Goal: Task Accomplishment & Management: Complete application form

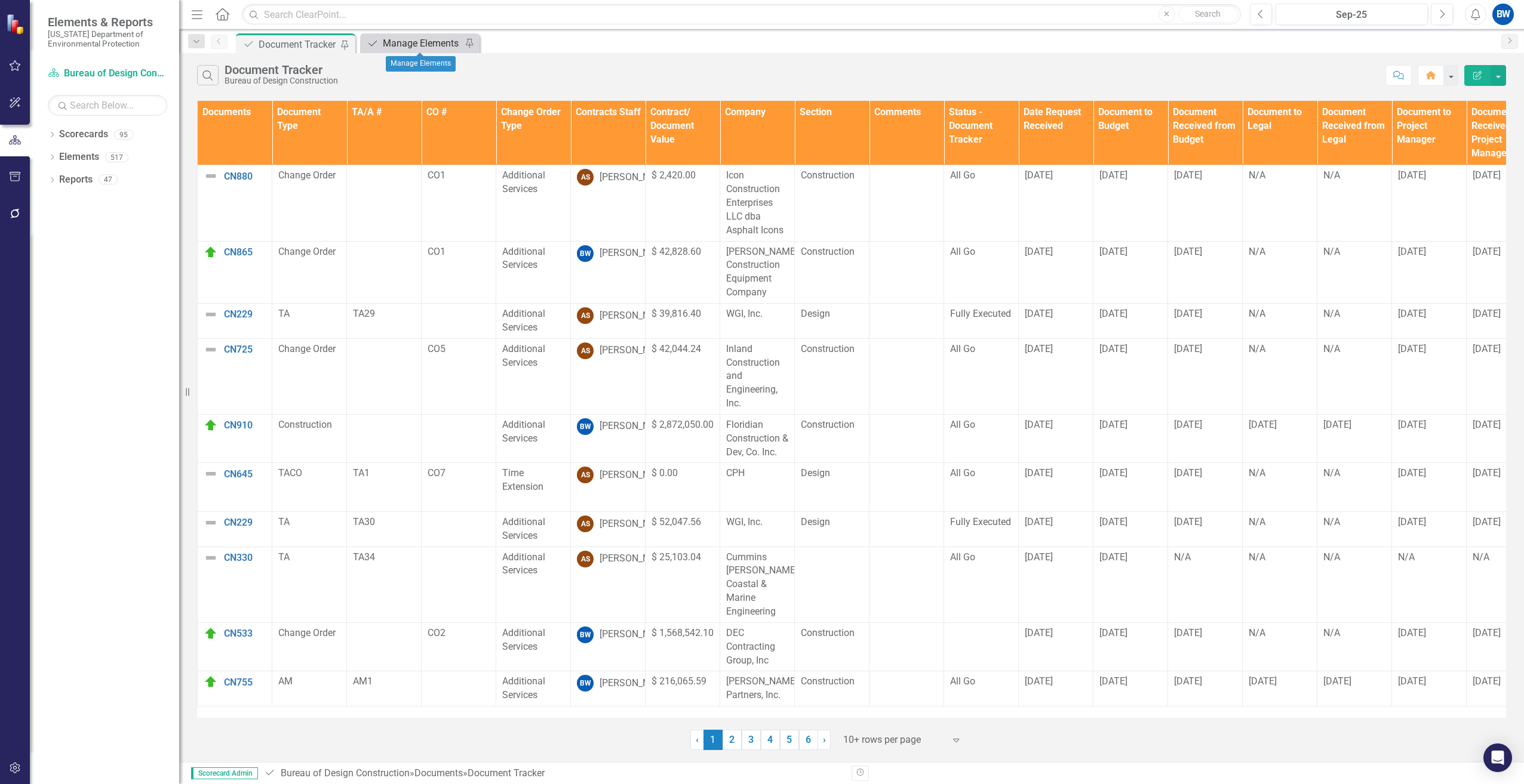
click at [424, 39] on div "Manage Elements" at bounding box center [422, 43] width 79 height 15
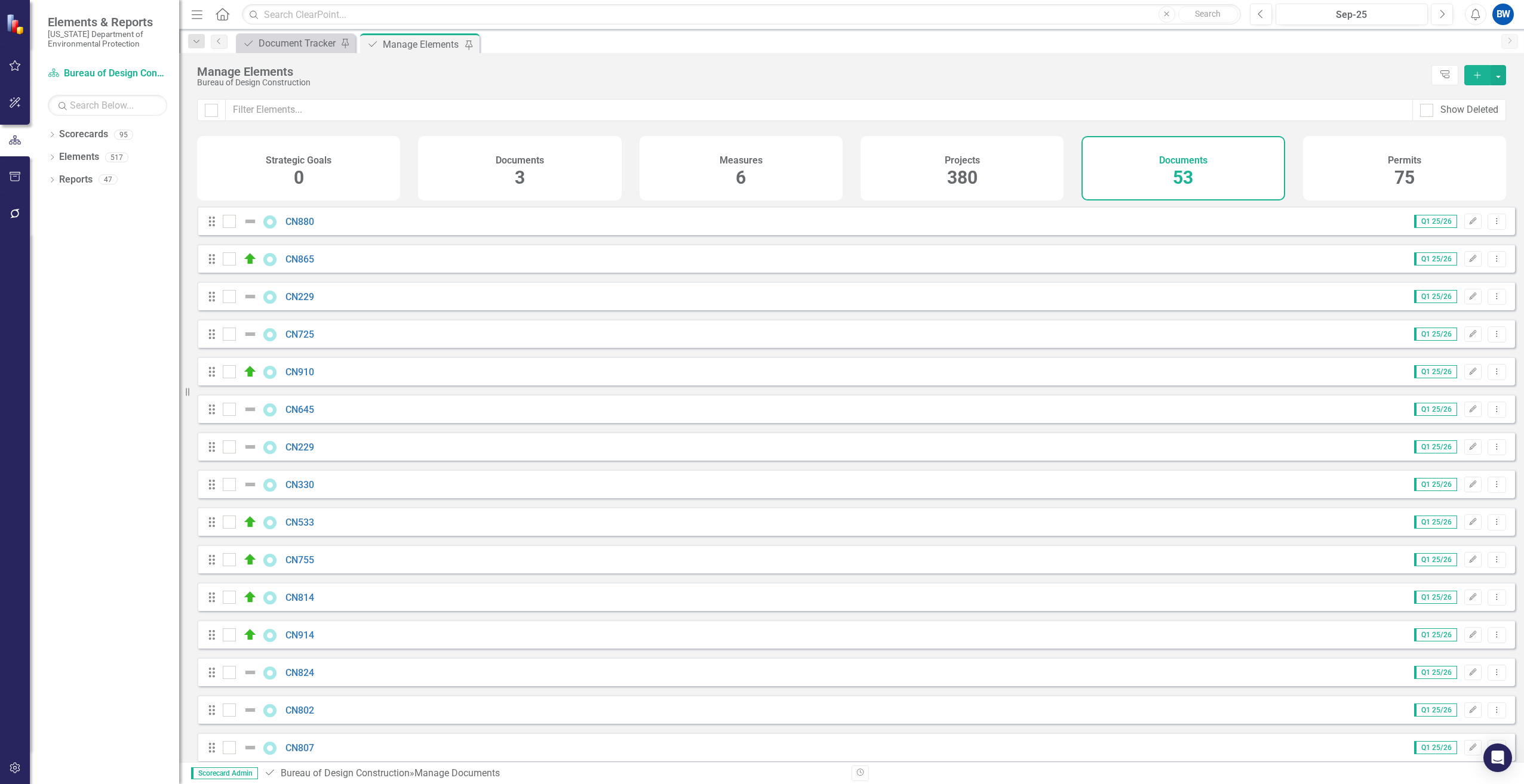
click at [1481, 70] on button "Add" at bounding box center [1477, 75] width 26 height 21
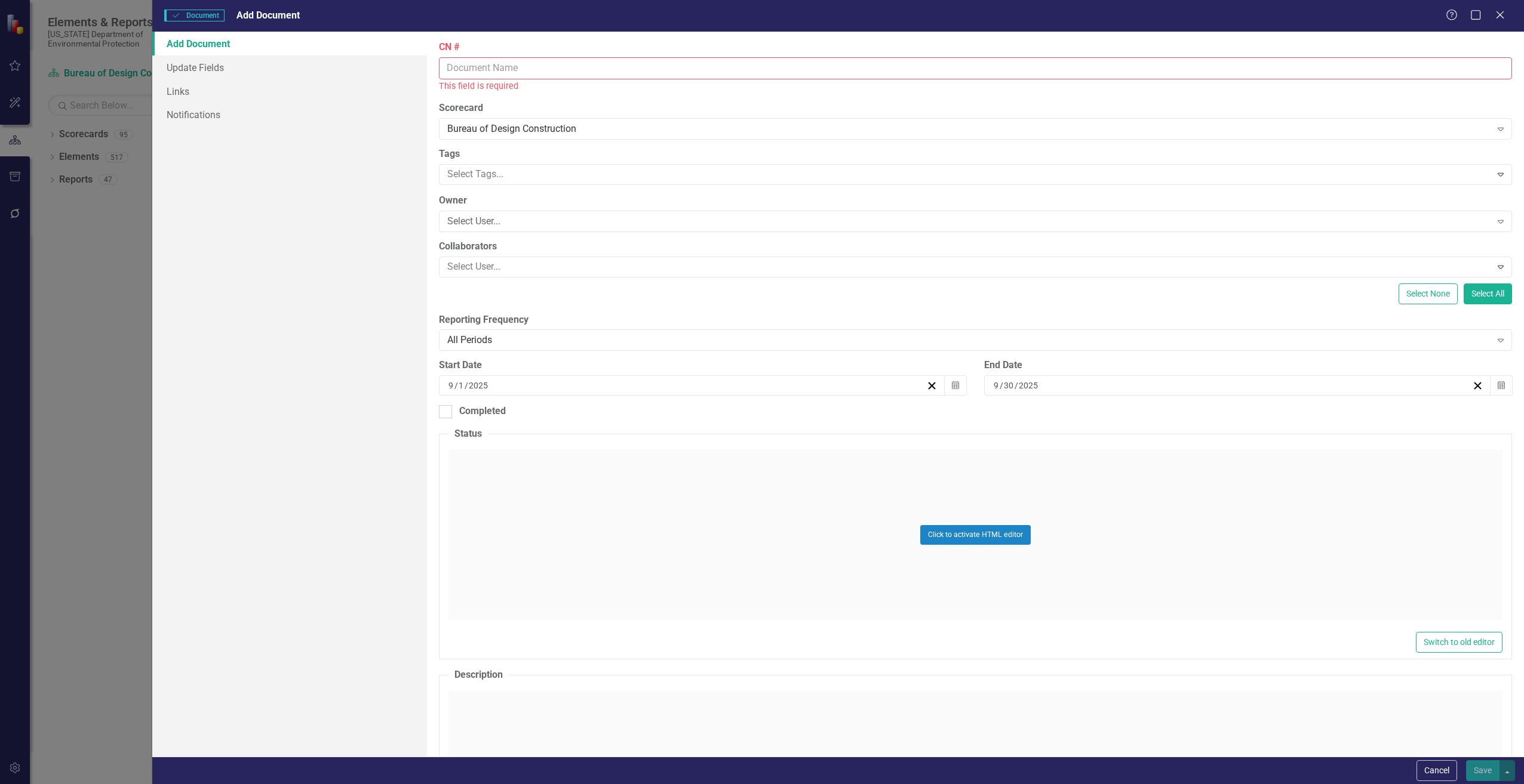
click at [538, 69] on input "CN #" at bounding box center [975, 68] width 1073 height 22
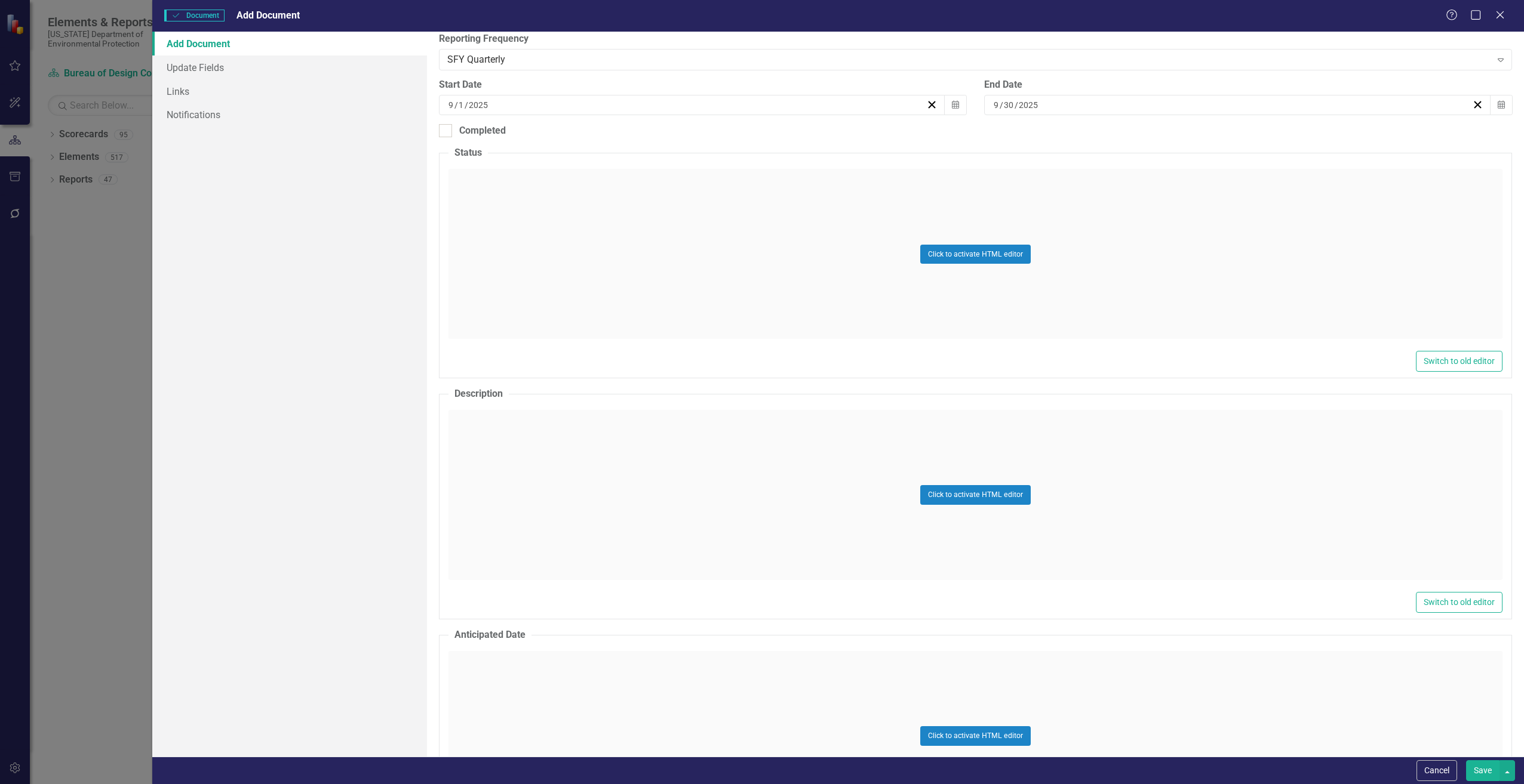
scroll to position [298, 0]
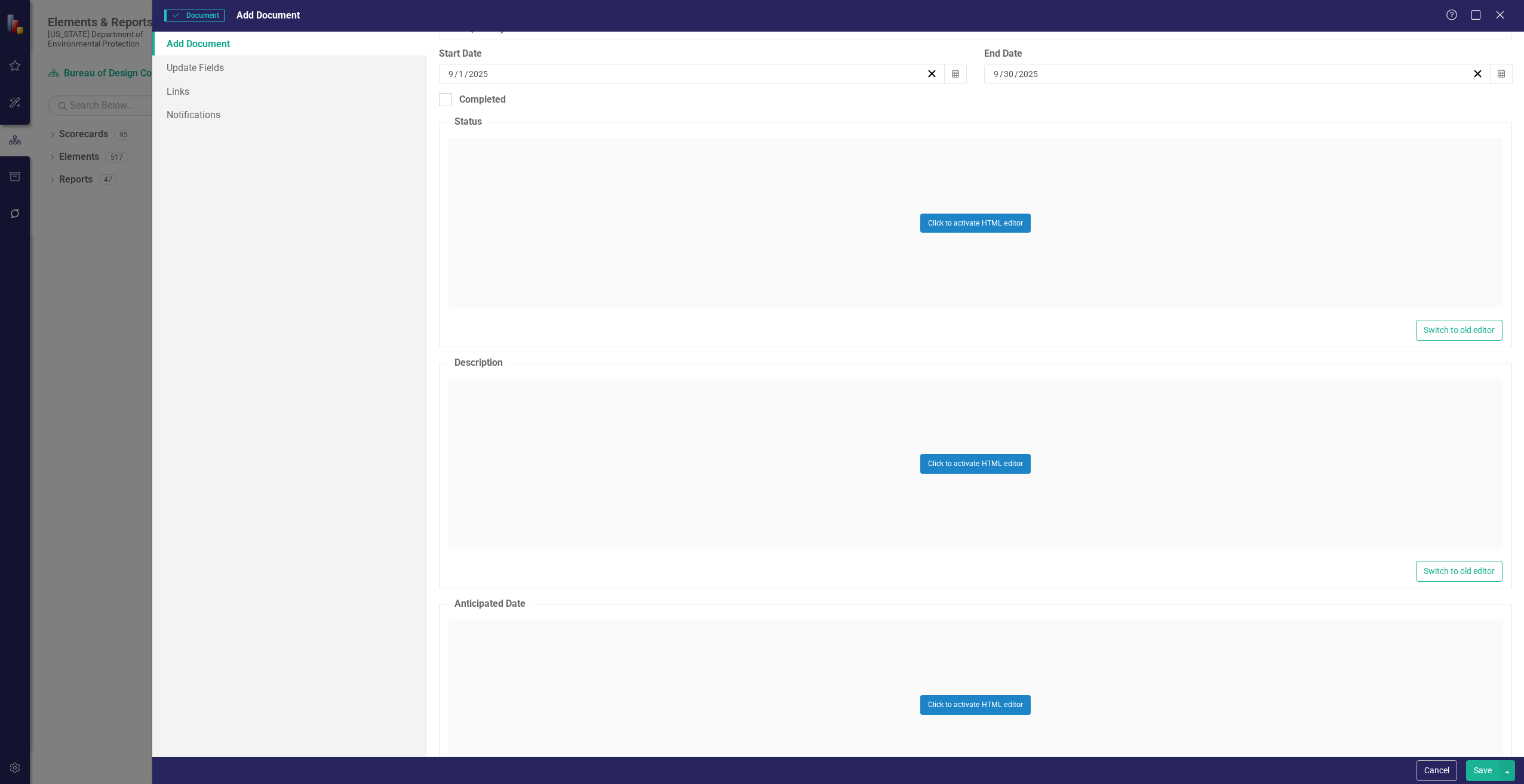
type input "CN803"
click at [481, 441] on div "Click to activate HTML editor" at bounding box center [975, 464] width 1054 height 170
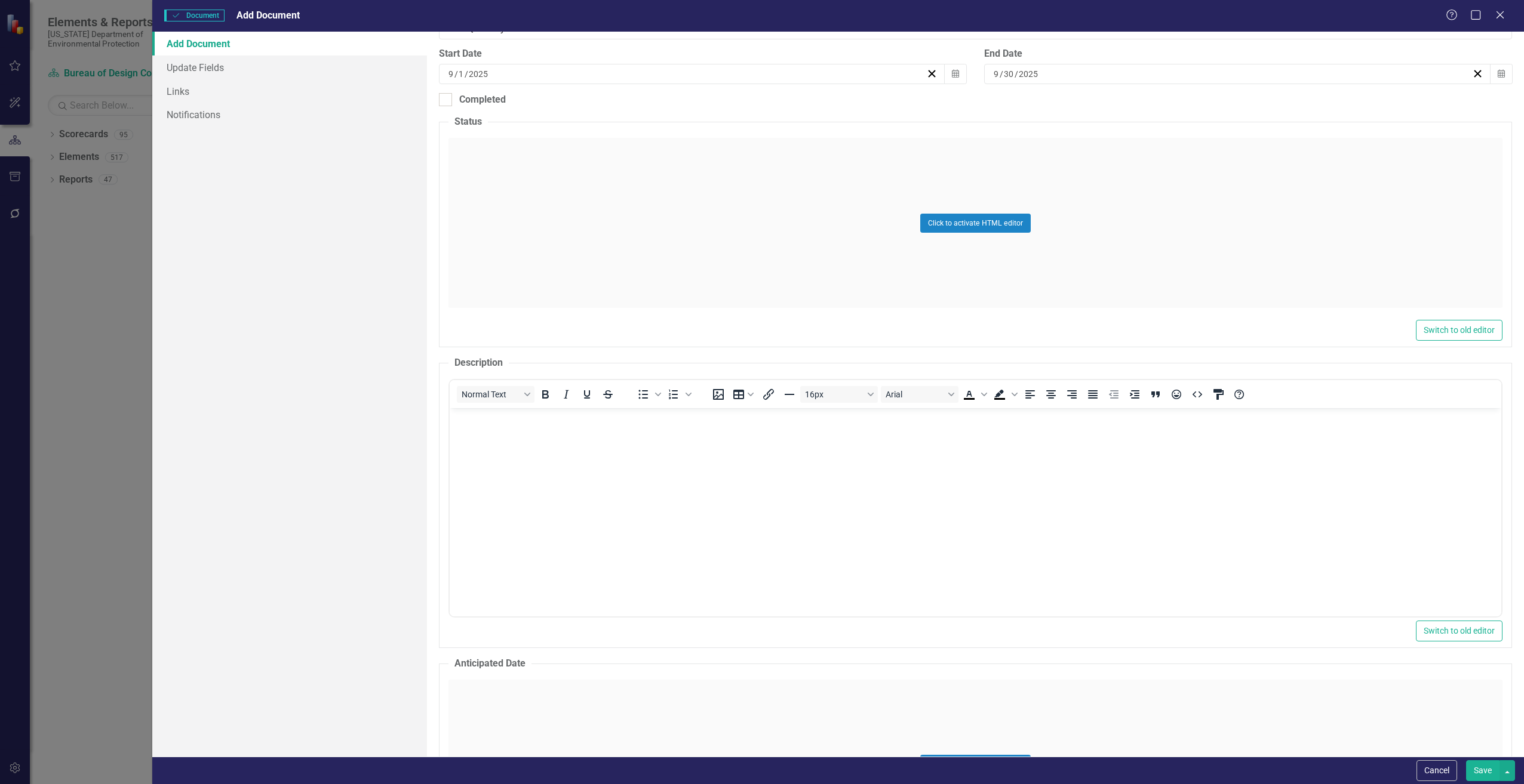
scroll to position [0, 0]
click at [465, 425] on body "Rich Text Area. Press ALT-0 for help." at bounding box center [975, 497] width 1052 height 179
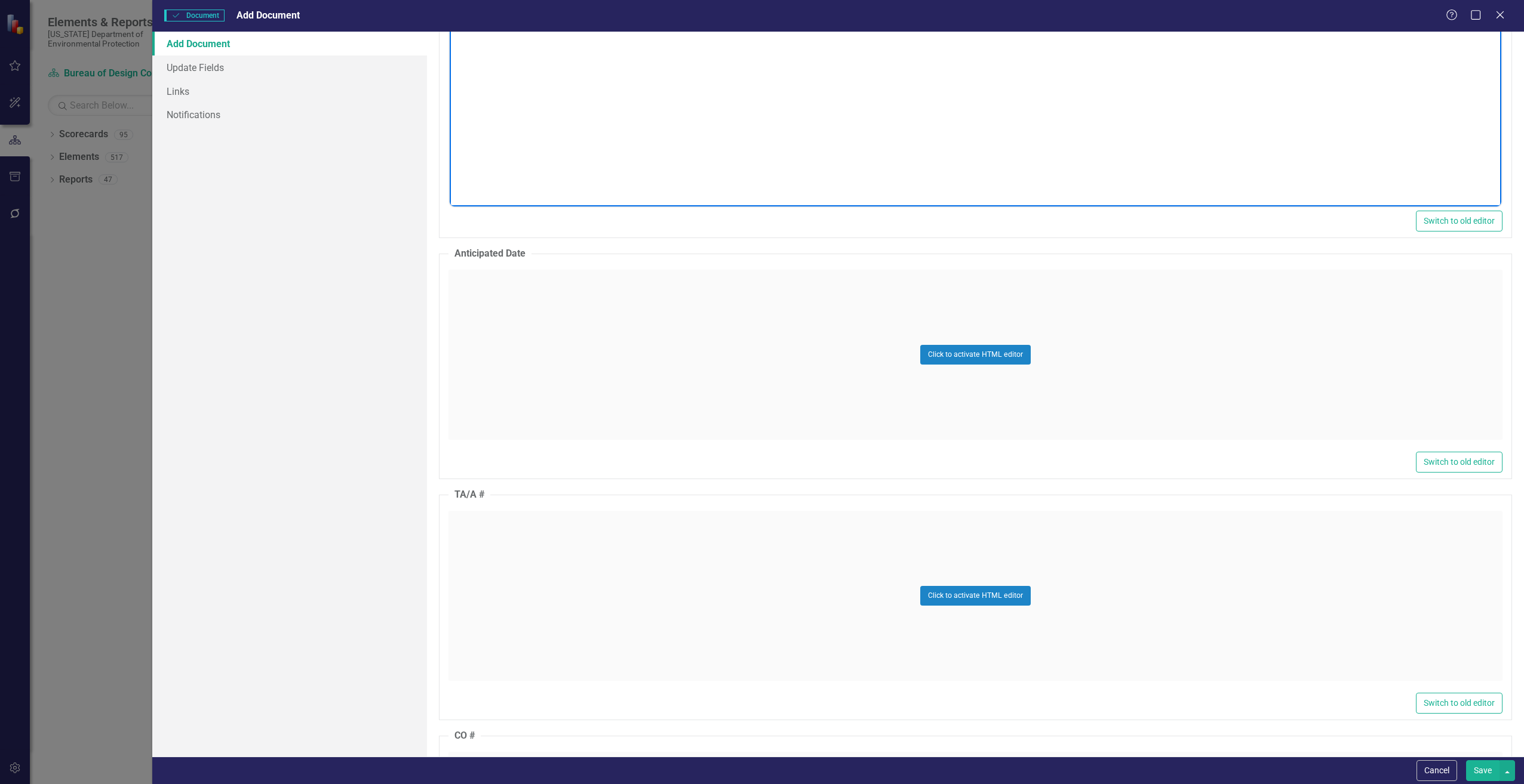
scroll to position [716, 0]
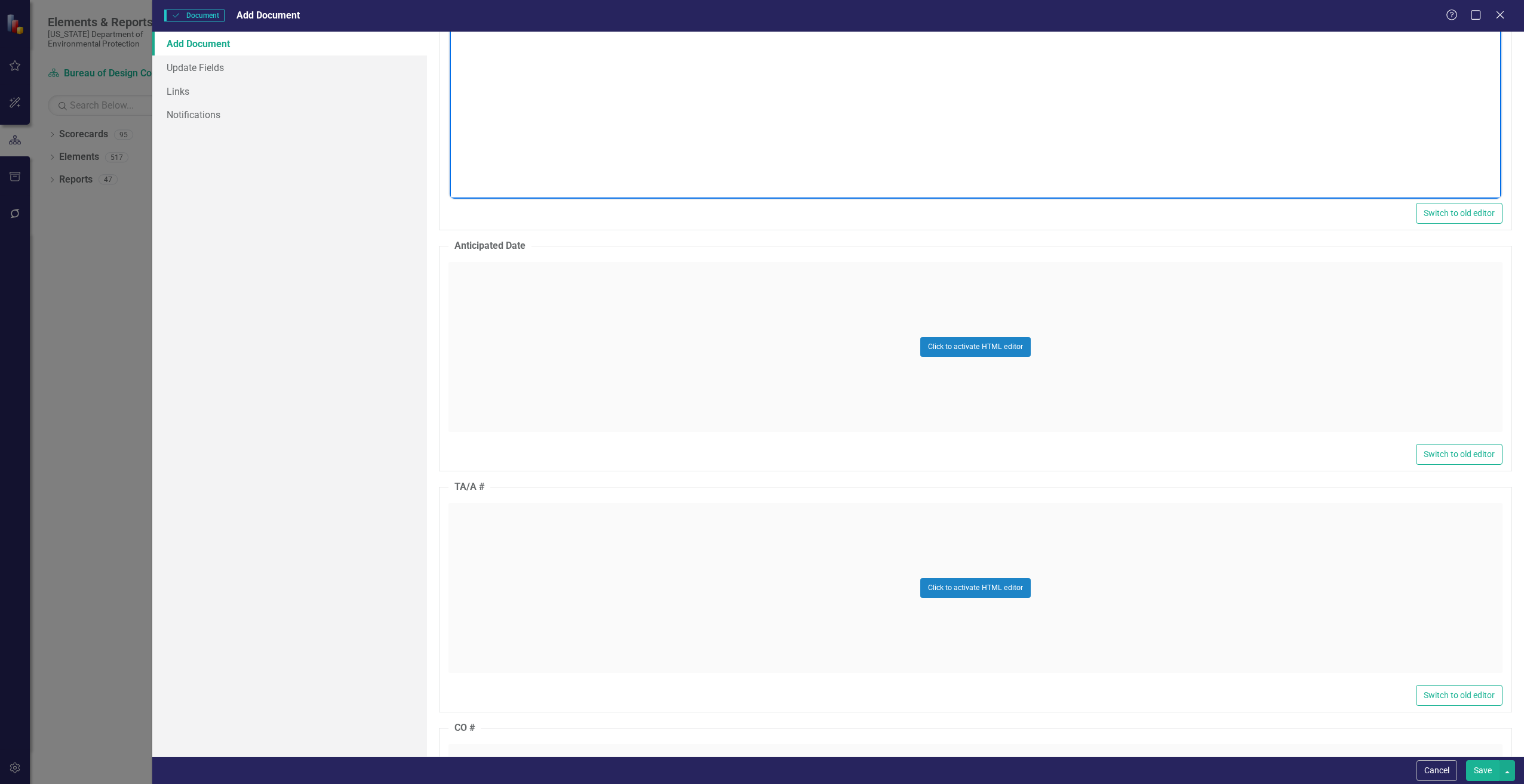
click at [519, 377] on div "Click to activate HTML editor" at bounding box center [975, 347] width 1054 height 170
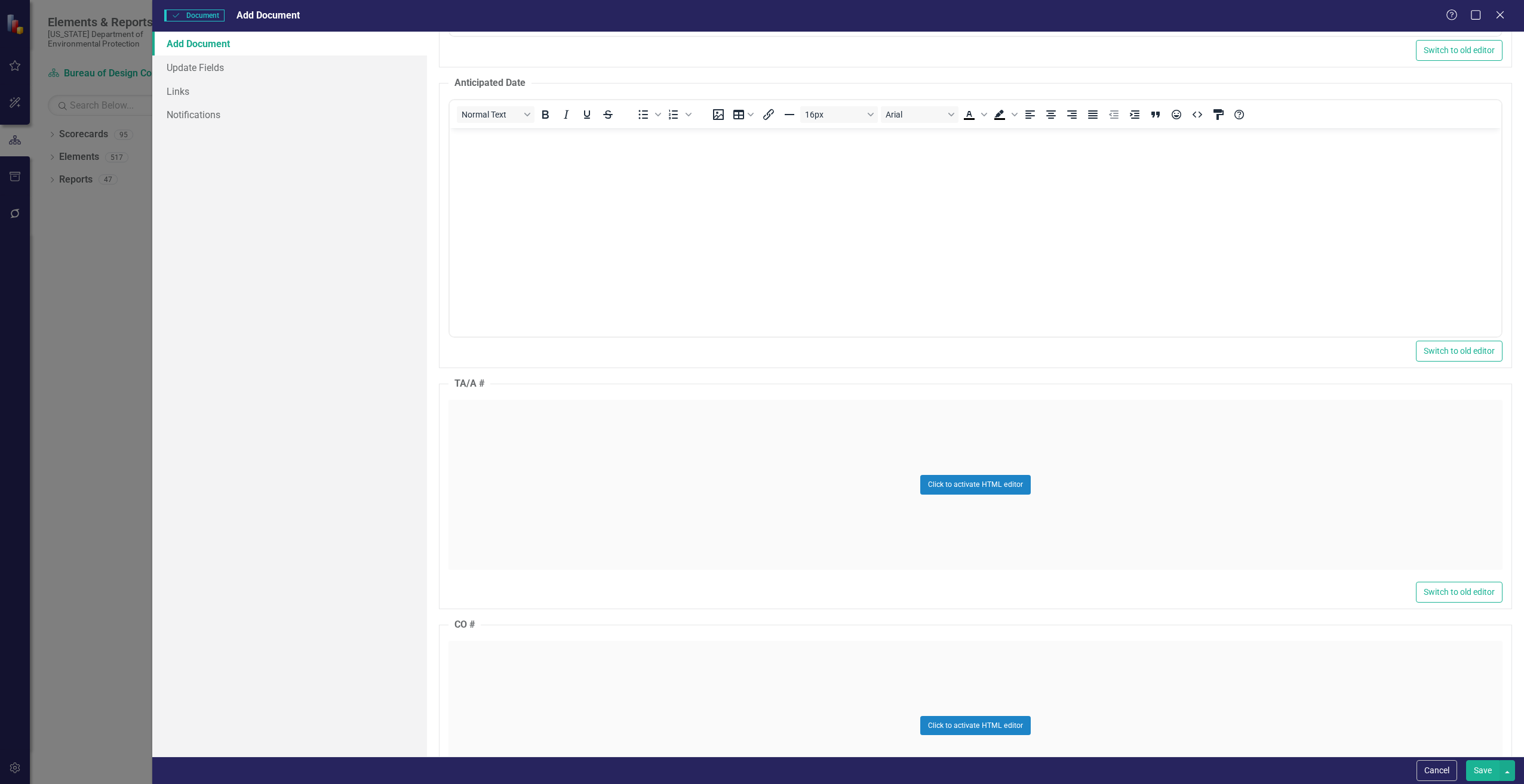
scroll to position [895, 0]
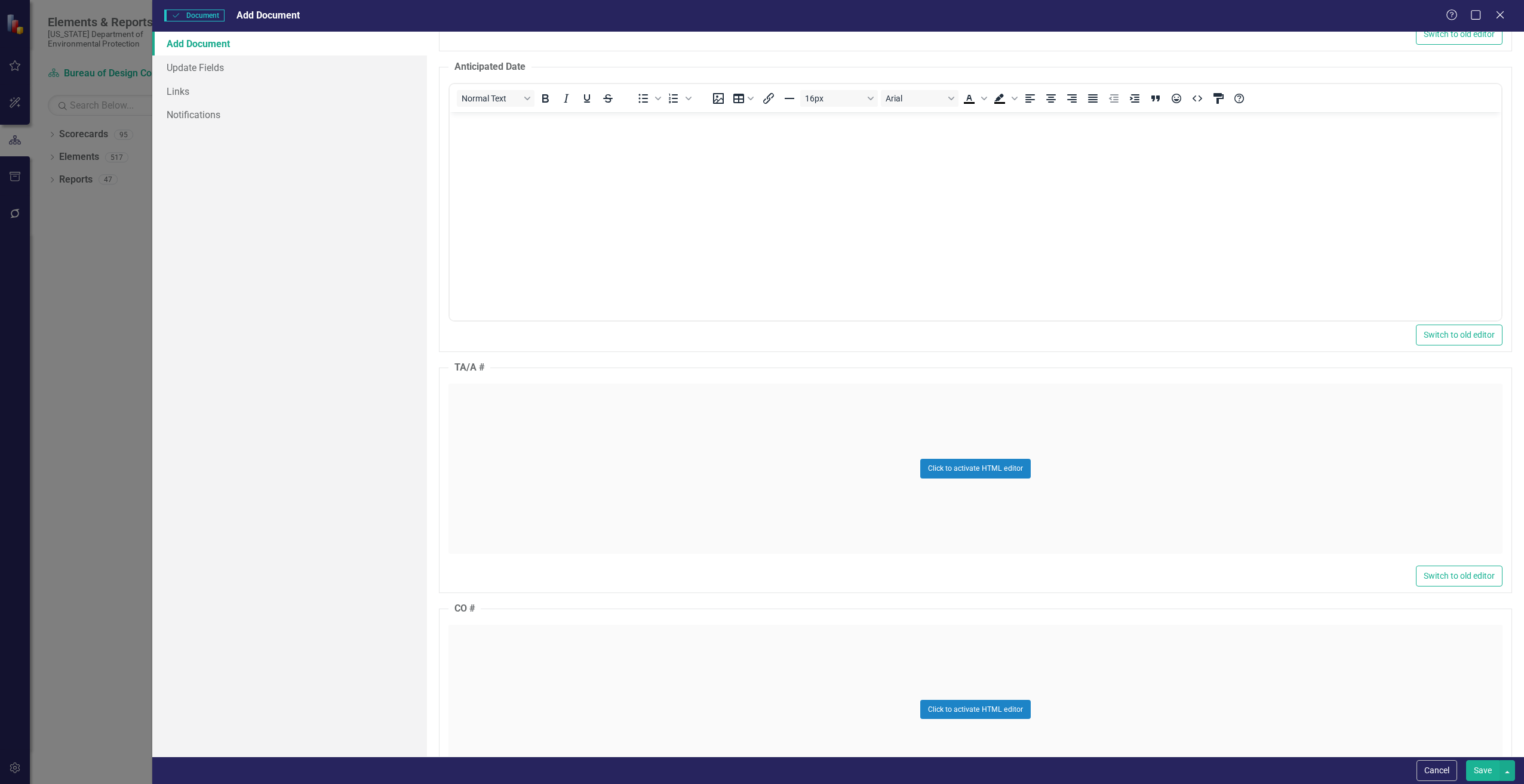
click at [502, 455] on div "Click to activate HTML editor" at bounding box center [975, 468] width 1054 height 170
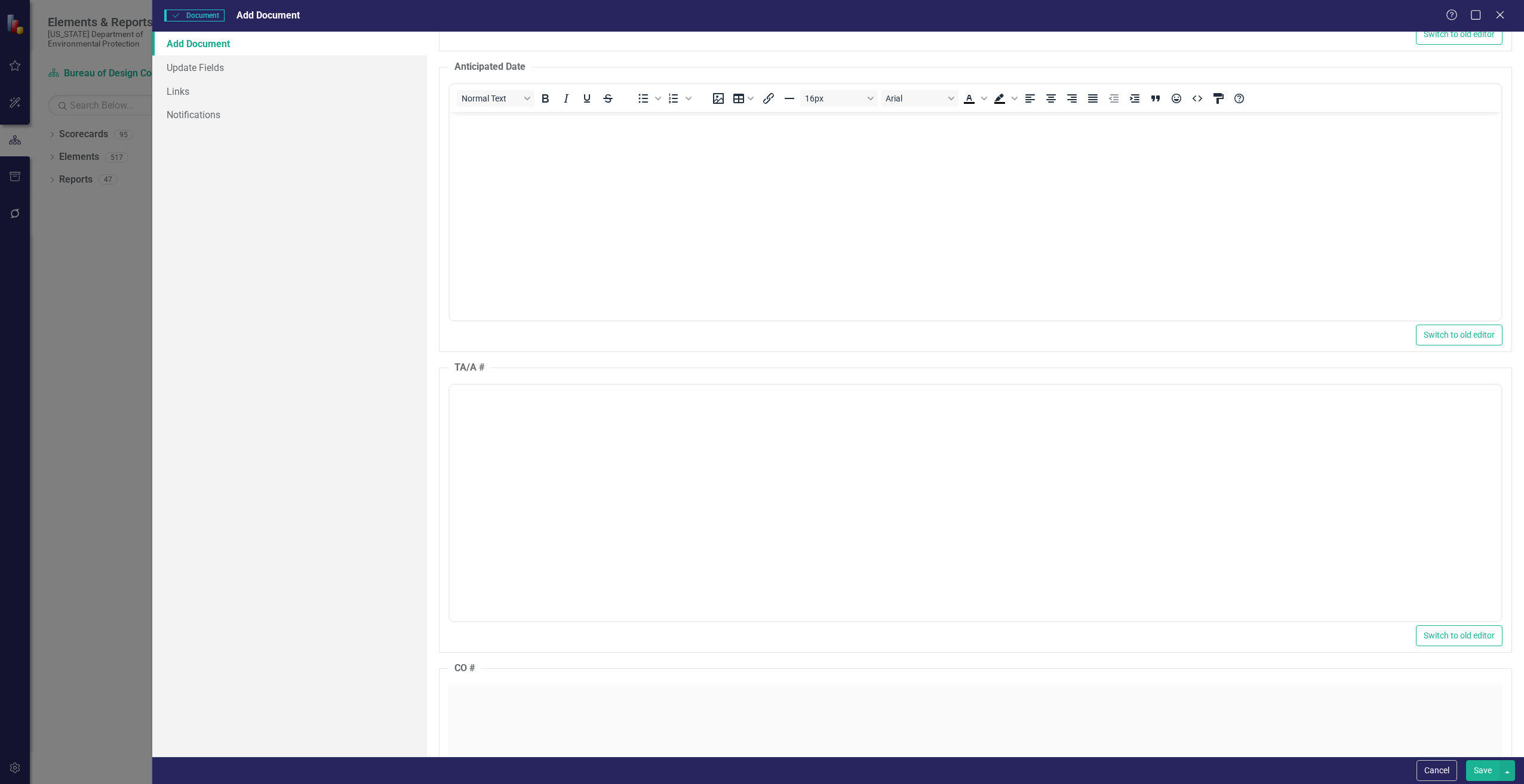
scroll to position [0, 0]
click at [501, 455] on body "Rich Text Area. Press ALT-0 for help." at bounding box center [975, 501] width 1052 height 179
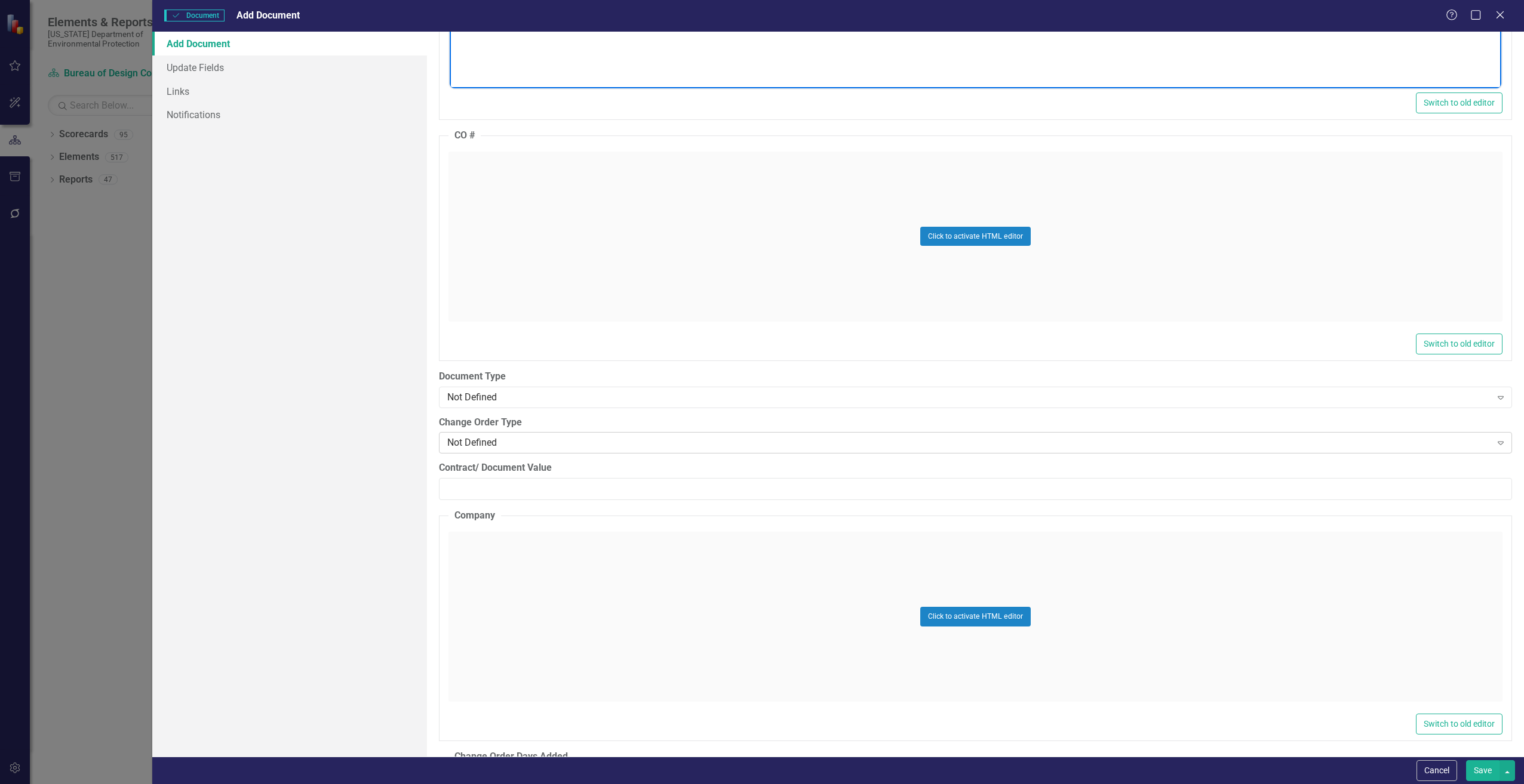
scroll to position [1432, 0]
click at [513, 396] on div "Not Defined" at bounding box center [969, 393] width 1044 height 14
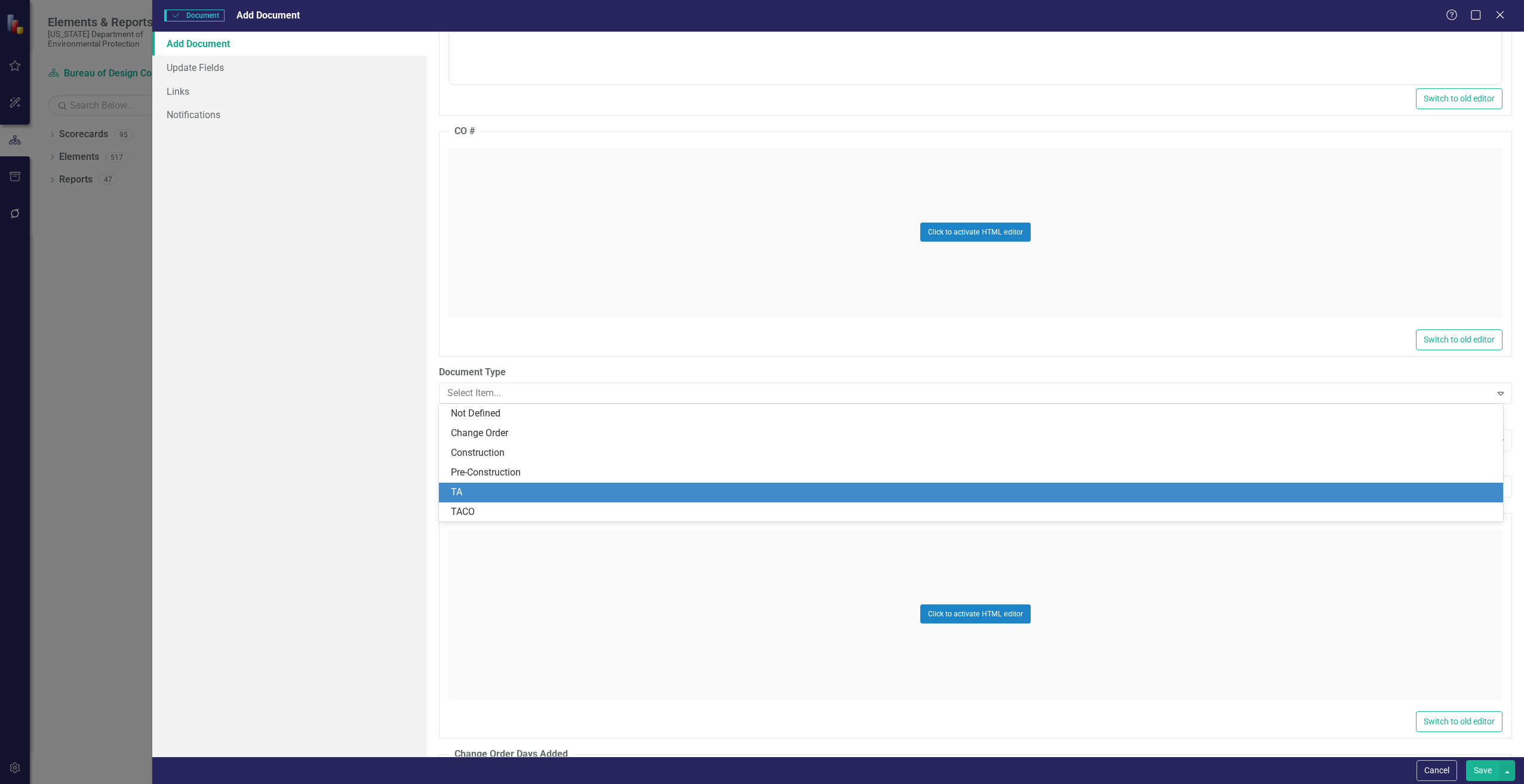
click at [479, 486] on div "TA" at bounding box center [973, 493] width 1045 height 14
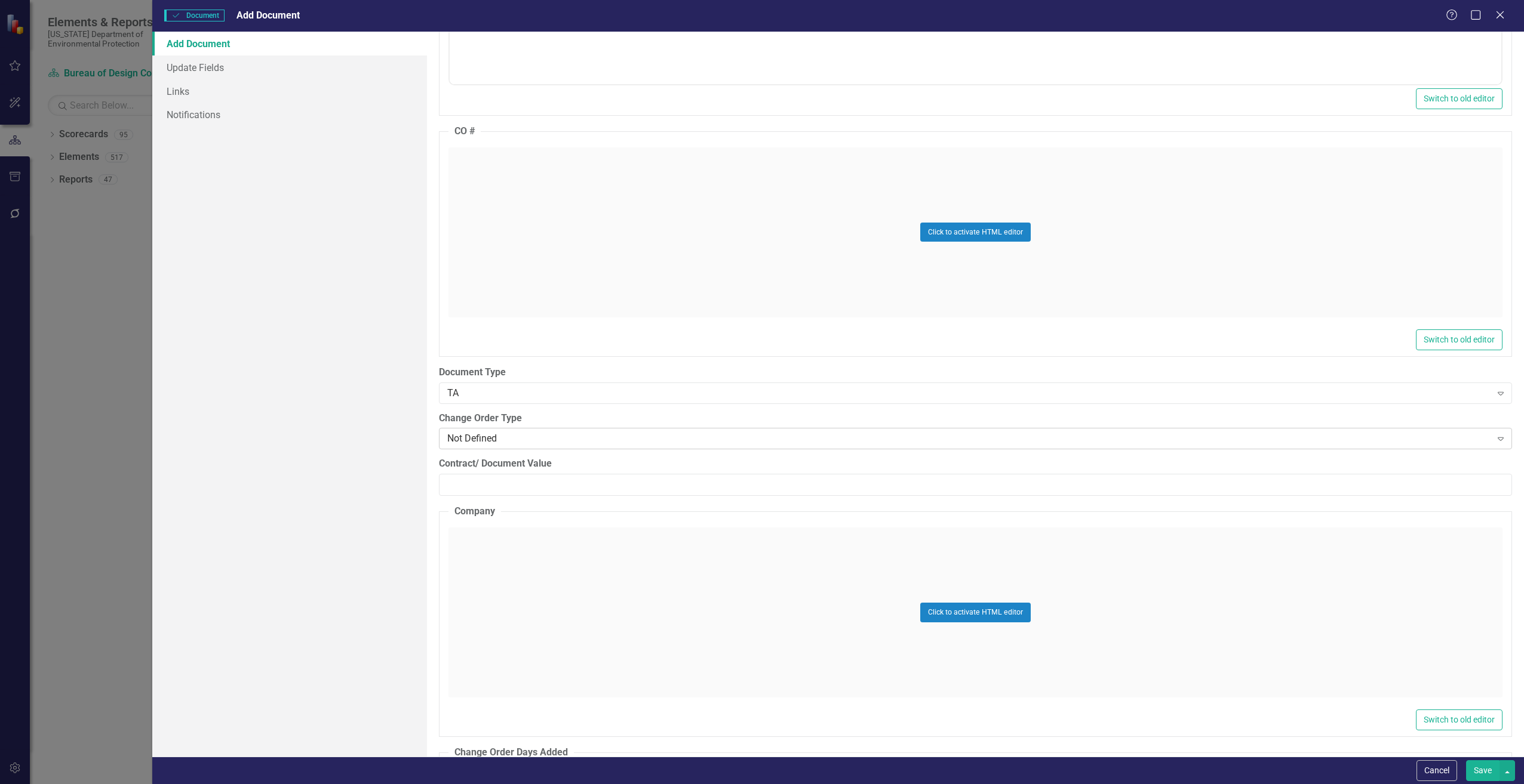
click at [487, 448] on div "Not Defined Expand" at bounding box center [975, 438] width 1073 height 21
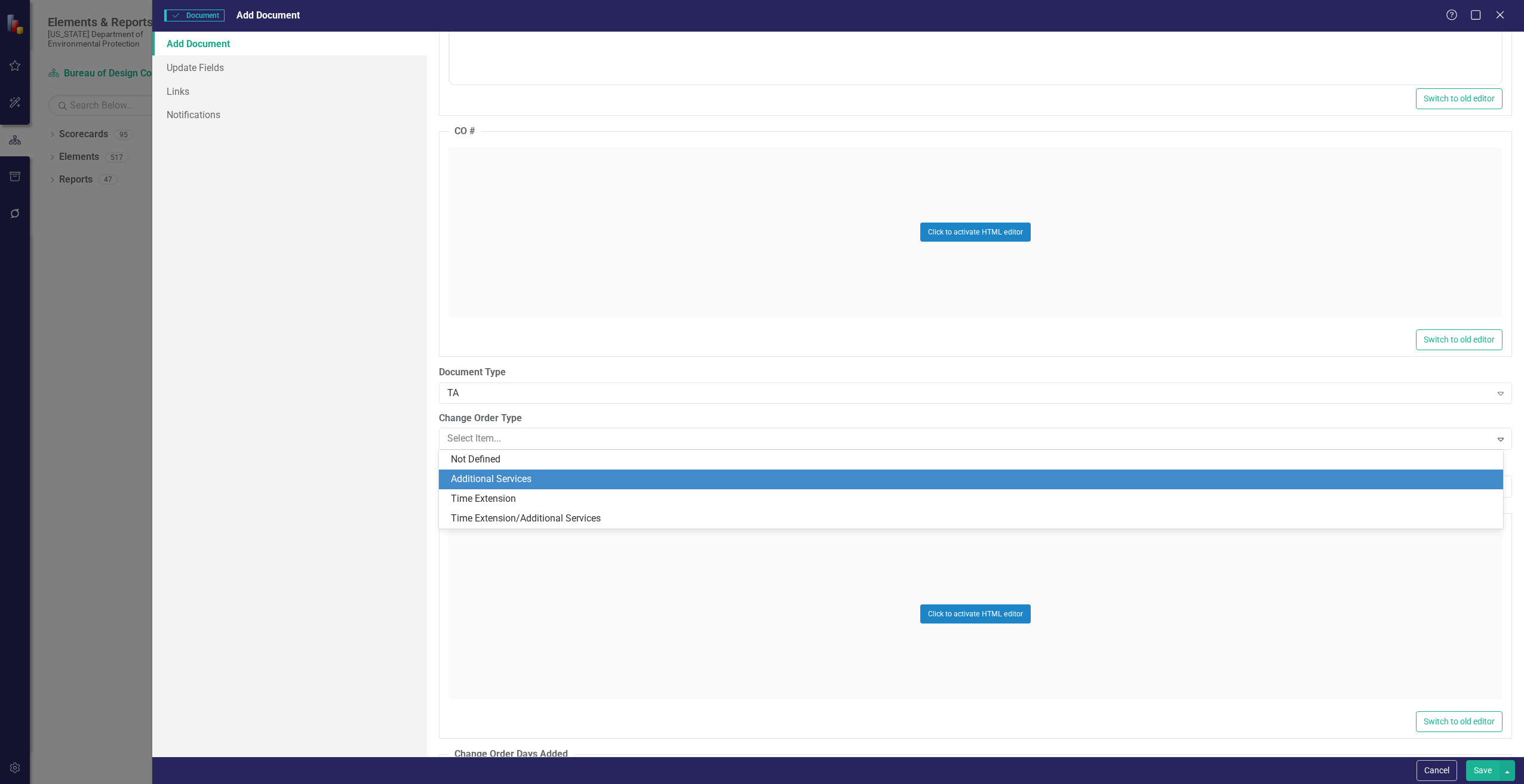
click at [487, 482] on div "Additional Services" at bounding box center [973, 480] width 1045 height 14
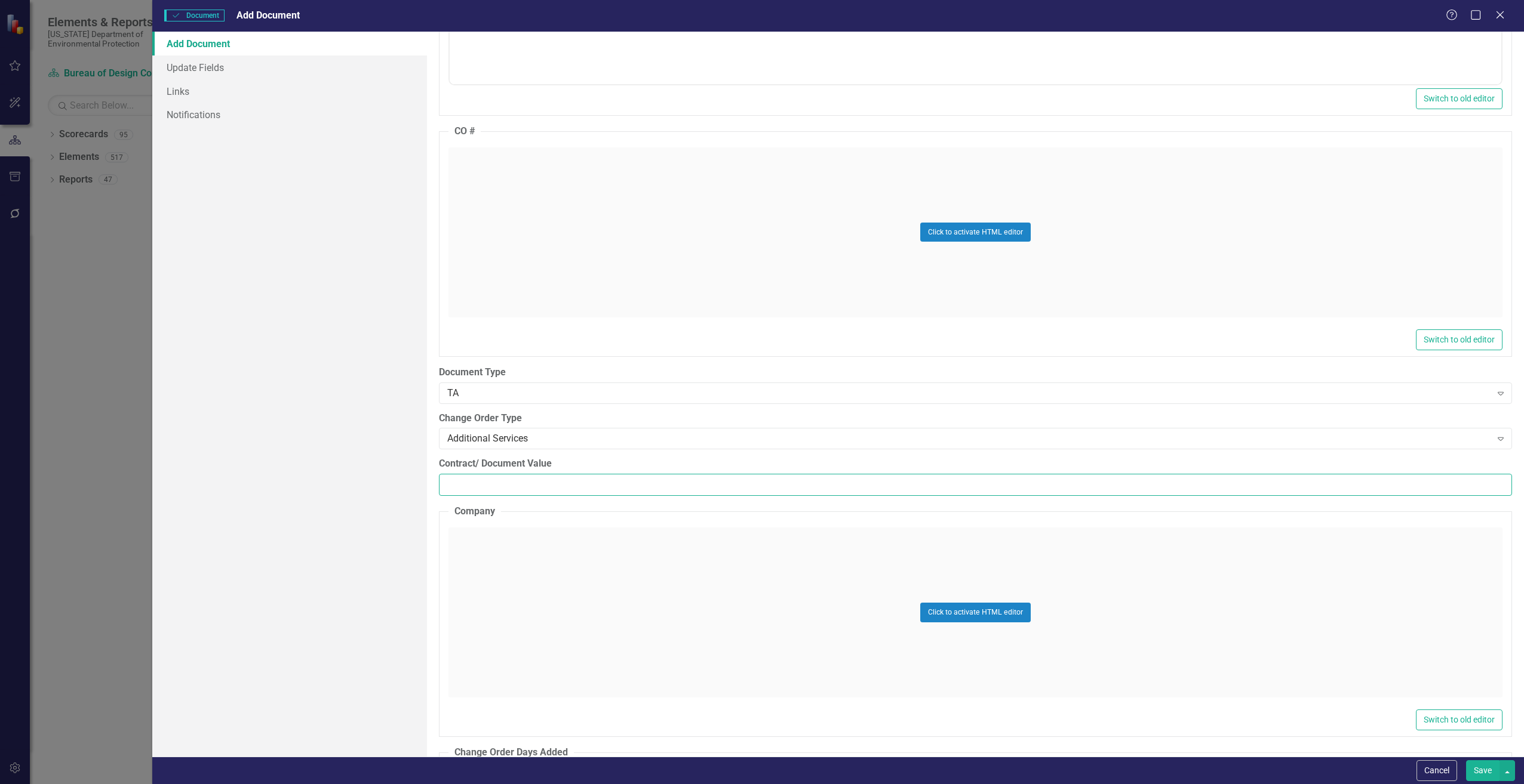
click at [476, 484] on input "Contract/ Document Value" at bounding box center [975, 485] width 1073 height 22
paste input "4630"
type input "4630"
click at [501, 564] on div "Click to activate HTML editor" at bounding box center [975, 612] width 1054 height 170
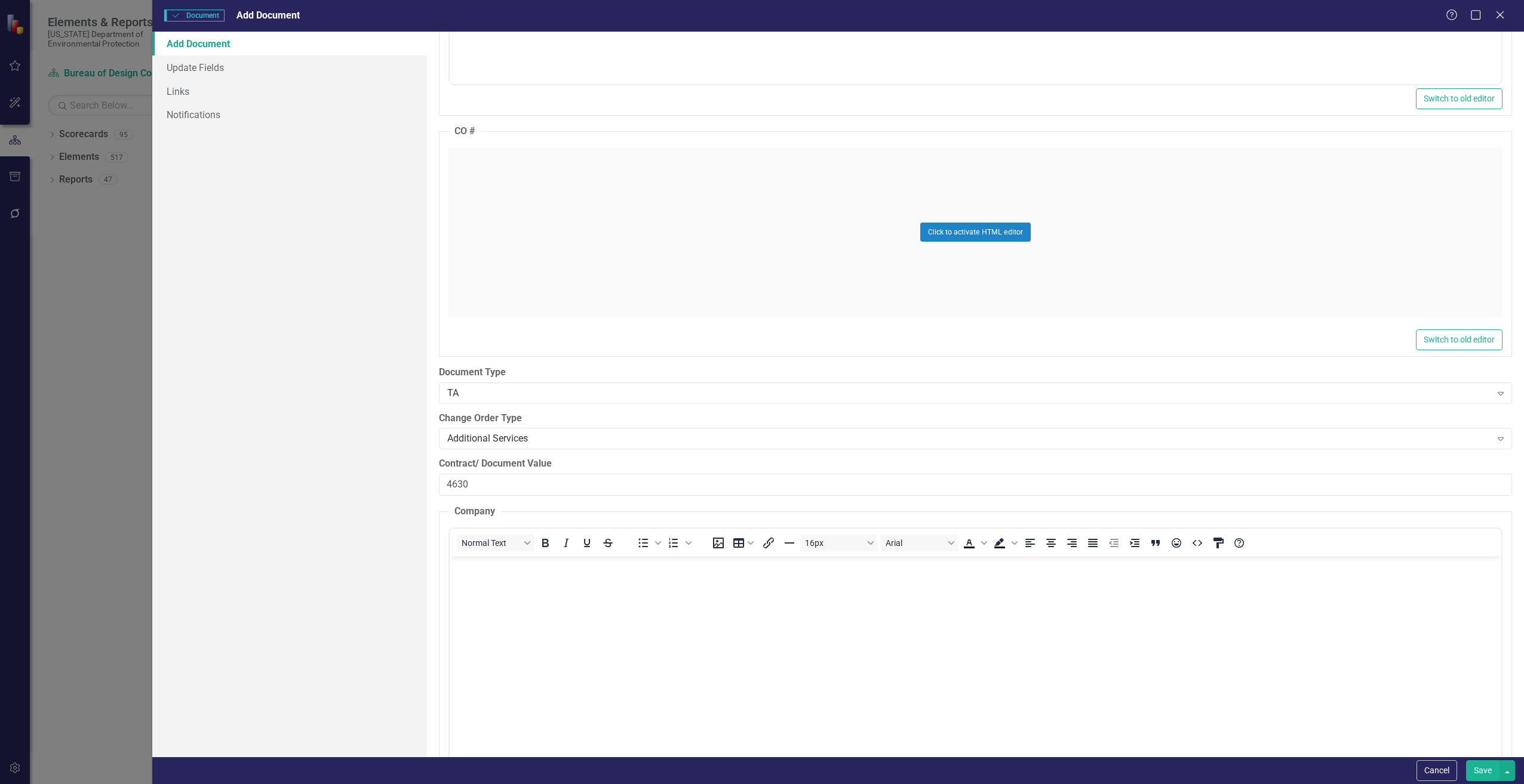
scroll to position [0, 0]
click at [495, 591] on body "Rich Text Area. Press ALT-0 for help." at bounding box center [975, 646] width 1052 height 179
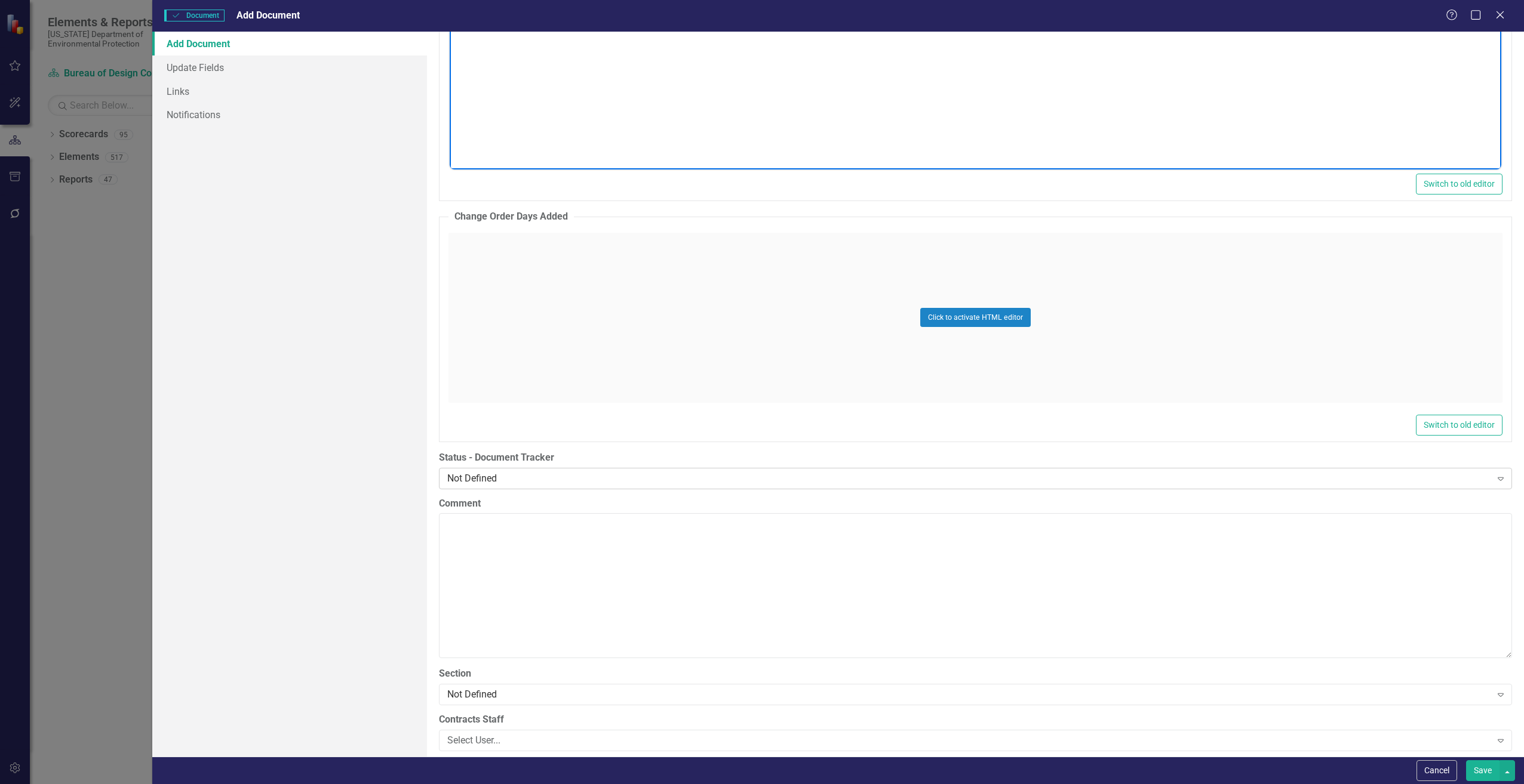
scroll to position [2029, 0]
click at [471, 475] on div "Not Defined" at bounding box center [969, 477] width 1044 height 14
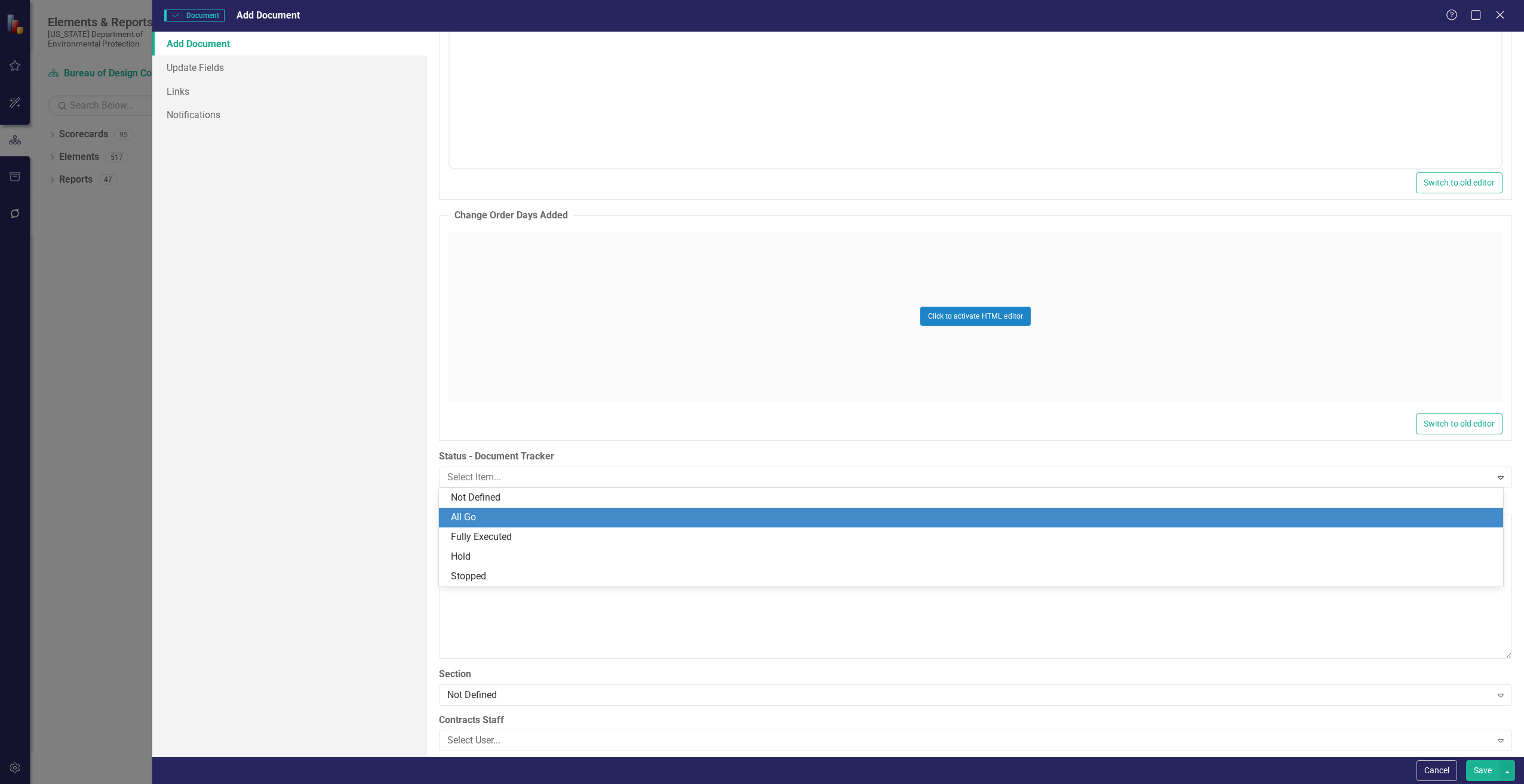
click at [452, 517] on div "All Go" at bounding box center [973, 518] width 1045 height 14
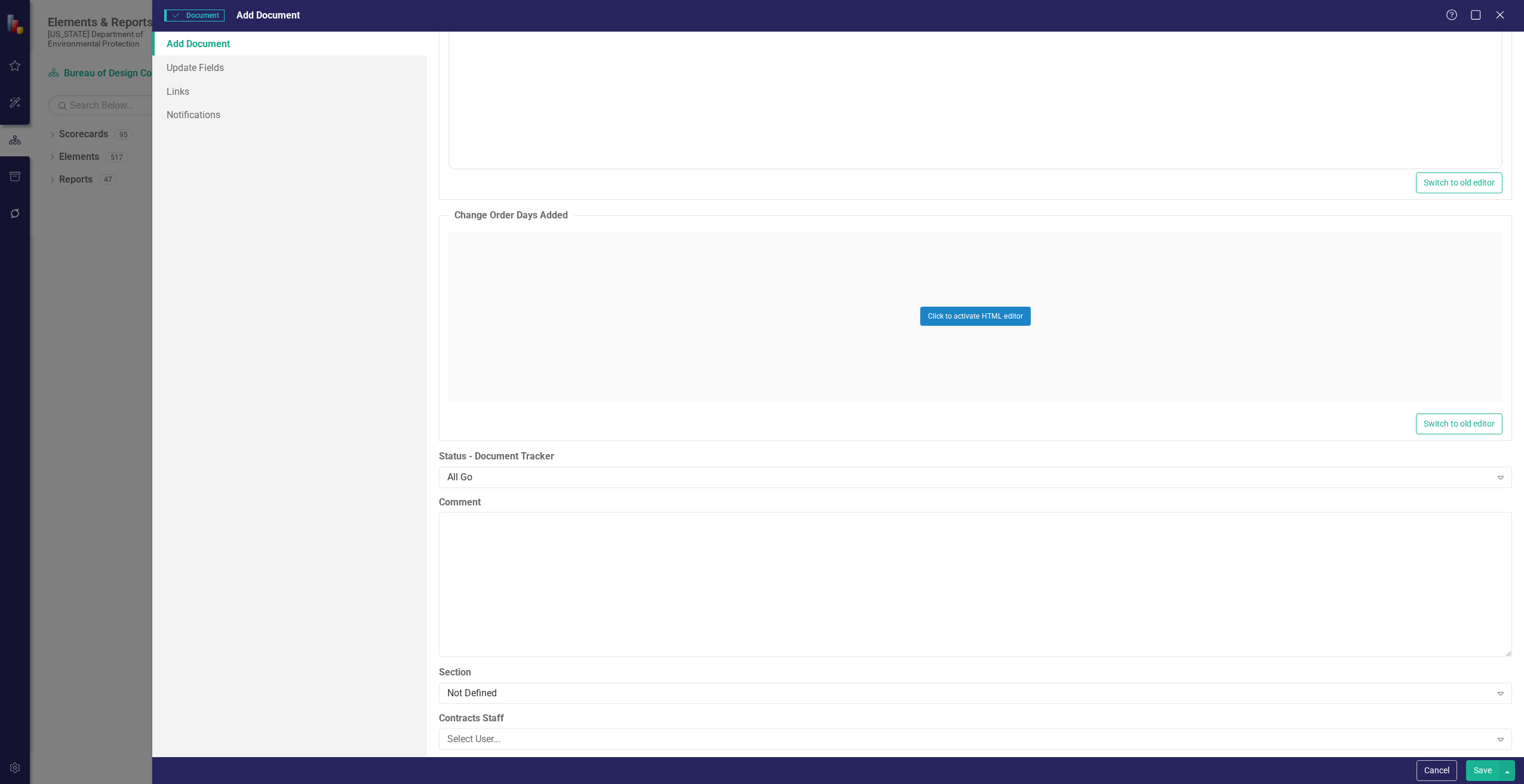
scroll to position [2208, 0]
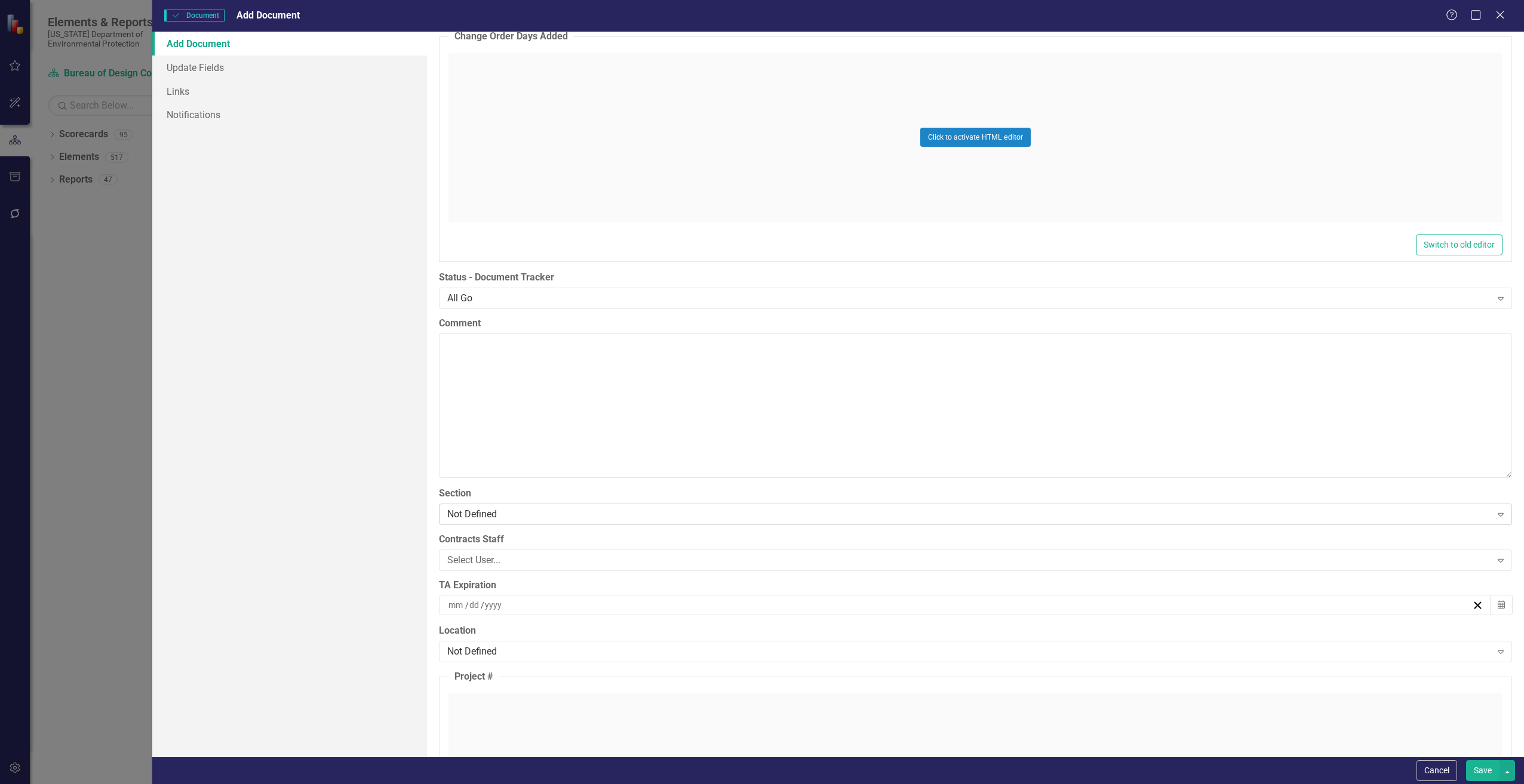
click at [456, 513] on div "Not Defined" at bounding box center [969, 514] width 1044 height 14
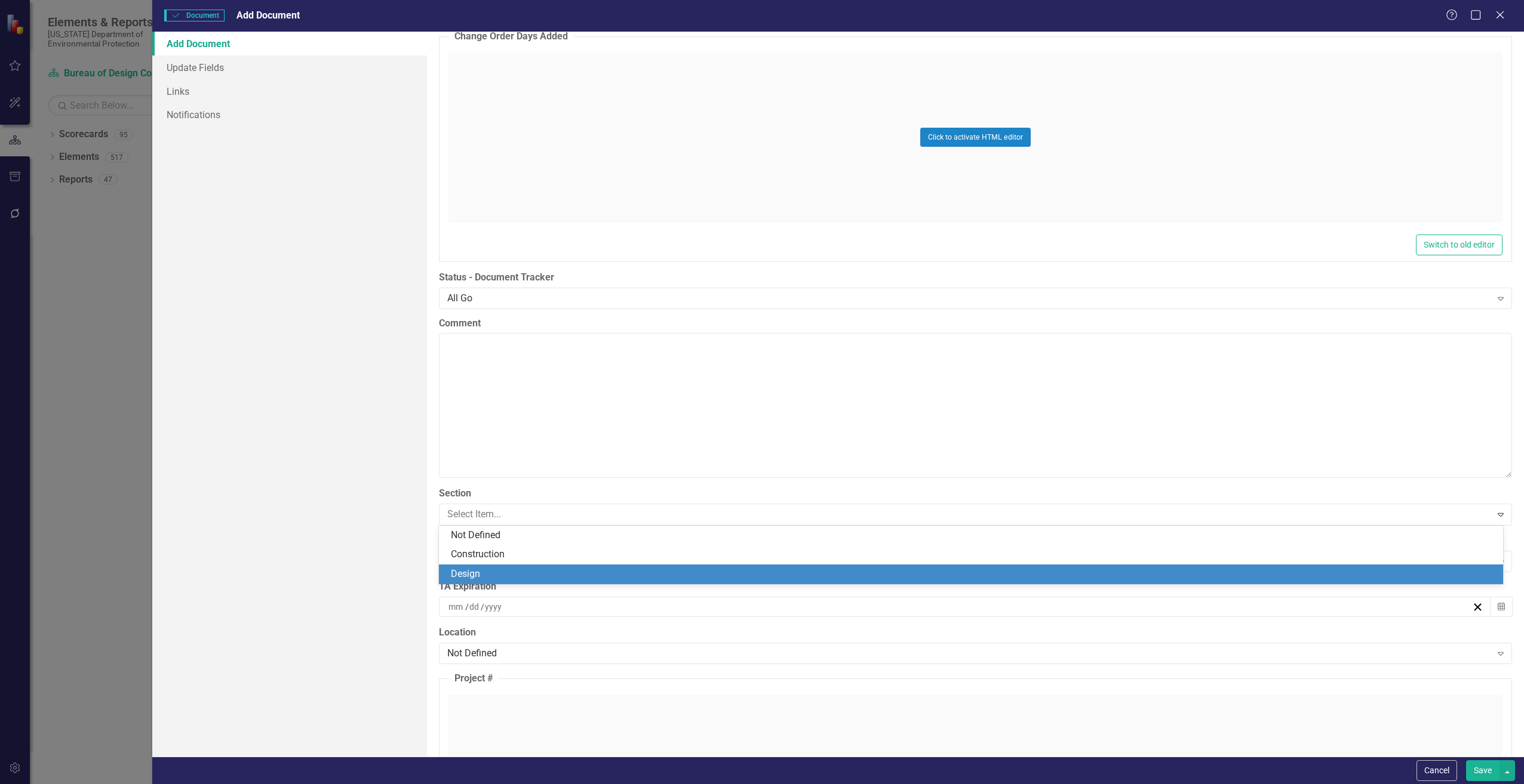
click at [459, 569] on div "Design" at bounding box center [973, 574] width 1045 height 14
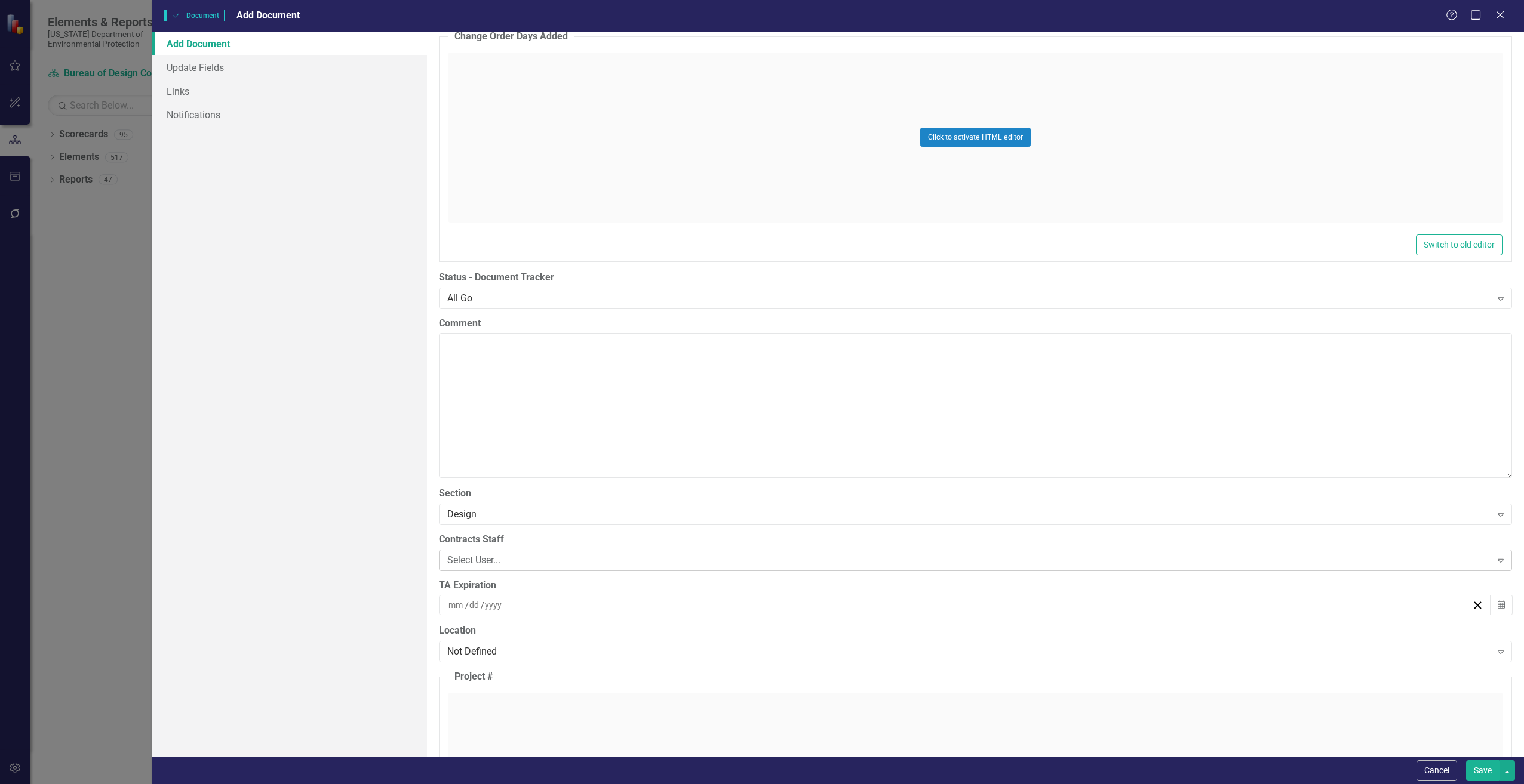
click at [458, 553] on div "Select User..." at bounding box center [969, 560] width 1044 height 14
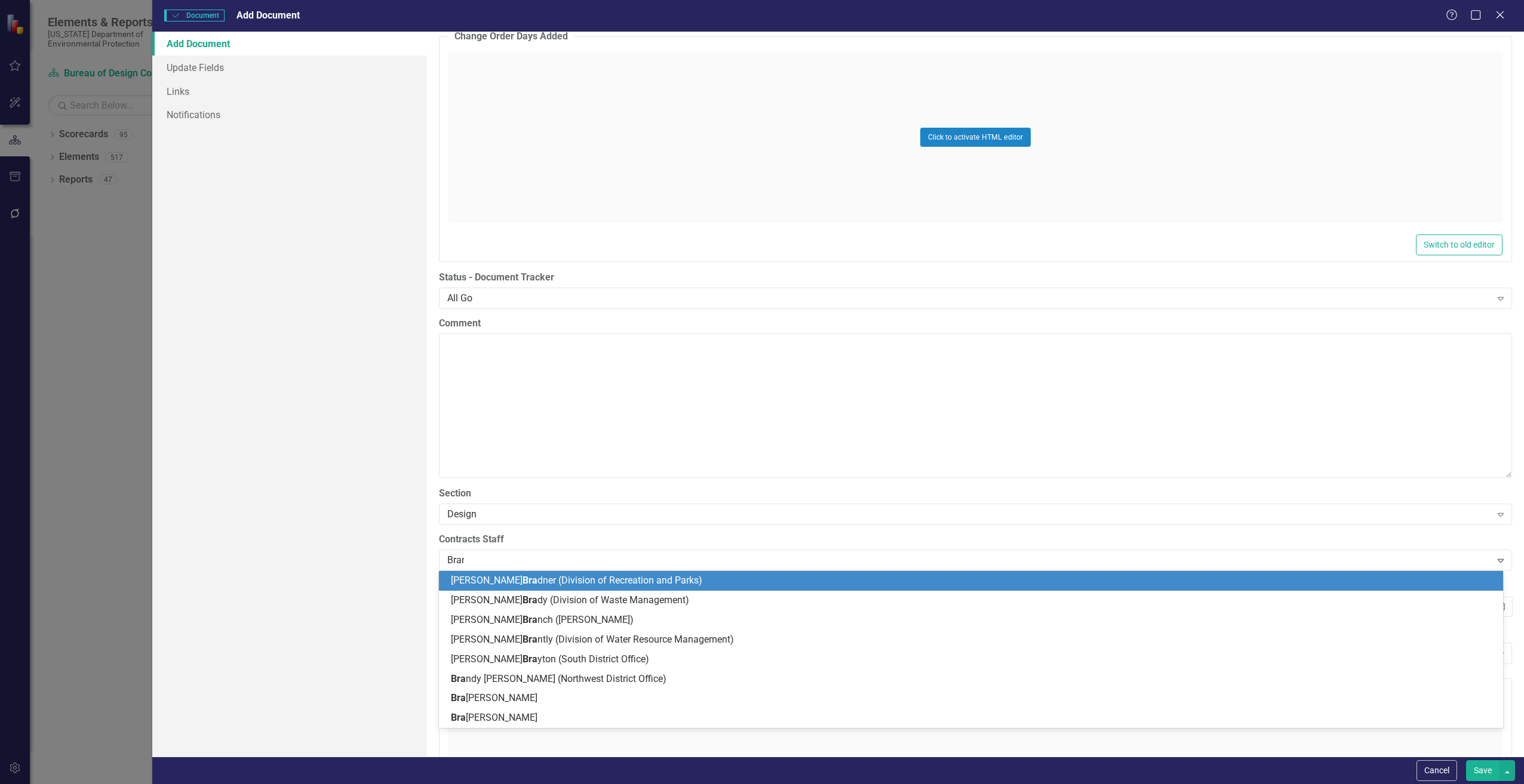
type input "Brand"
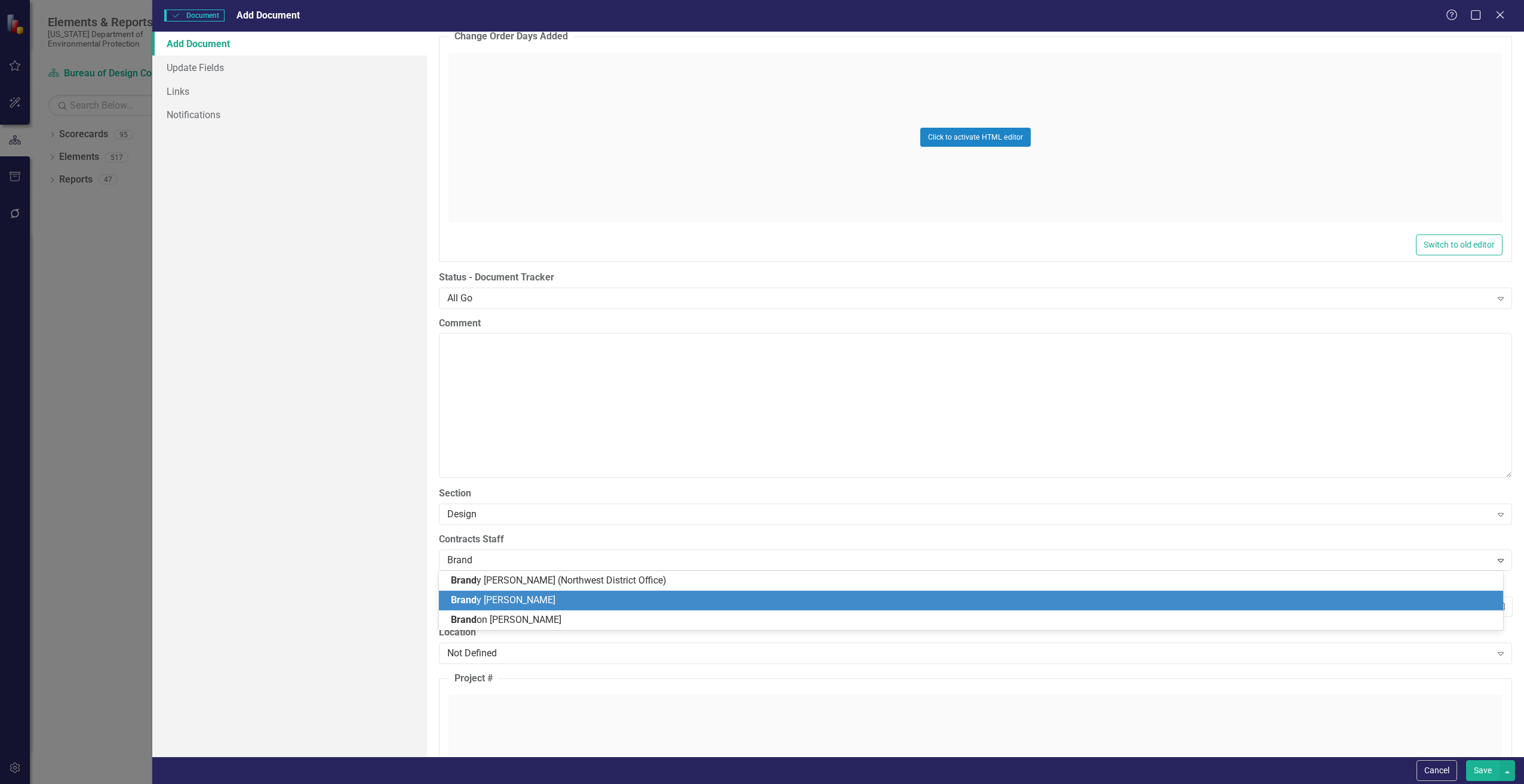
click at [472, 608] on div "Brand y [PERSON_NAME]" at bounding box center [970, 601] width 1064 height 20
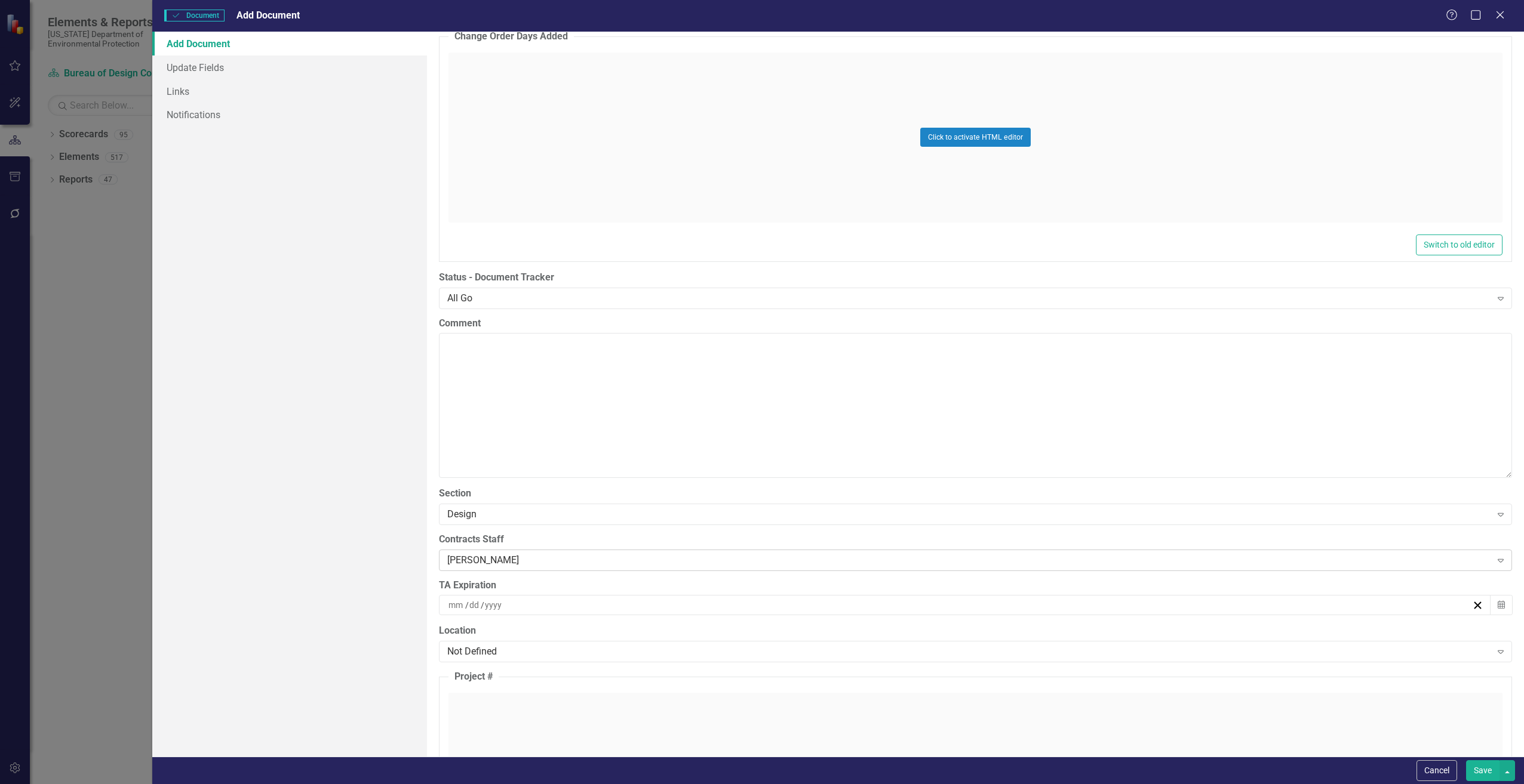
click at [508, 556] on div "[PERSON_NAME]" at bounding box center [969, 560] width 1044 height 14
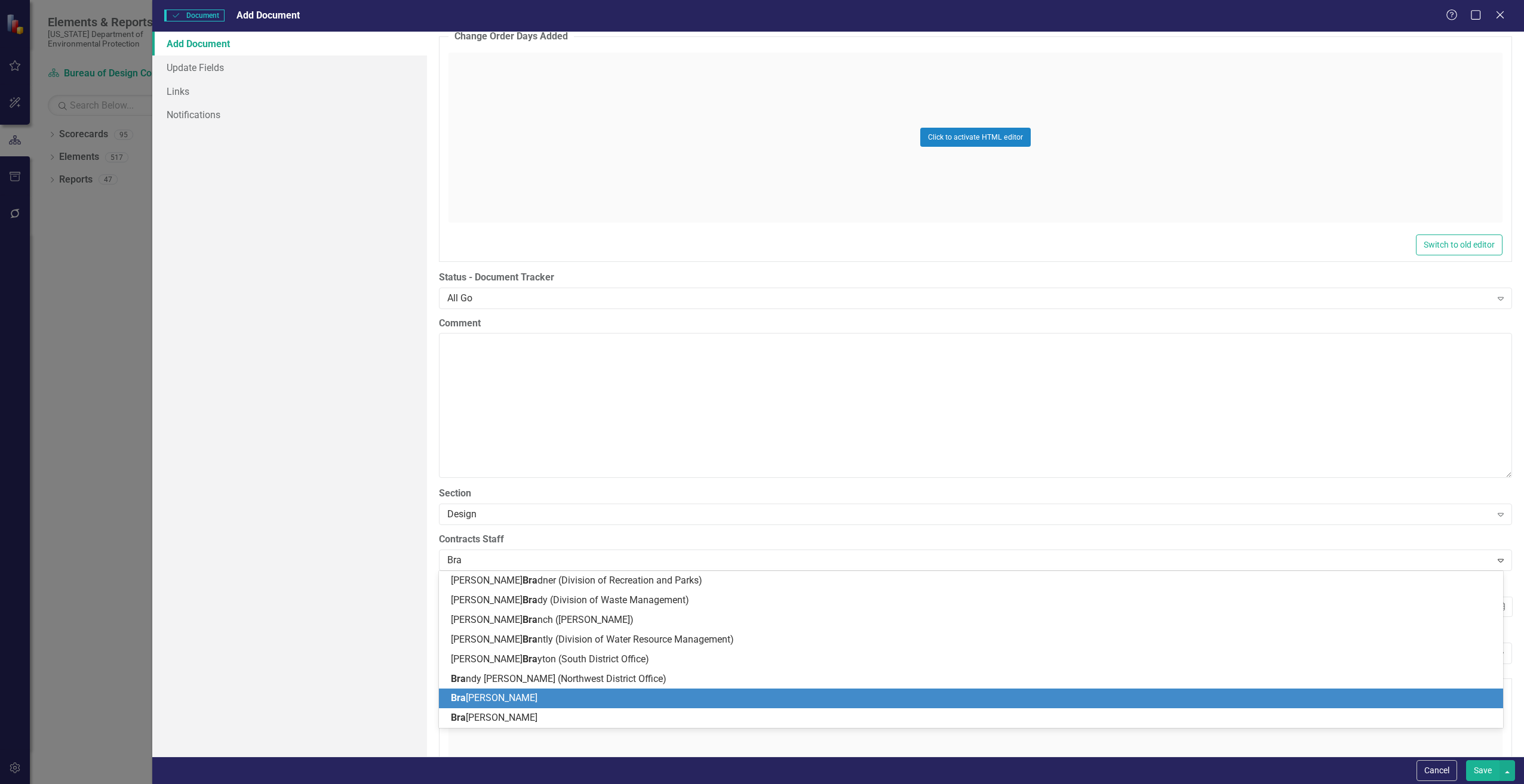
scroll to position [0, 0]
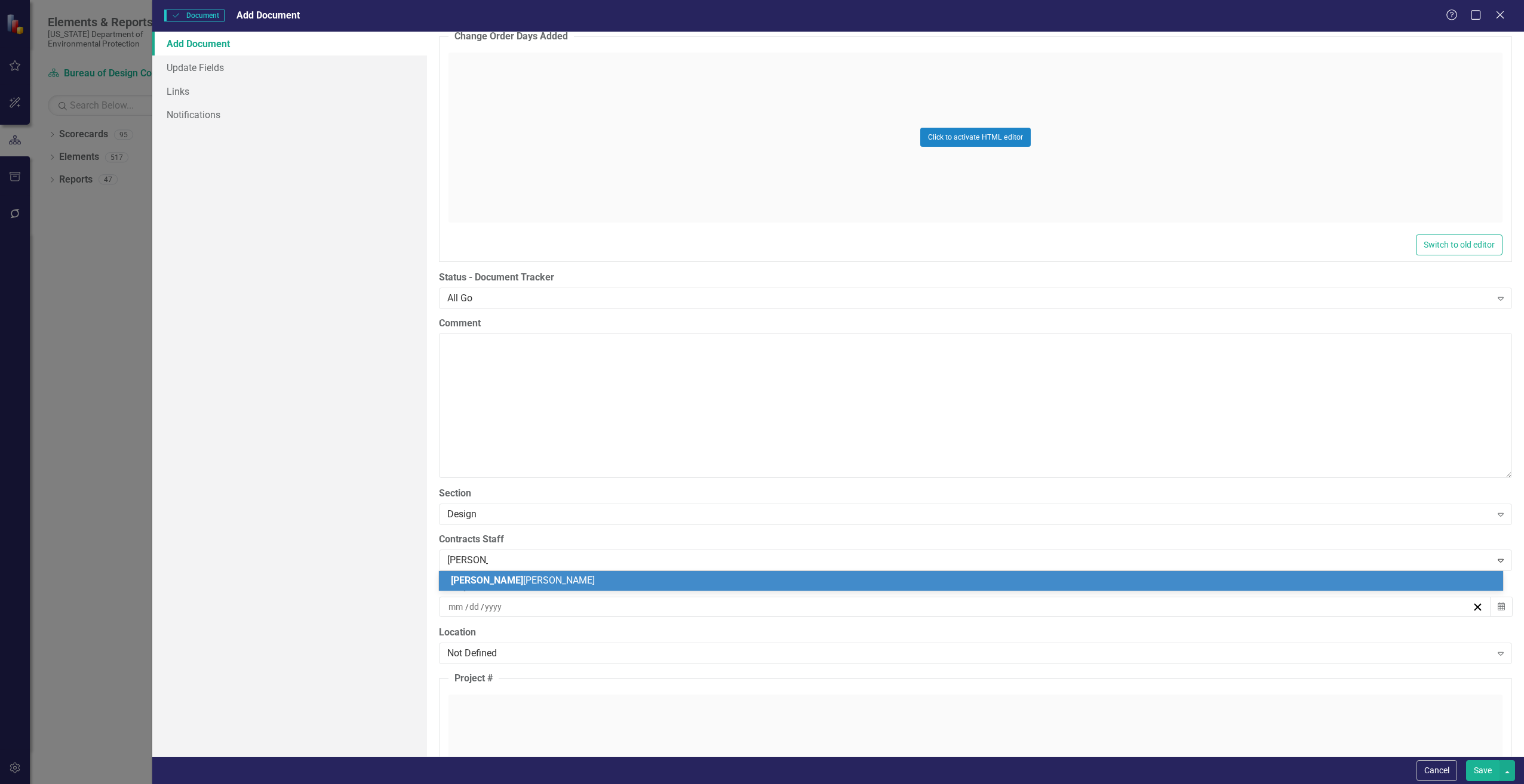
type input "[PERSON_NAME]"
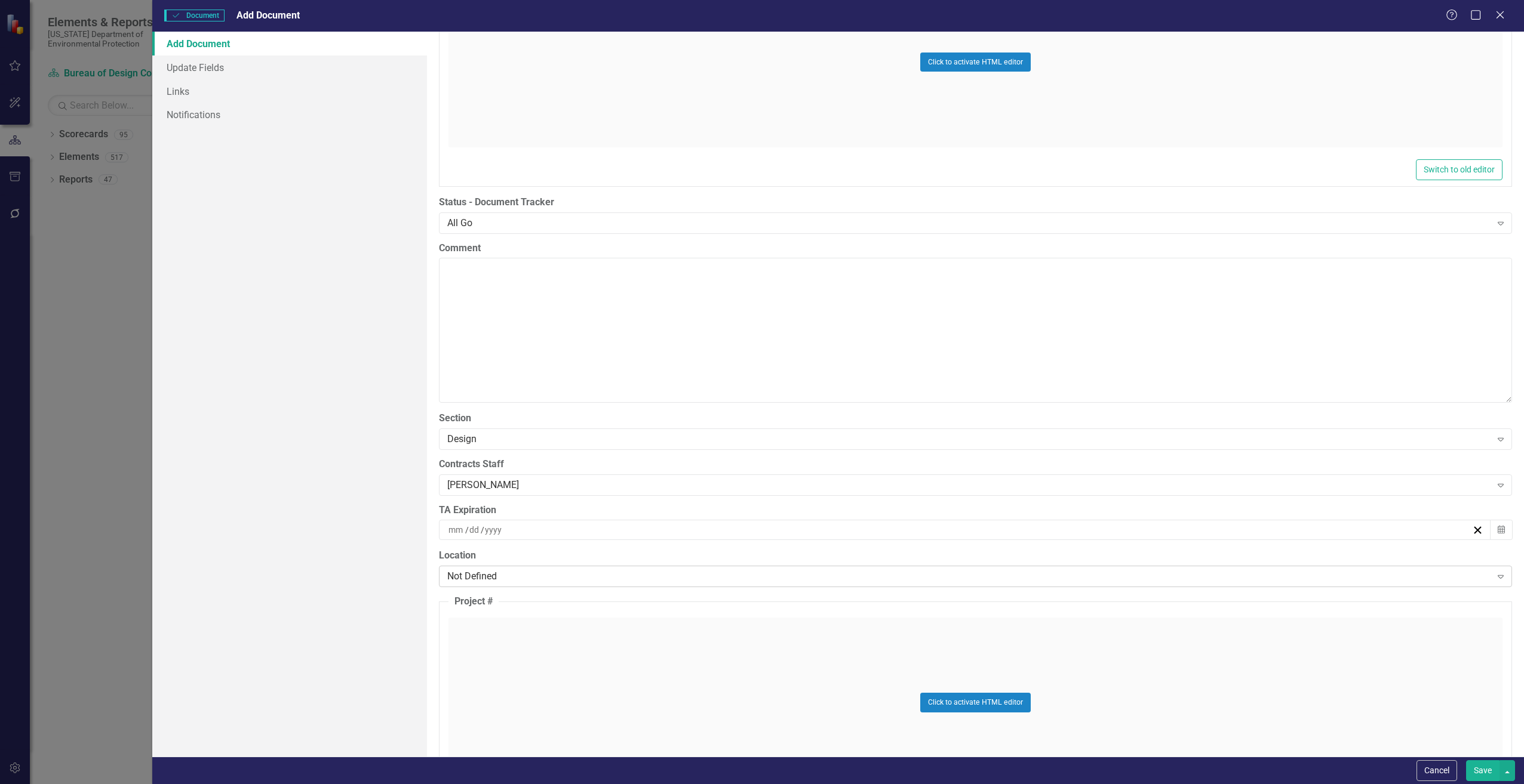
scroll to position [2387, 0]
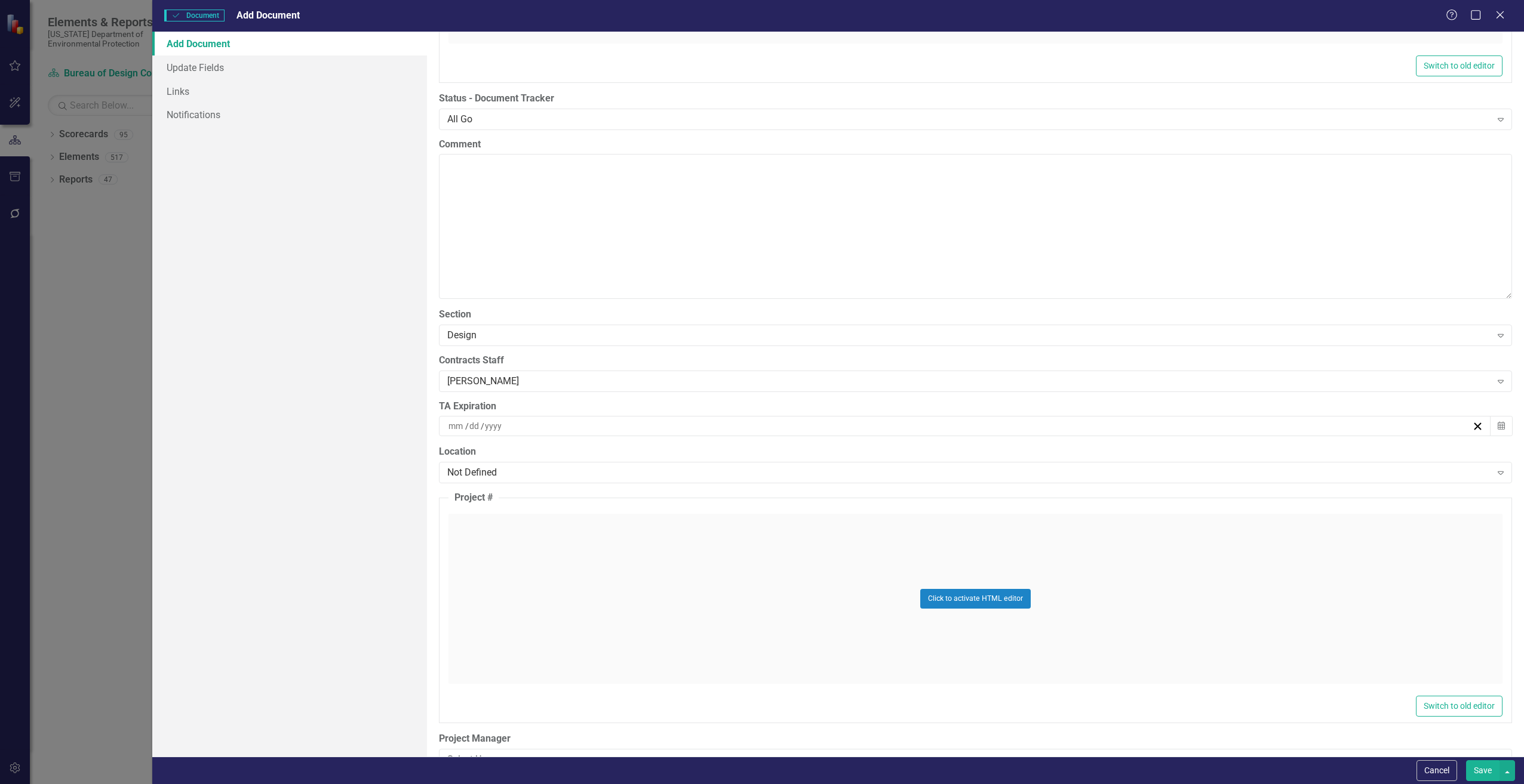
click at [463, 425] on input at bounding box center [457, 426] width 17 height 12
click at [452, 423] on input "number" at bounding box center [456, 426] width 16 height 12
type input "01"
type input "31"
type input "2026"
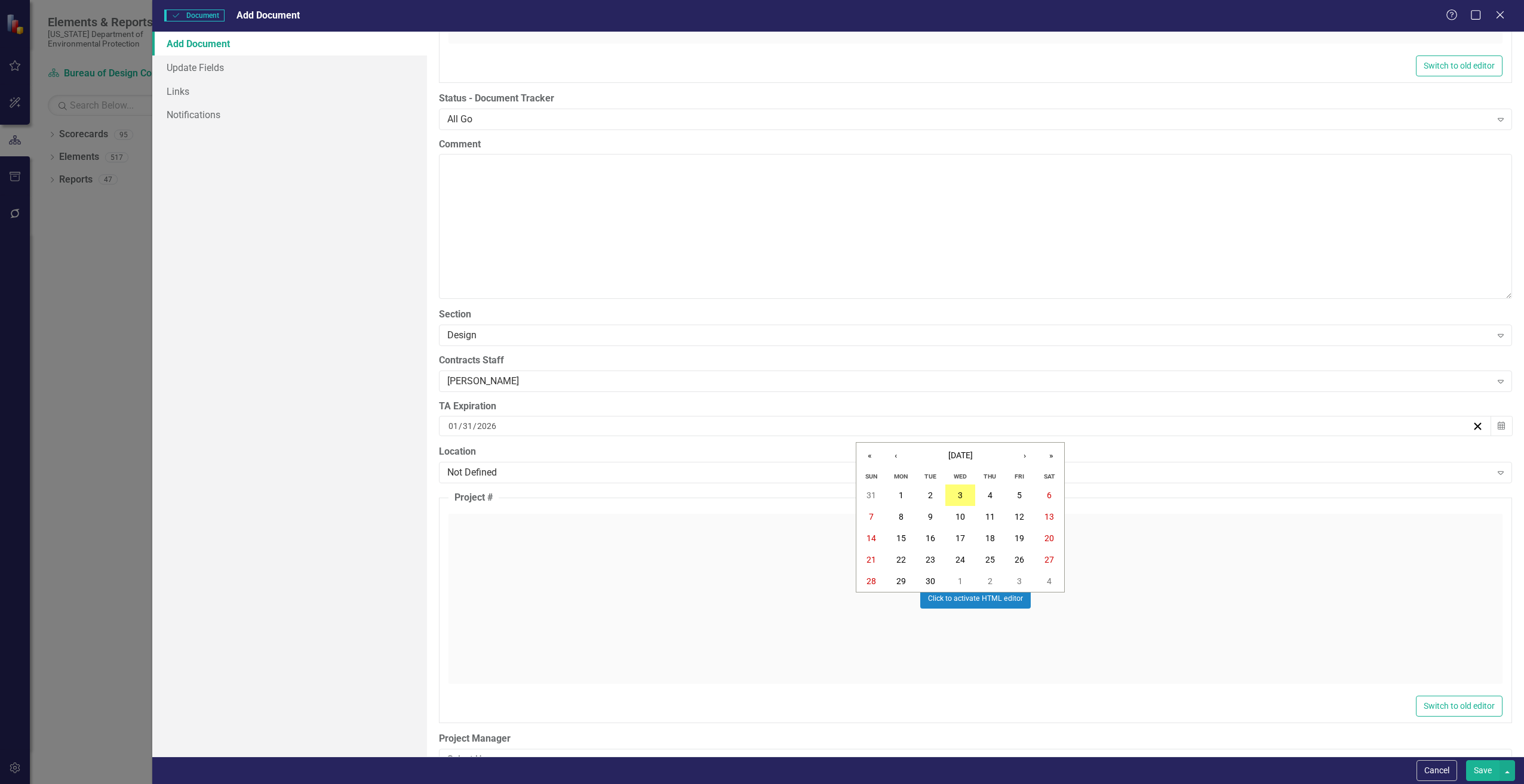
click at [431, 454] on div "ClearPoint Can Do More! How ClearPoint Can Help Close Enterprise plans can auto…" at bounding box center [975, 394] width 1097 height 725
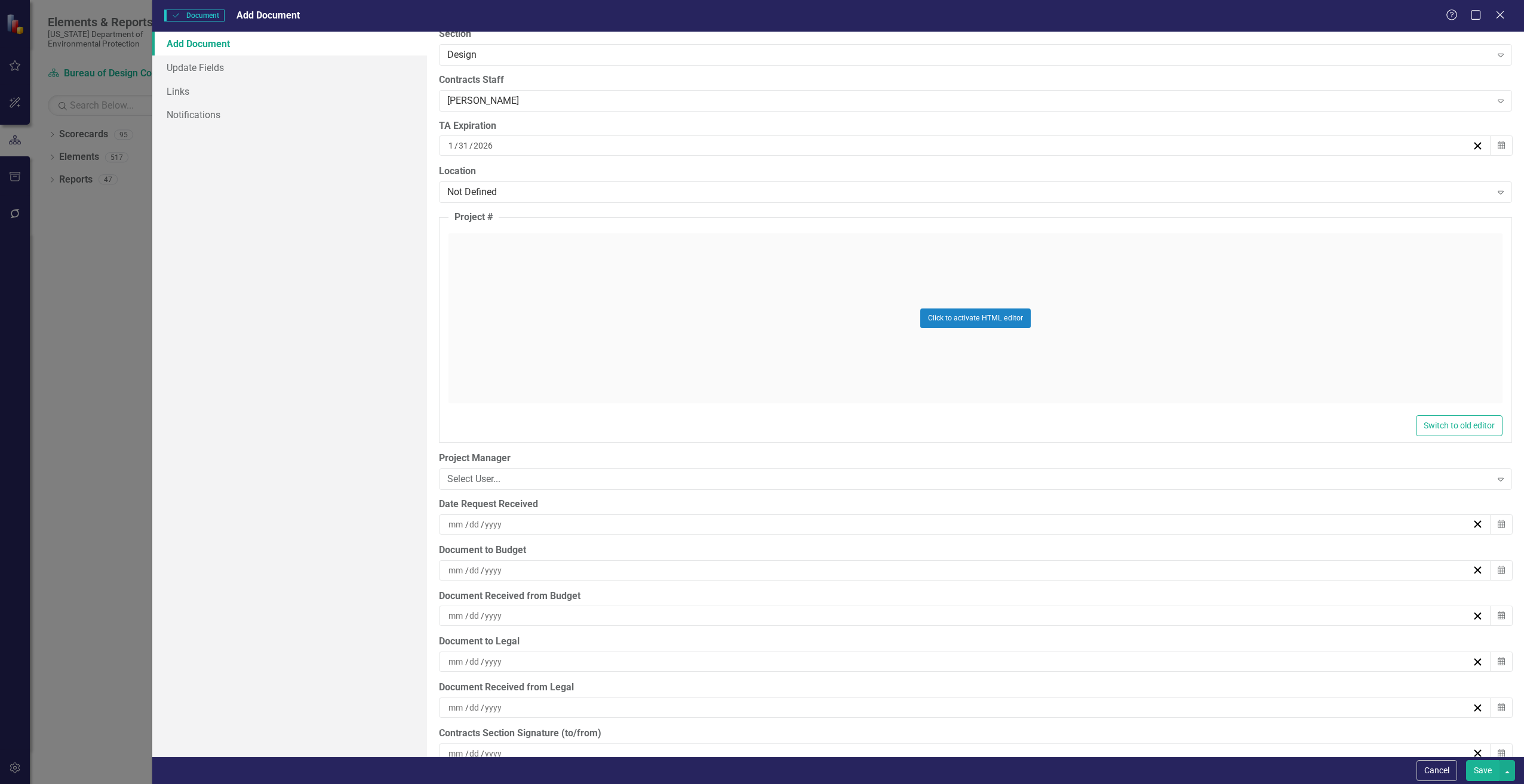
scroll to position [2686, 0]
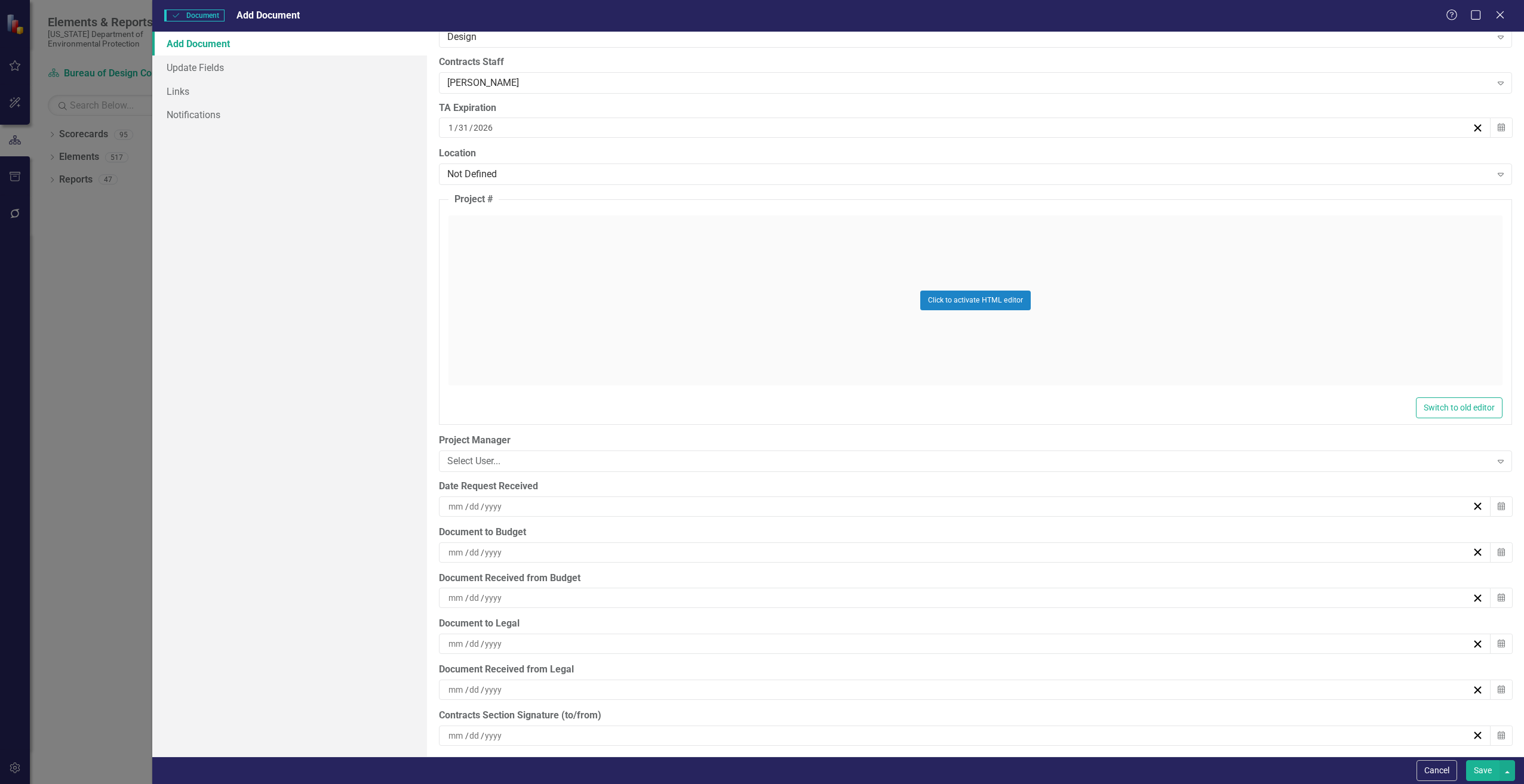
click at [464, 503] on input at bounding box center [457, 506] width 17 height 12
click at [954, 576] on button "3" at bounding box center [960, 576] width 30 height 21
click at [448, 547] on input at bounding box center [457, 552] width 17 height 12
click at [955, 616] on button "3" at bounding box center [960, 622] width 30 height 21
click at [1485, 762] on button "Save" at bounding box center [1483, 770] width 34 height 21
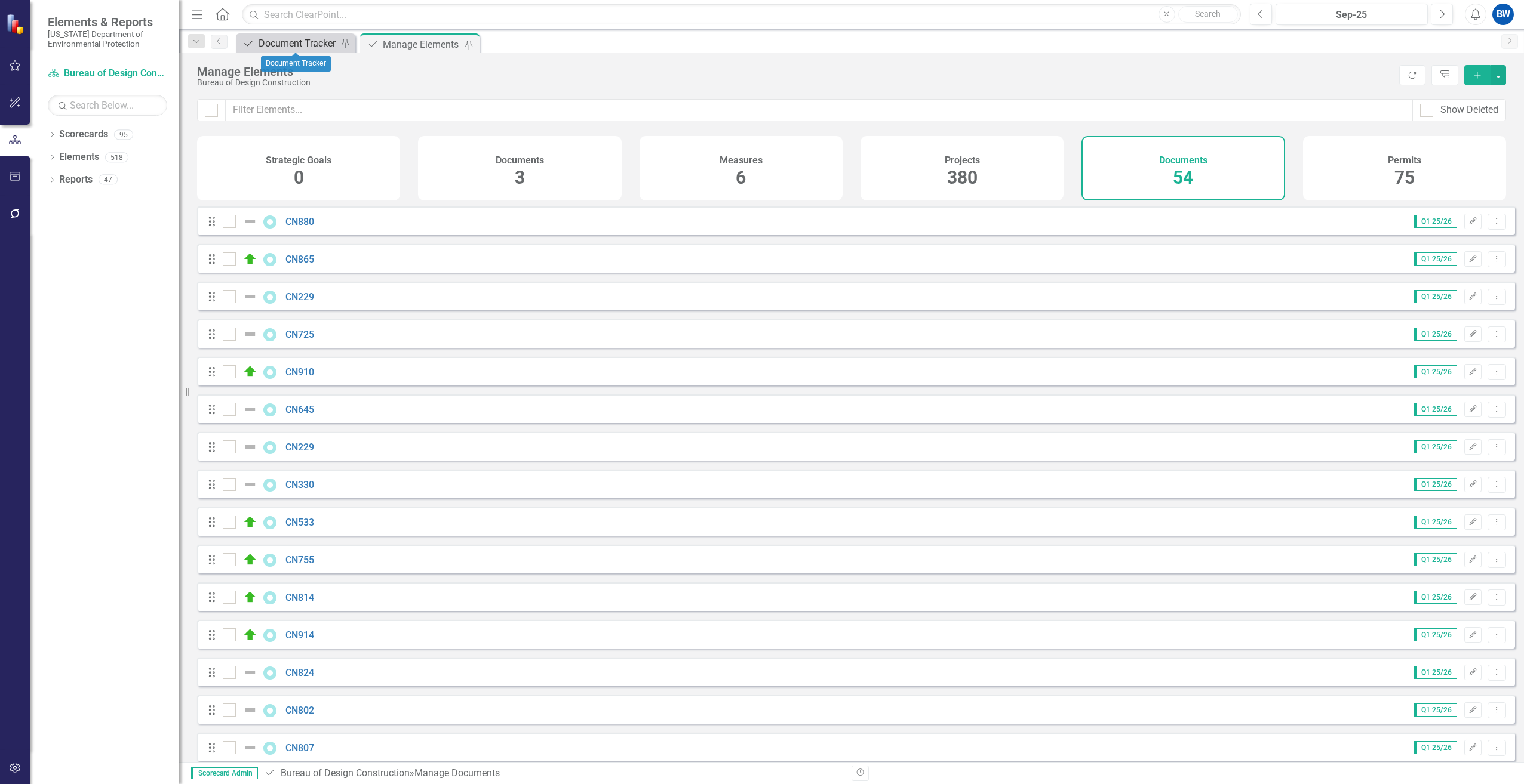
click at [297, 44] on div "Document Tracker" at bounding box center [298, 43] width 79 height 15
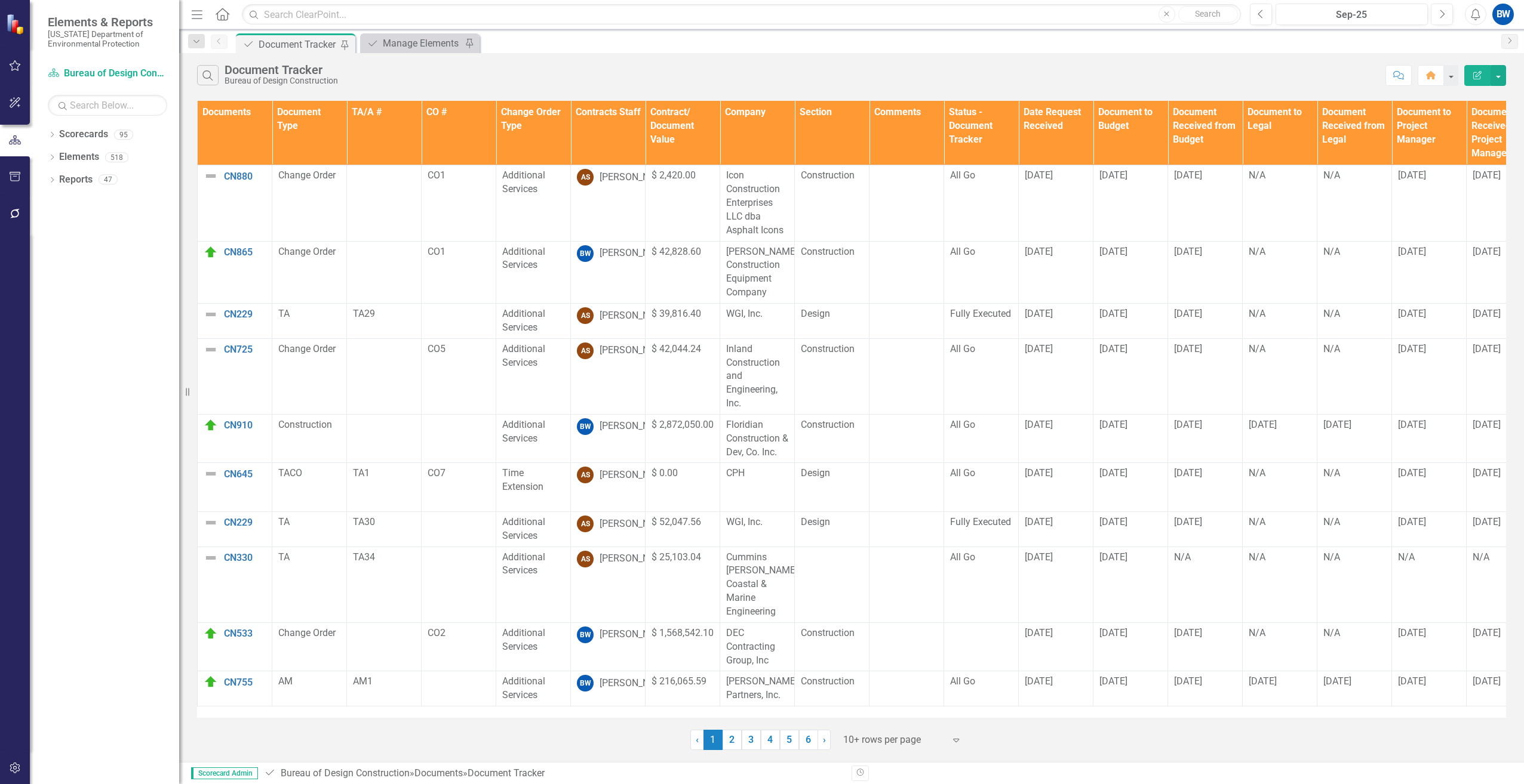
click at [606, 145] on th "Contracts Staff" at bounding box center [608, 133] width 75 height 64
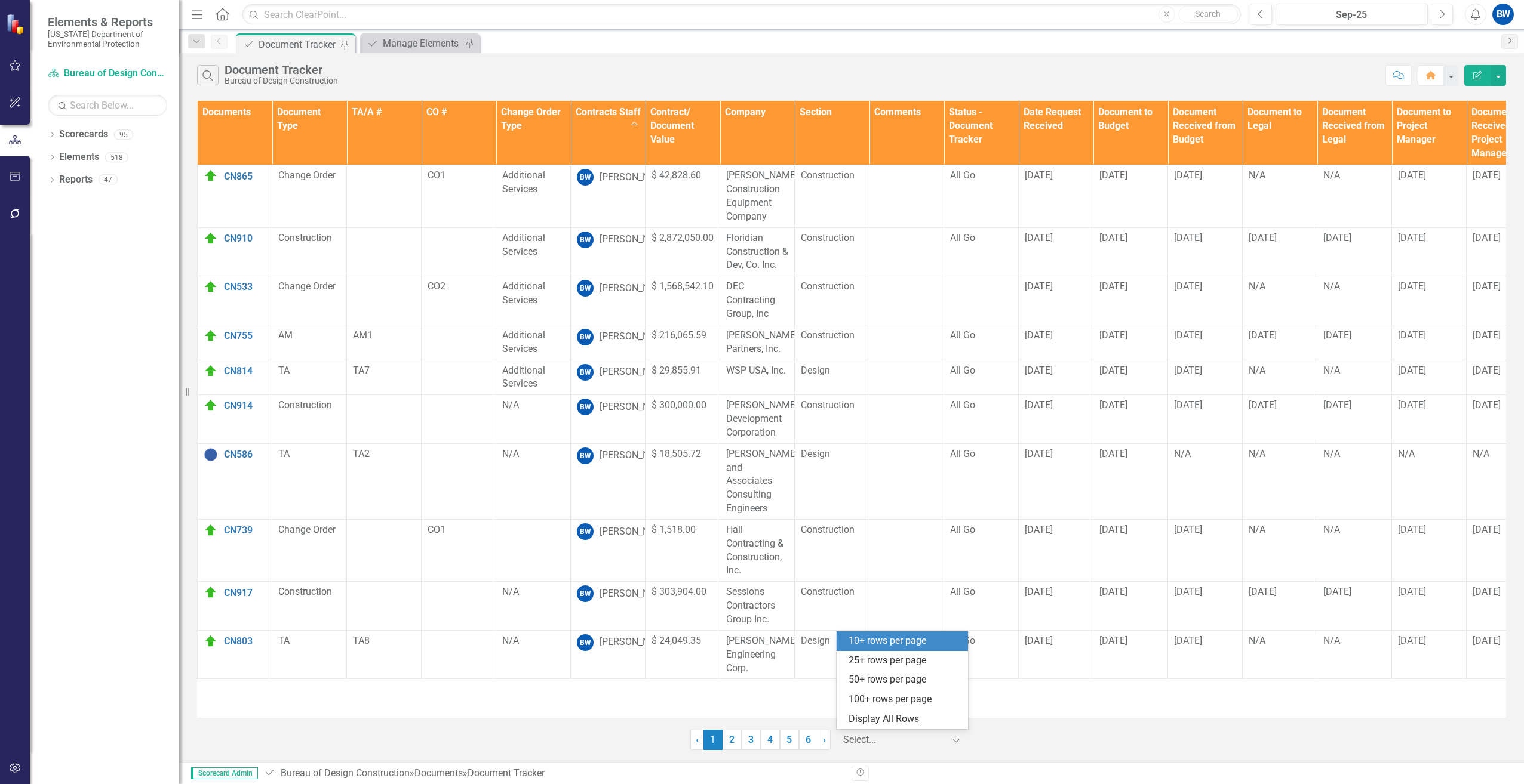
click at [862, 746] on div at bounding box center [894, 740] width 102 height 16
click at [865, 681] on div "50+ rows per page" at bounding box center [905, 680] width 112 height 14
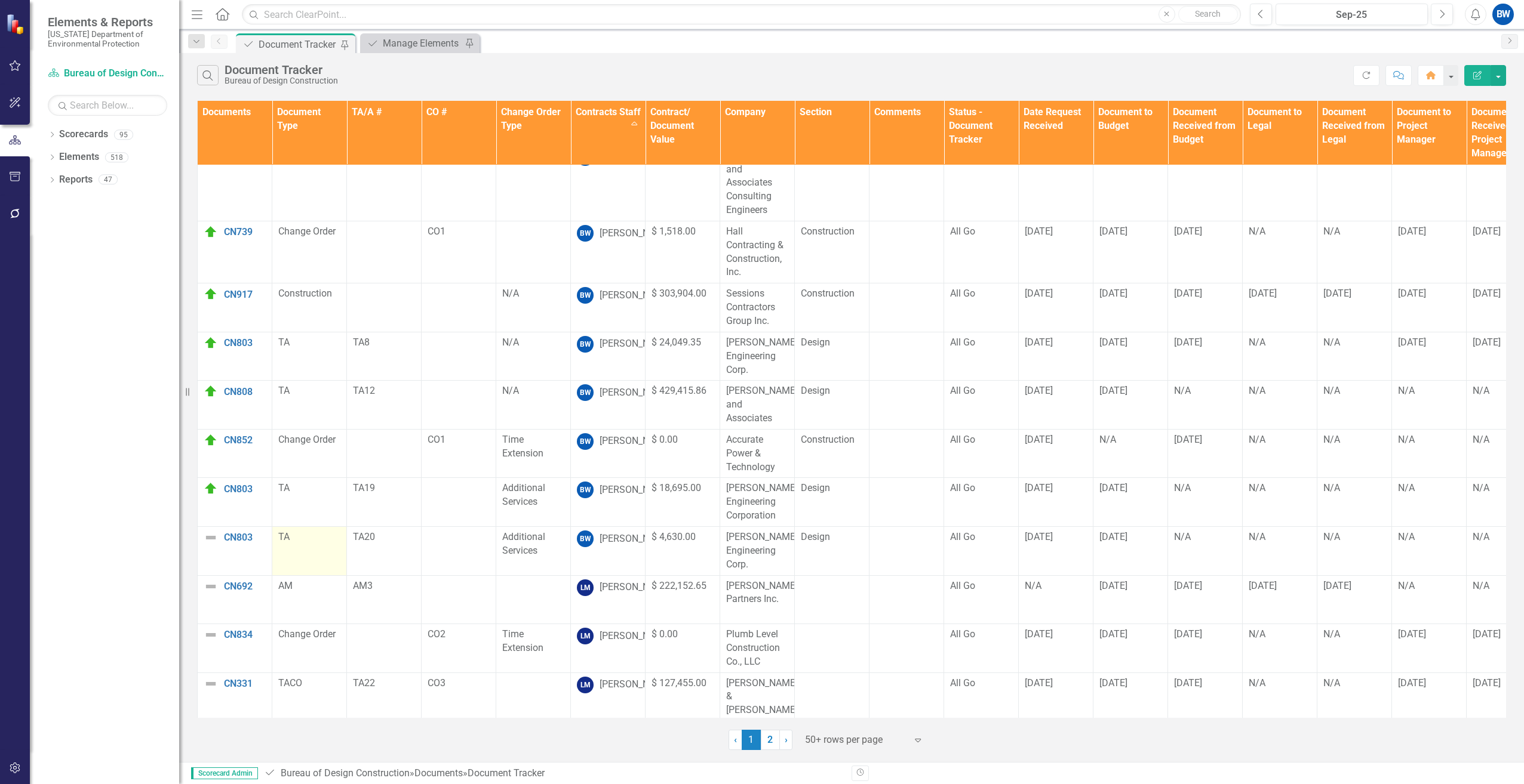
scroll to position [358, 0]
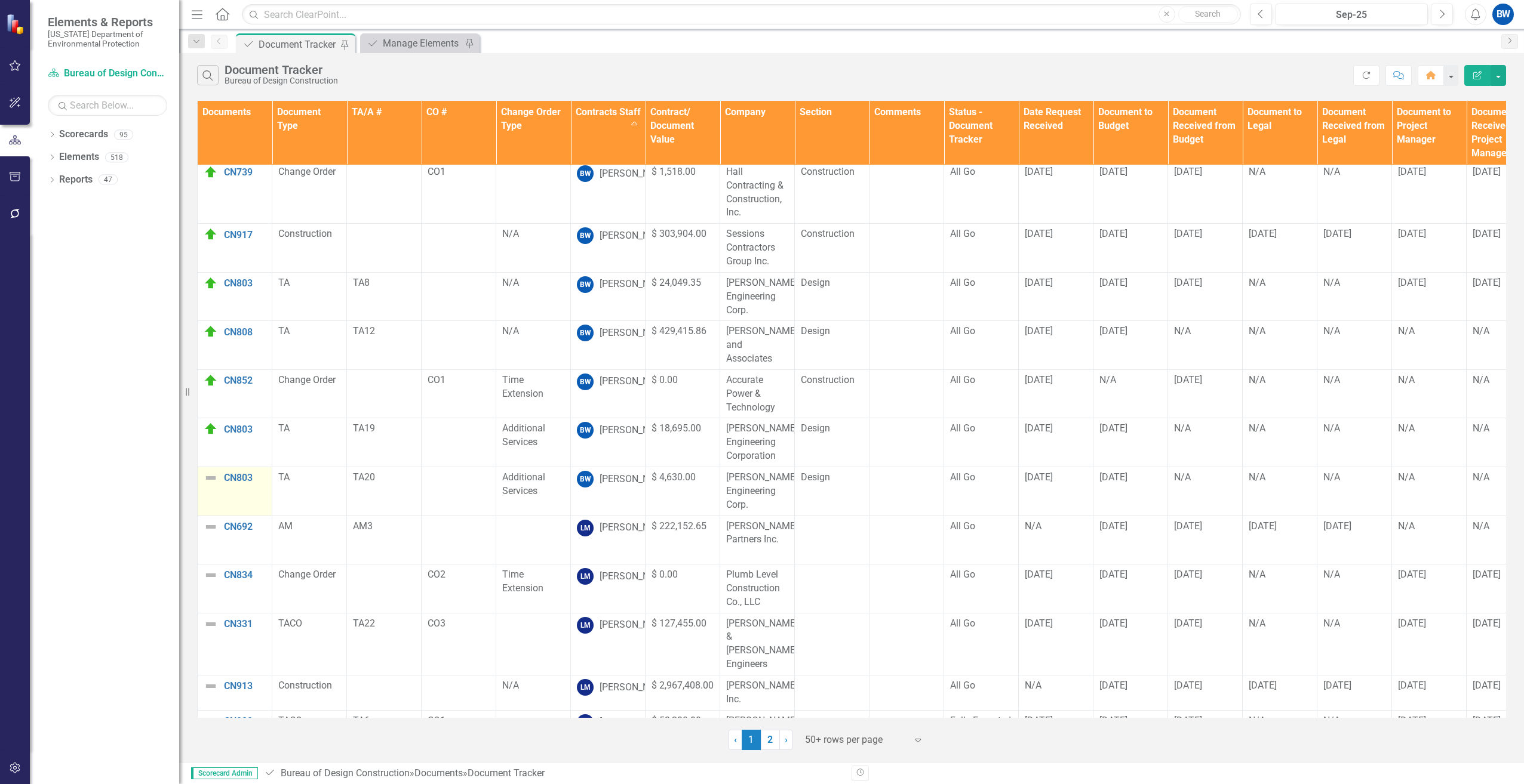
click at [208, 471] on img at bounding box center [210, 478] width 14 height 14
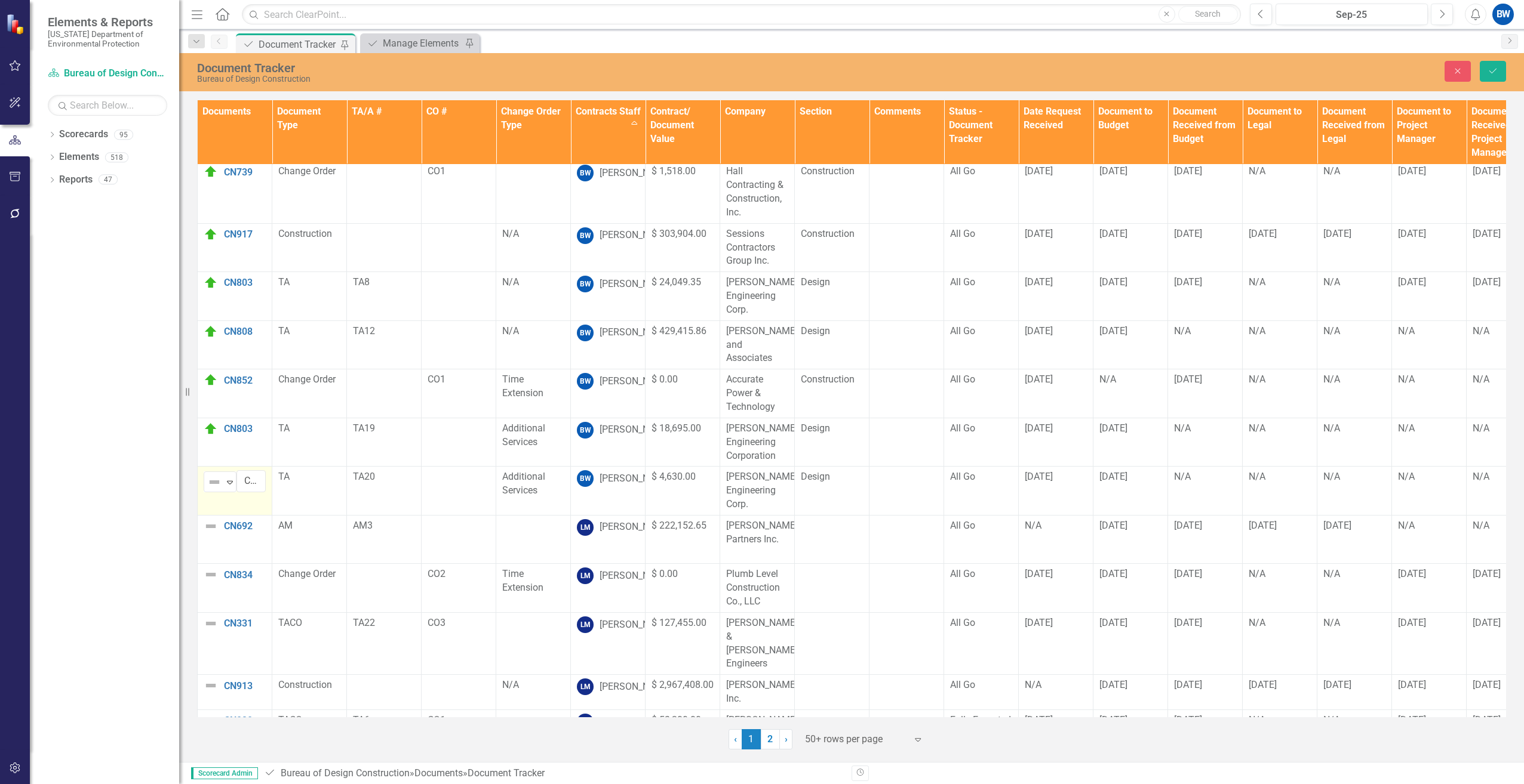
click at [208, 474] on div "Not Defined" at bounding box center [215, 482] width 18 height 17
click at [225, 514] on img at bounding box center [222, 516] width 14 height 14
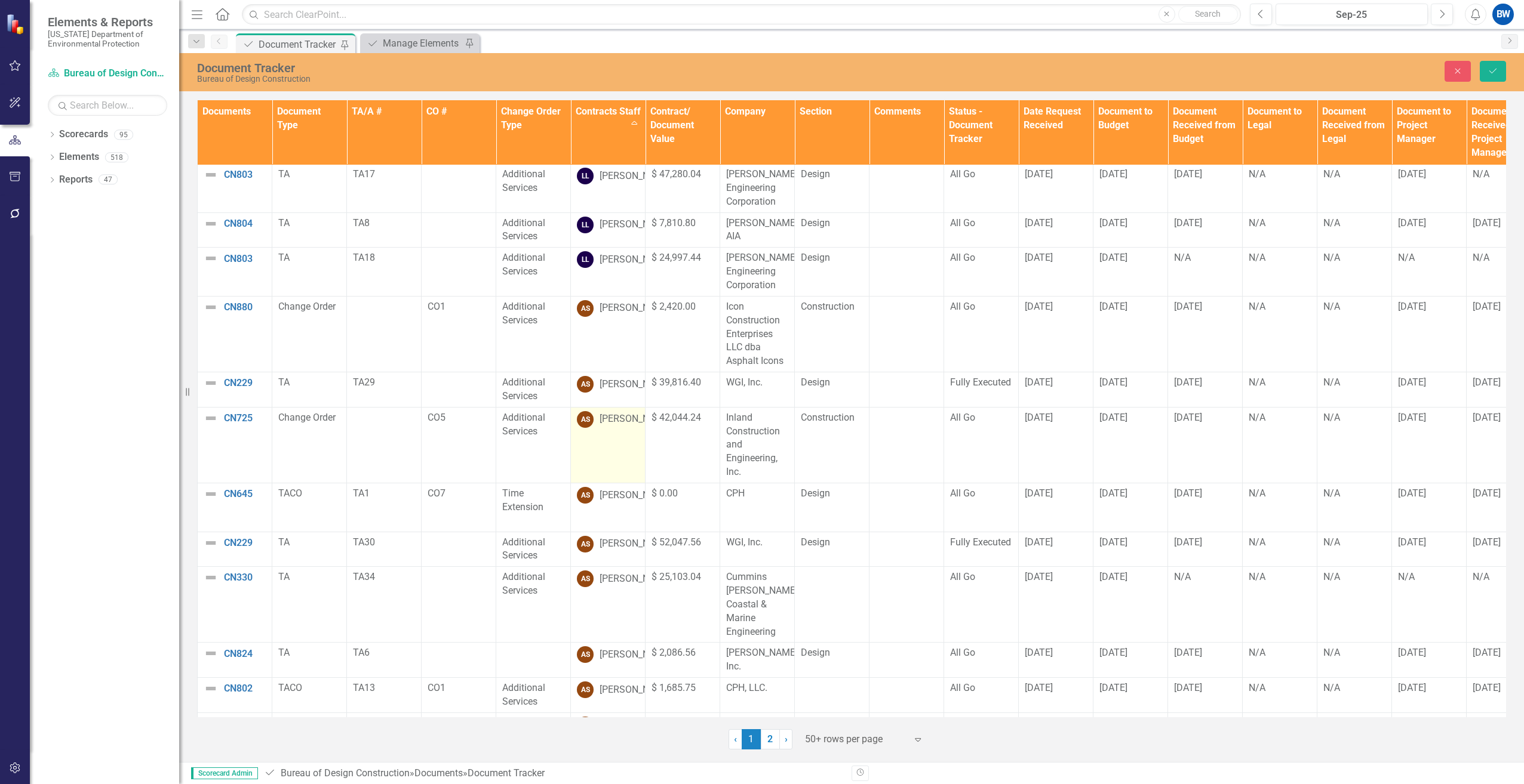
scroll to position [2289, 0]
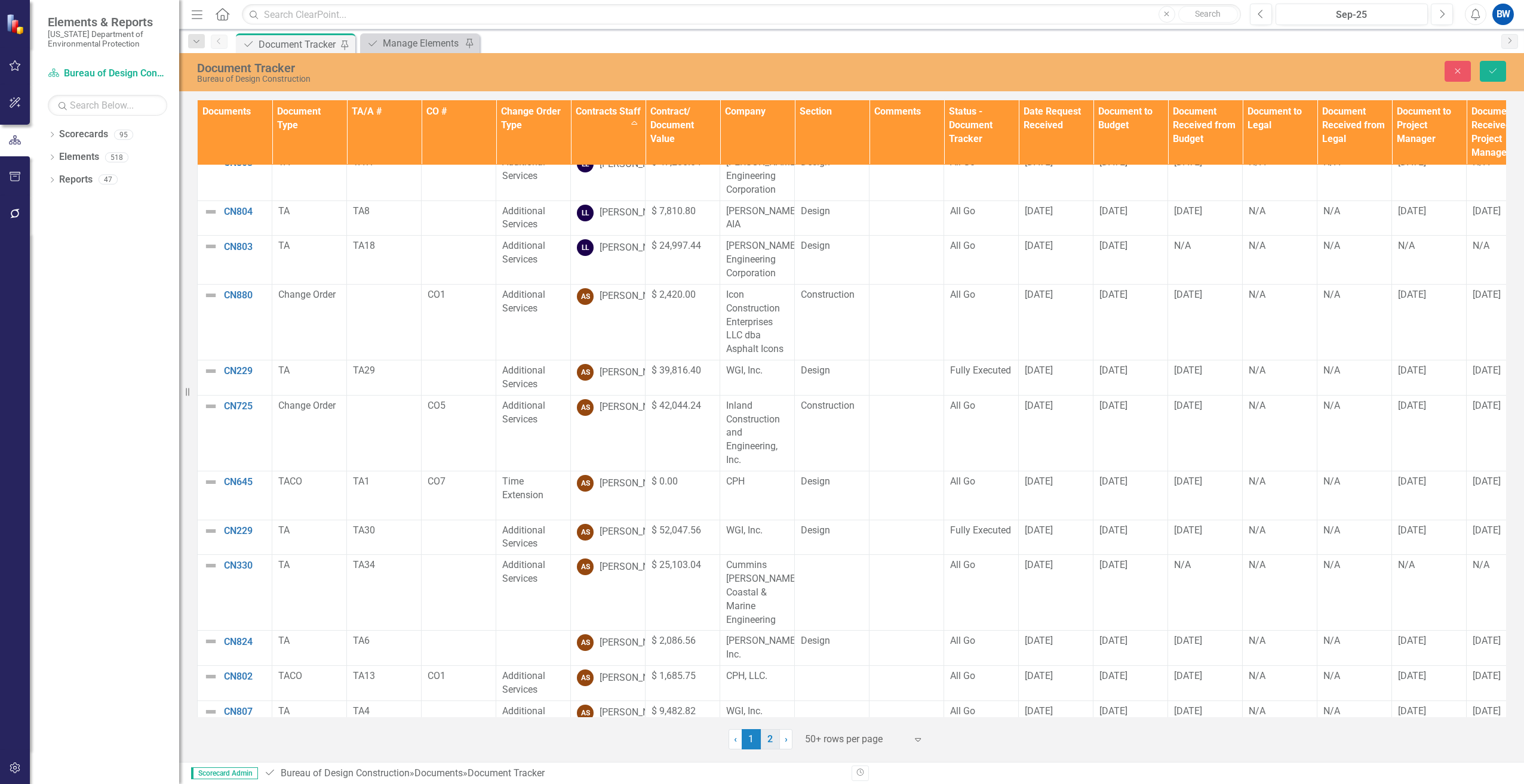
click at [768, 738] on link "2" at bounding box center [770, 739] width 19 height 21
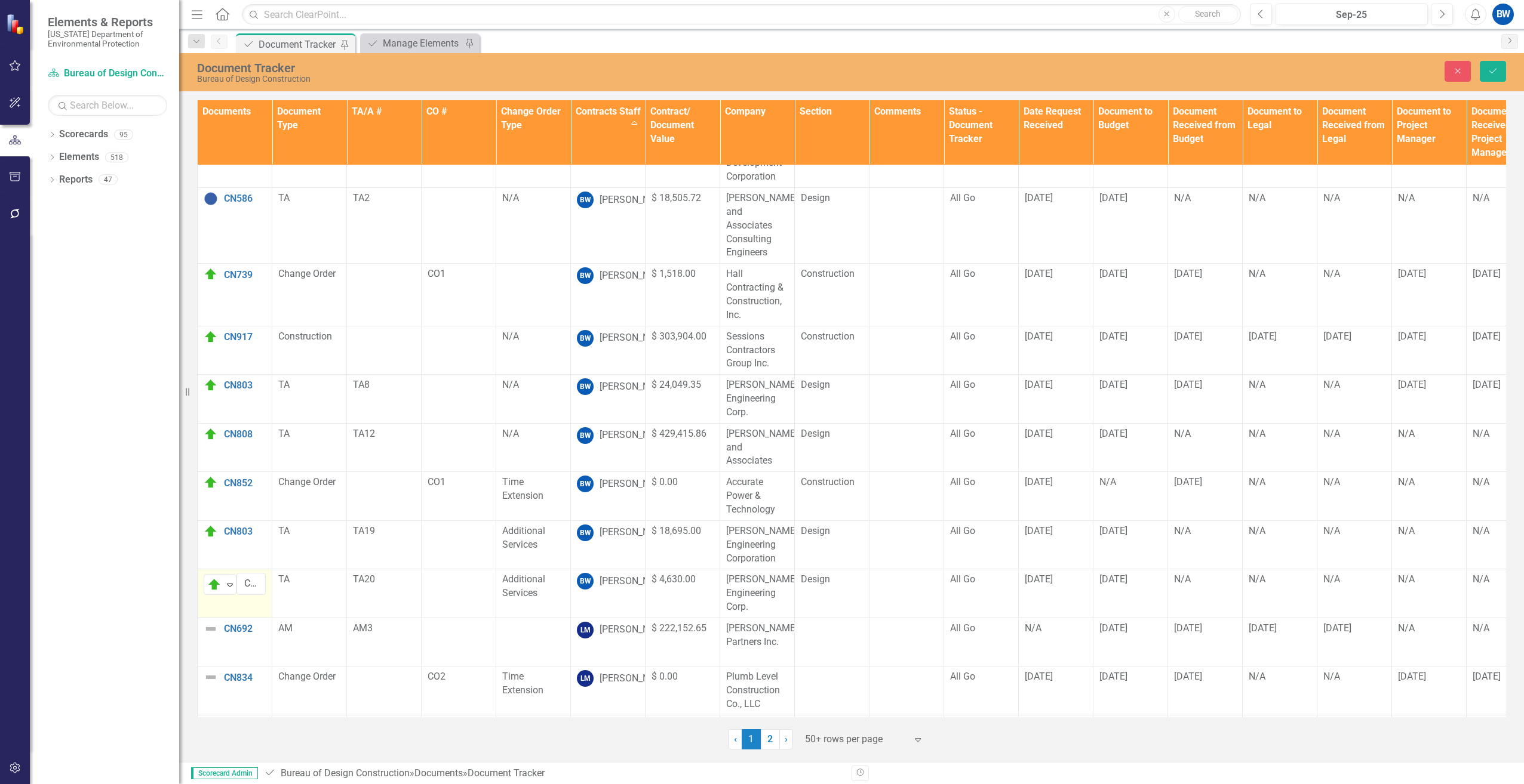
scroll to position [141, 0]
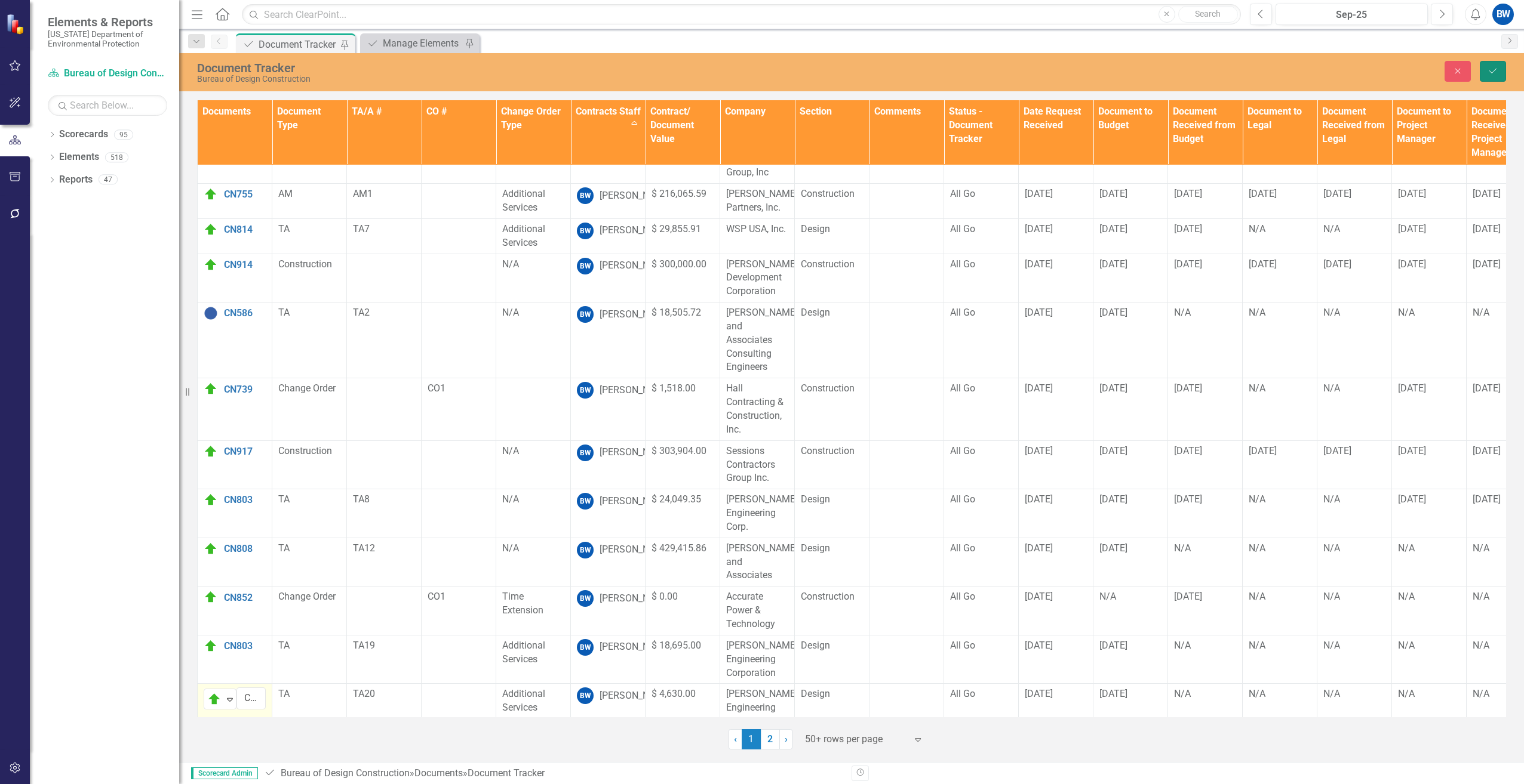
click at [1502, 68] on button "Save" at bounding box center [1493, 71] width 26 height 21
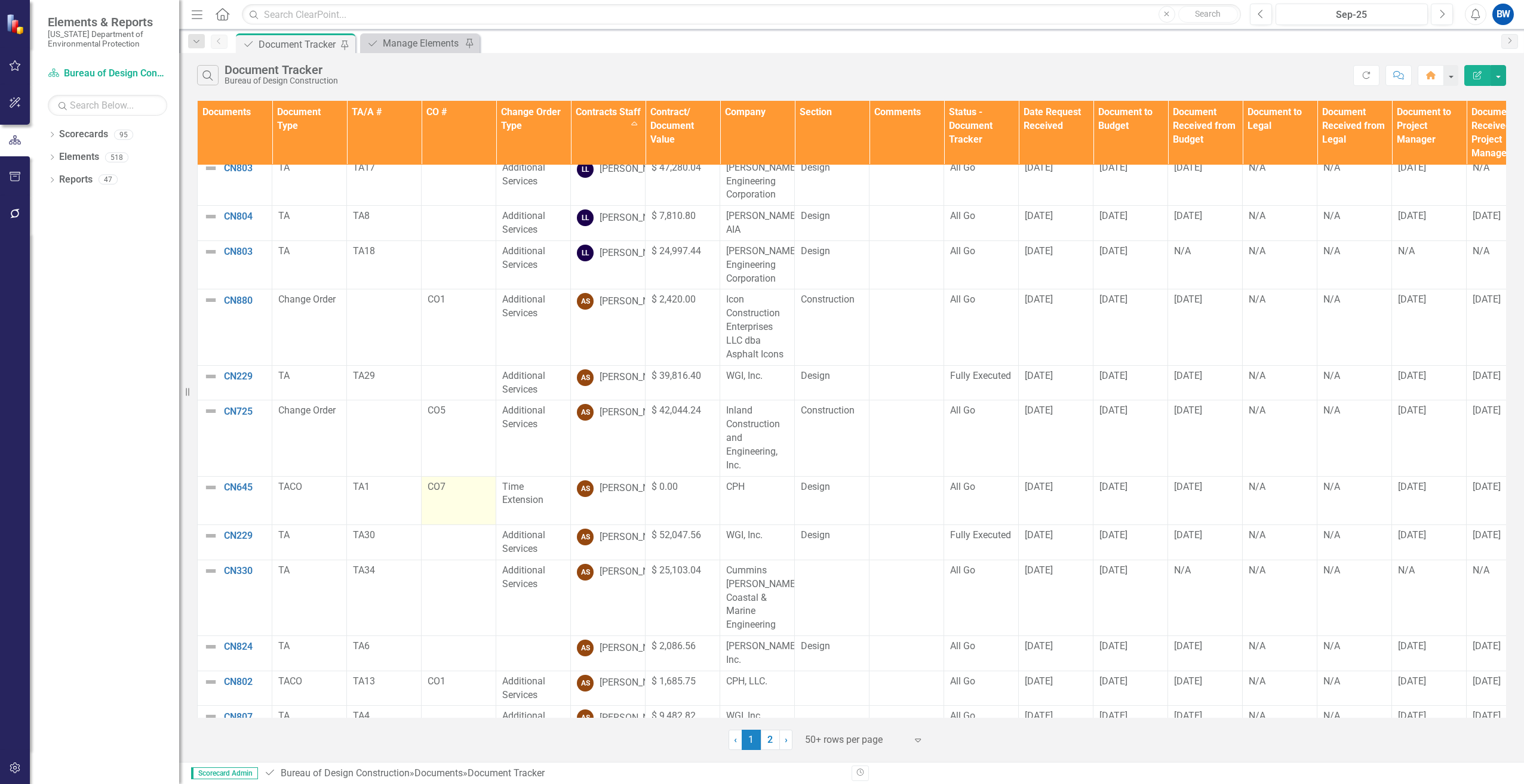
scroll to position [2289, 0]
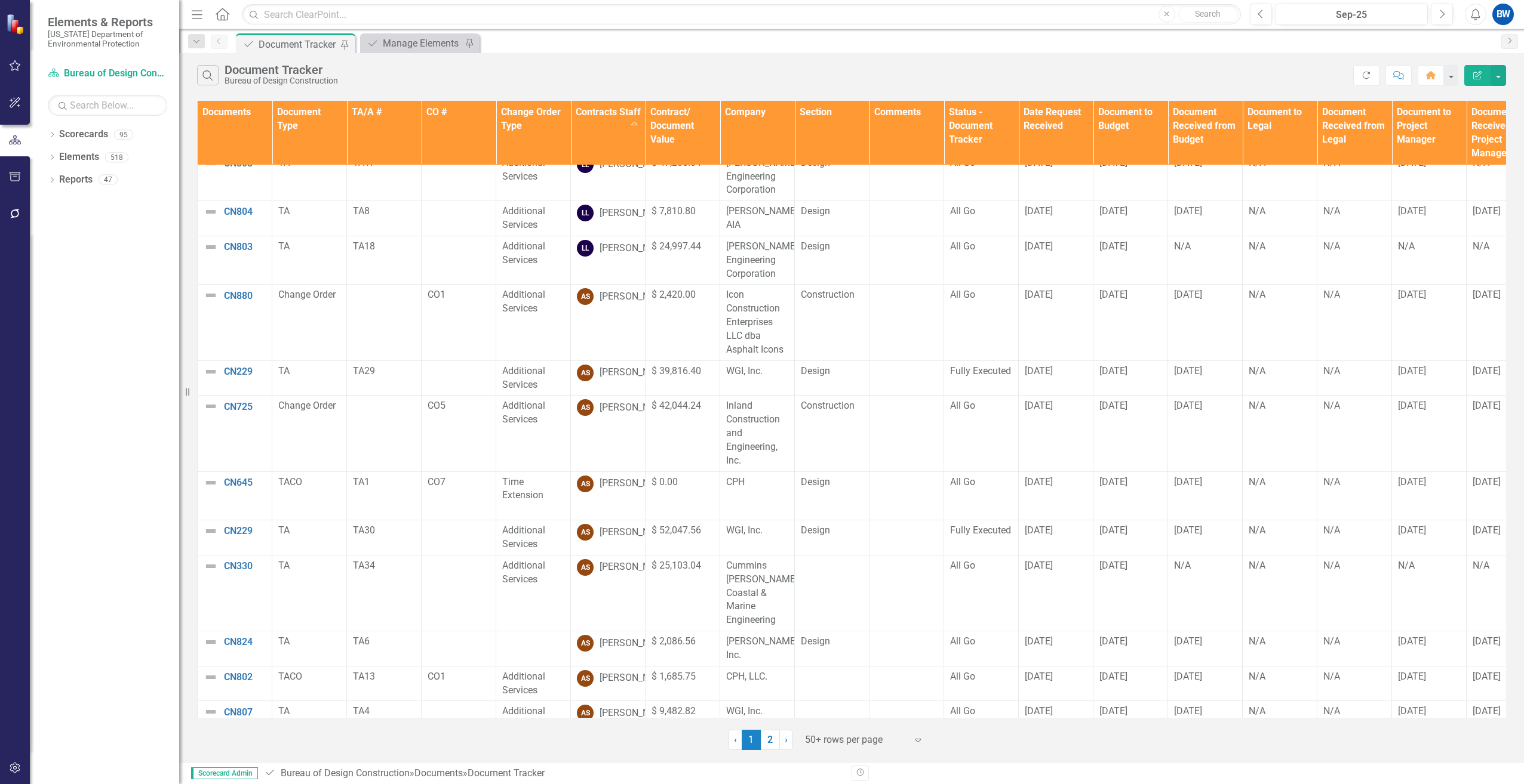
click at [777, 742] on link "2" at bounding box center [770, 740] width 19 height 21
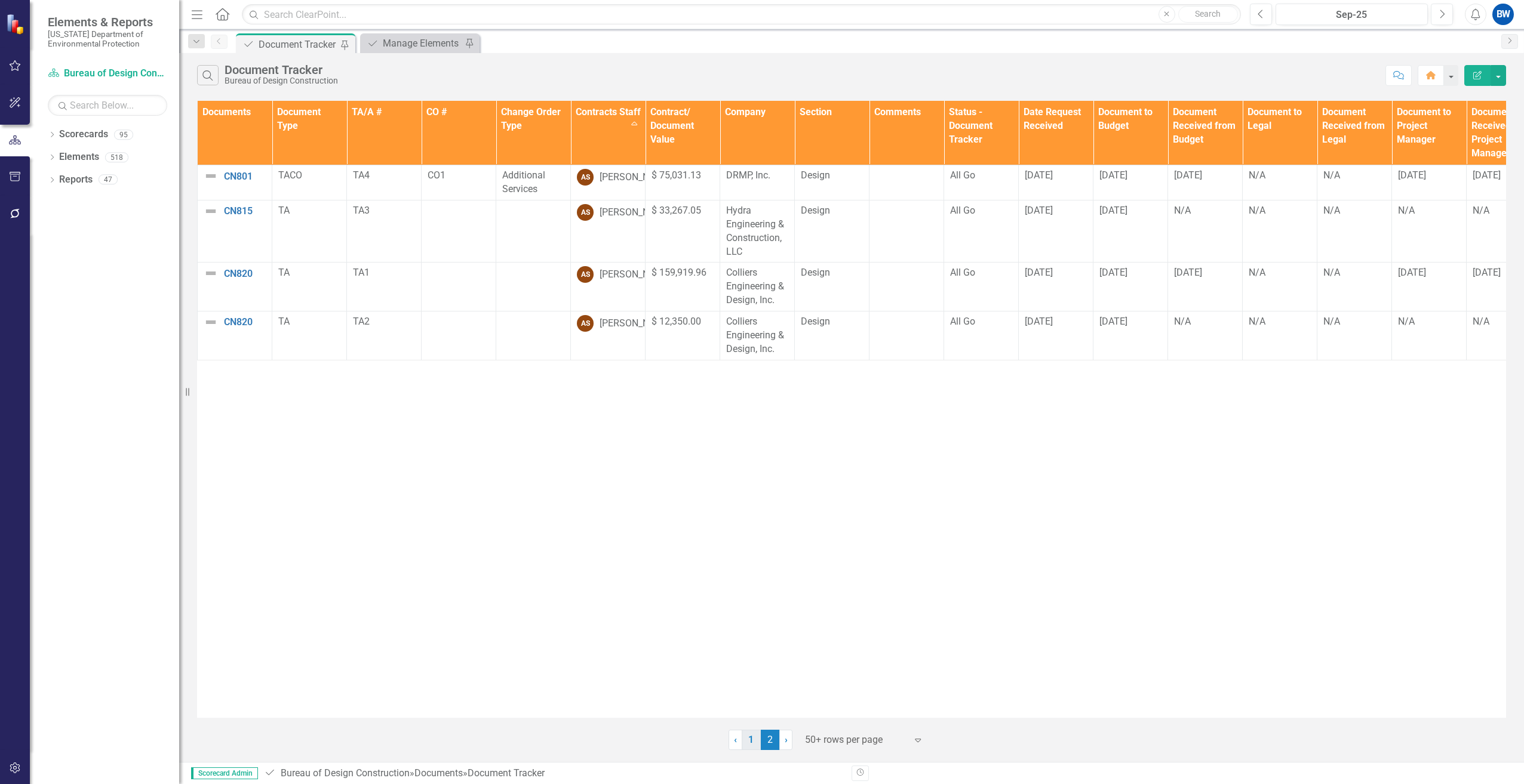
click at [743, 735] on link "1" at bounding box center [751, 740] width 19 height 21
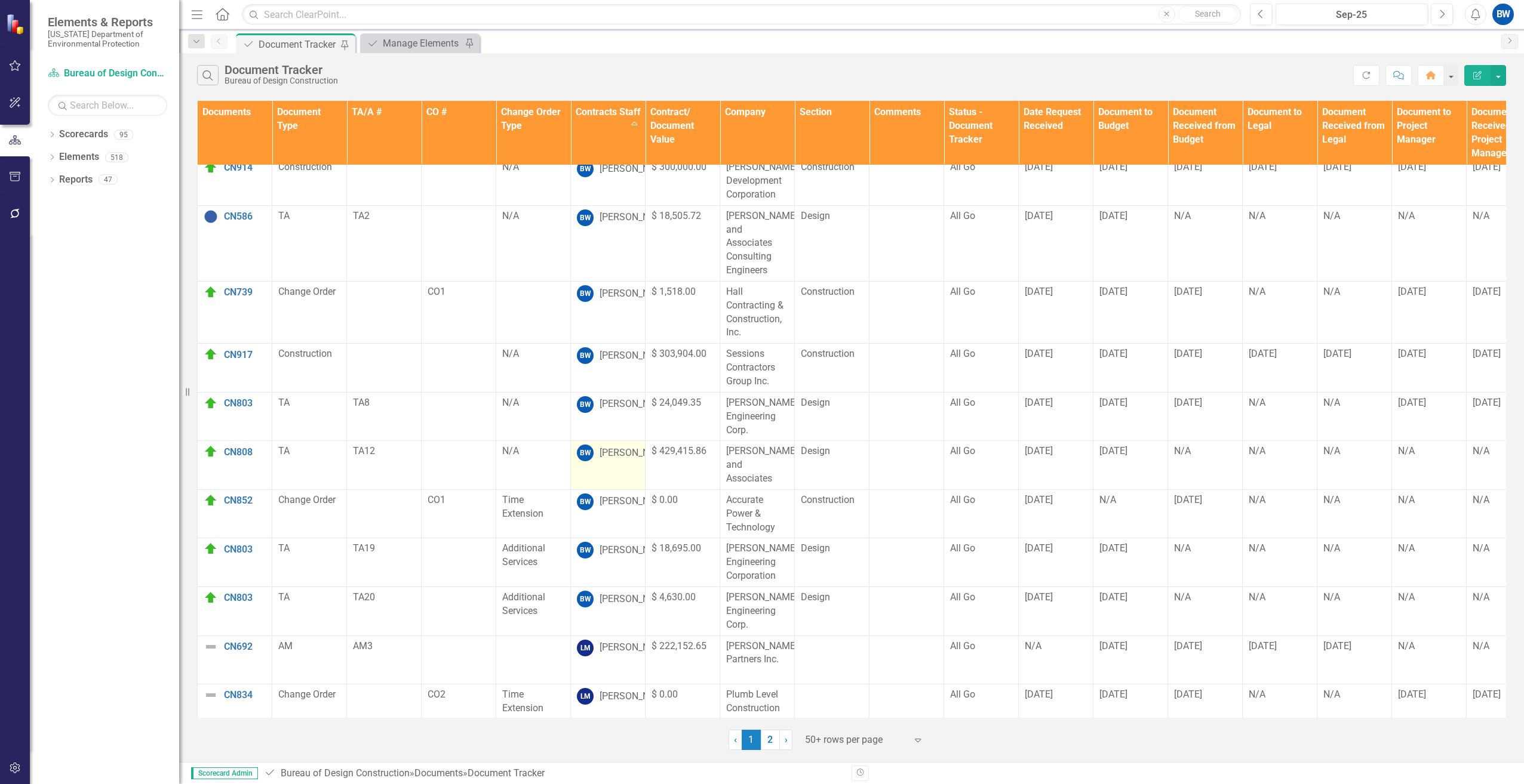
scroll to position [239, 0]
click at [962, 70] on div "Search Document Tracker Bureau of Design Construction" at bounding box center [775, 75] width 1156 height 21
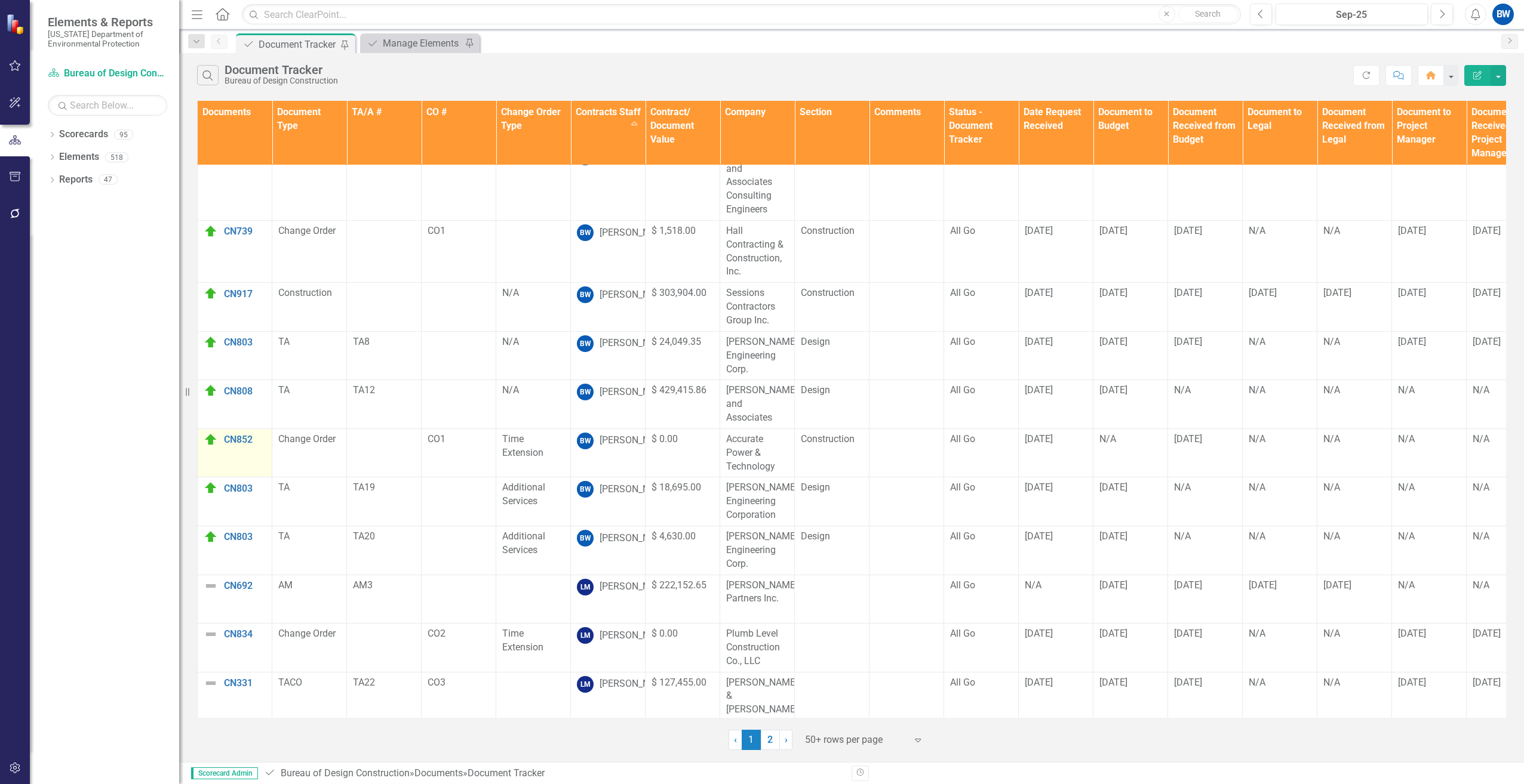
scroll to position [298, 0]
click at [1205, 385] on div "N/A" at bounding box center [1205, 391] width 62 height 14
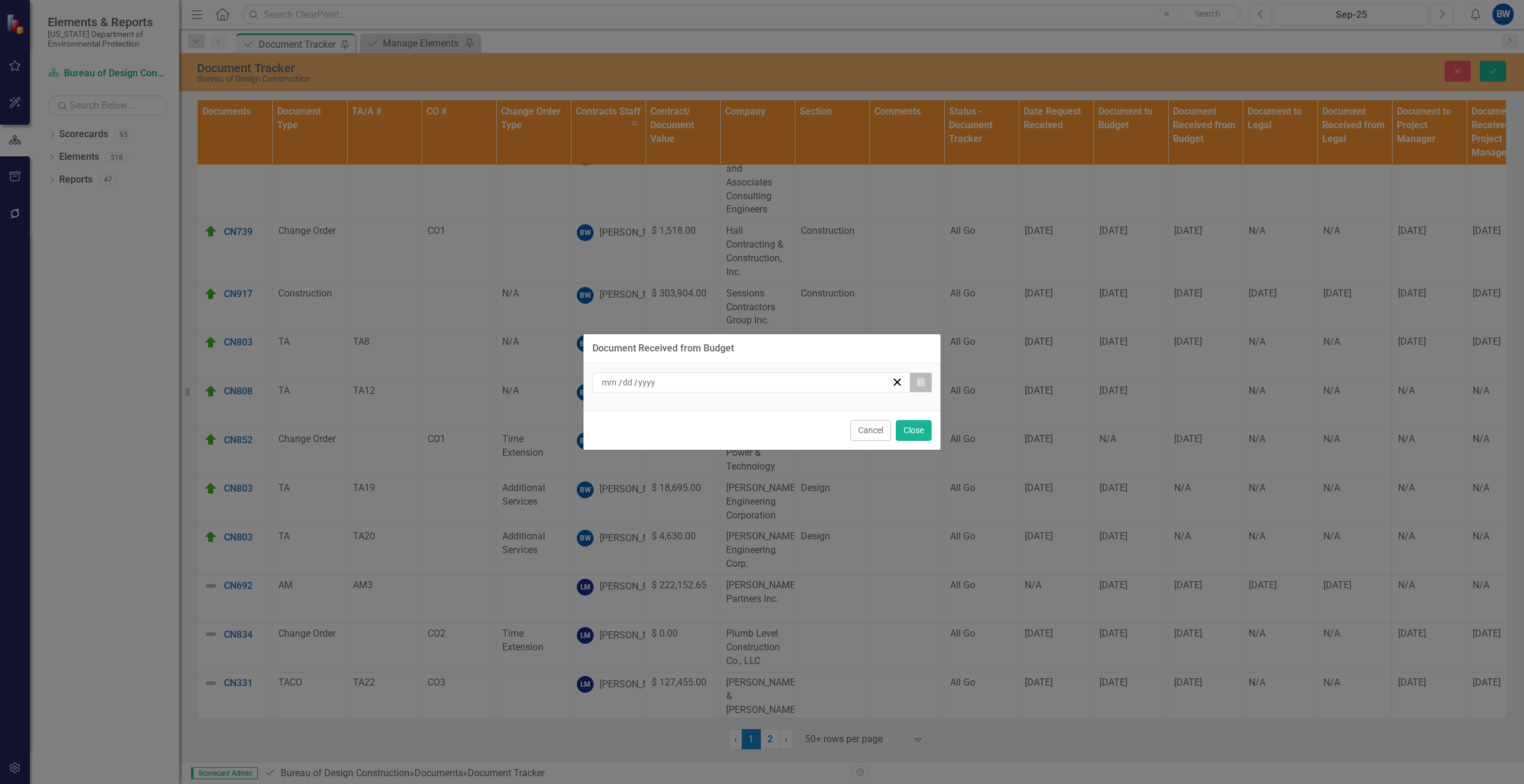
click at [921, 384] on icon "Calendar" at bounding box center [921, 382] width 7 height 8
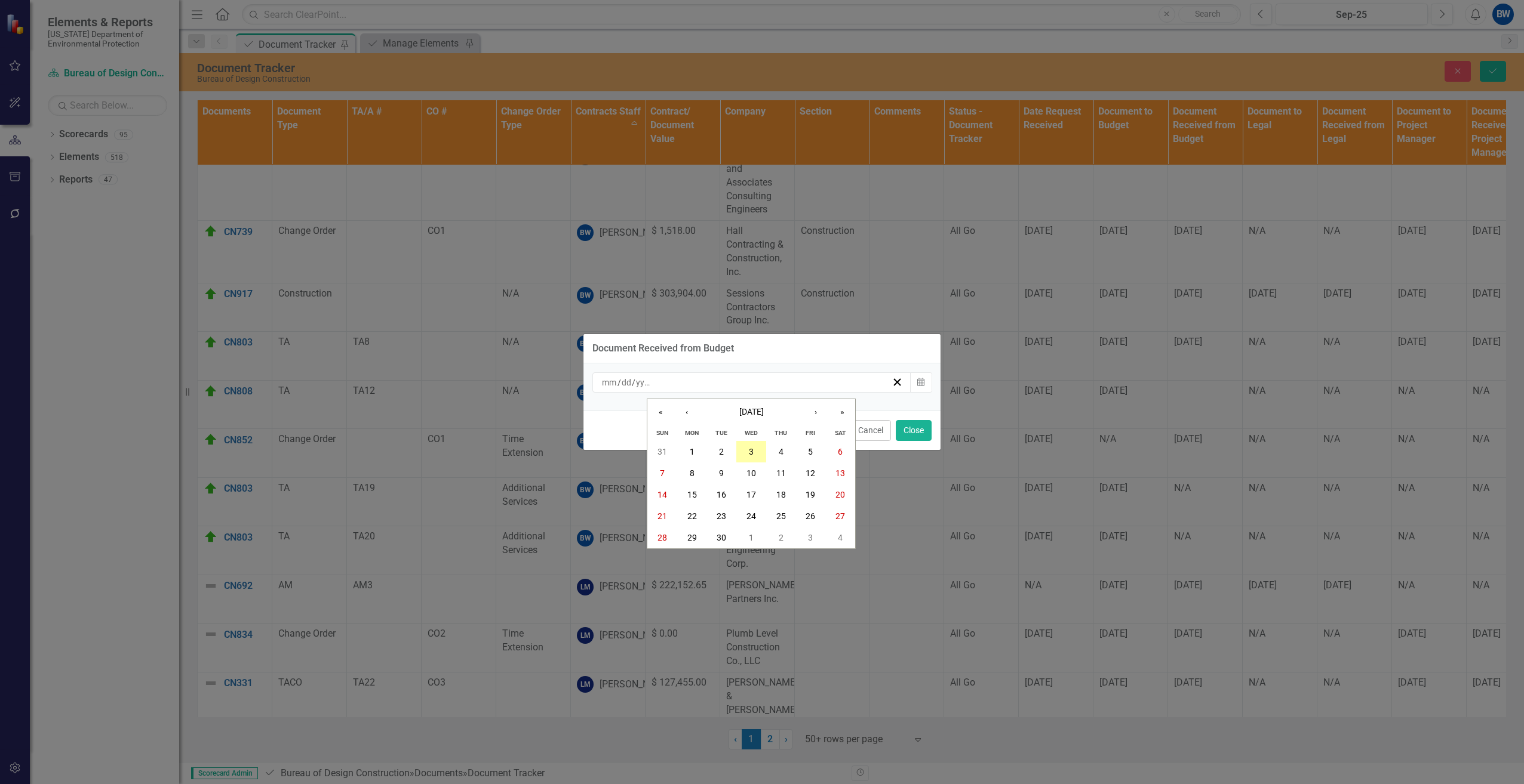
click at [751, 452] on abbr "3" at bounding box center [751, 452] width 5 height 9
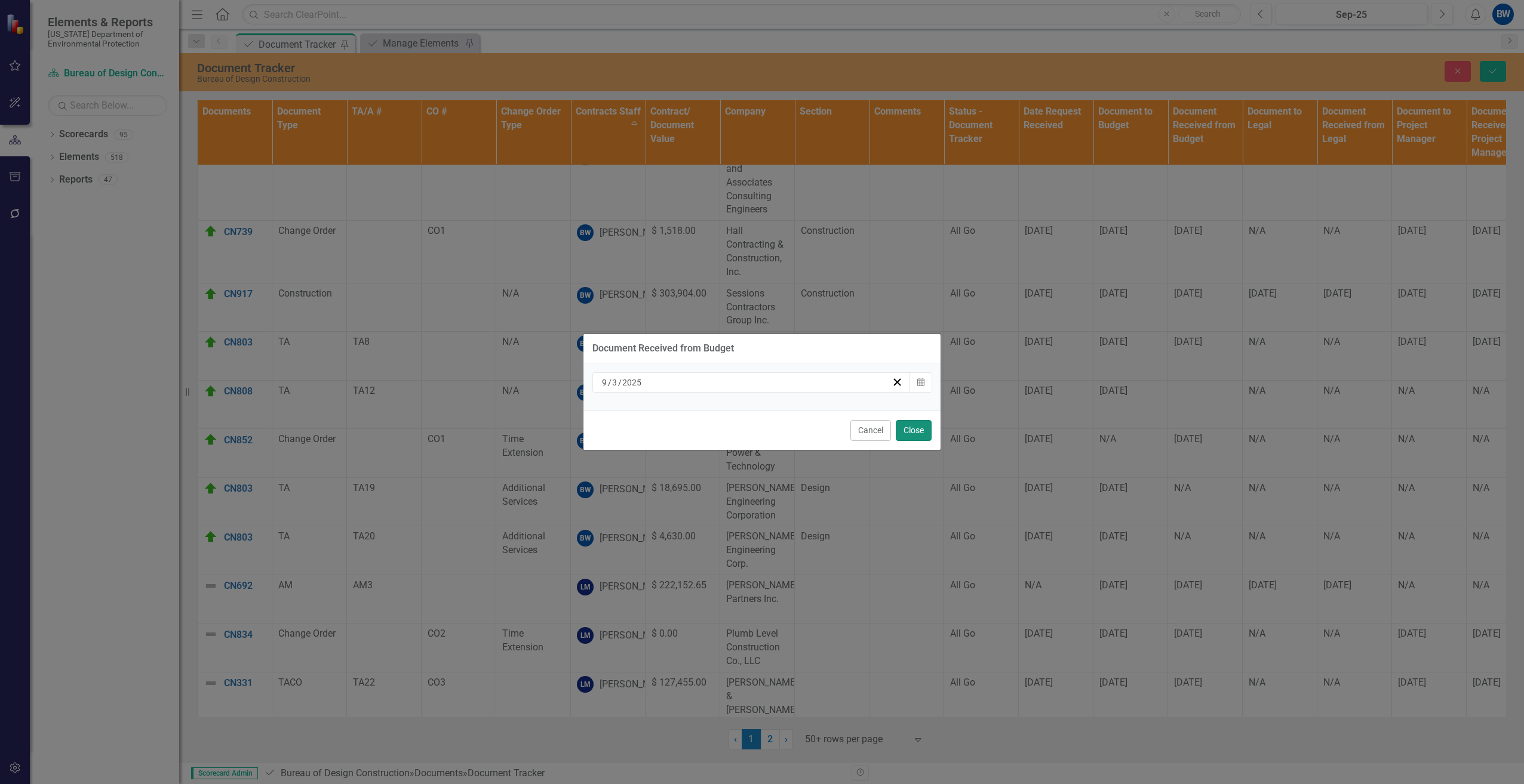
click at [912, 425] on button "Close" at bounding box center [913, 430] width 36 height 21
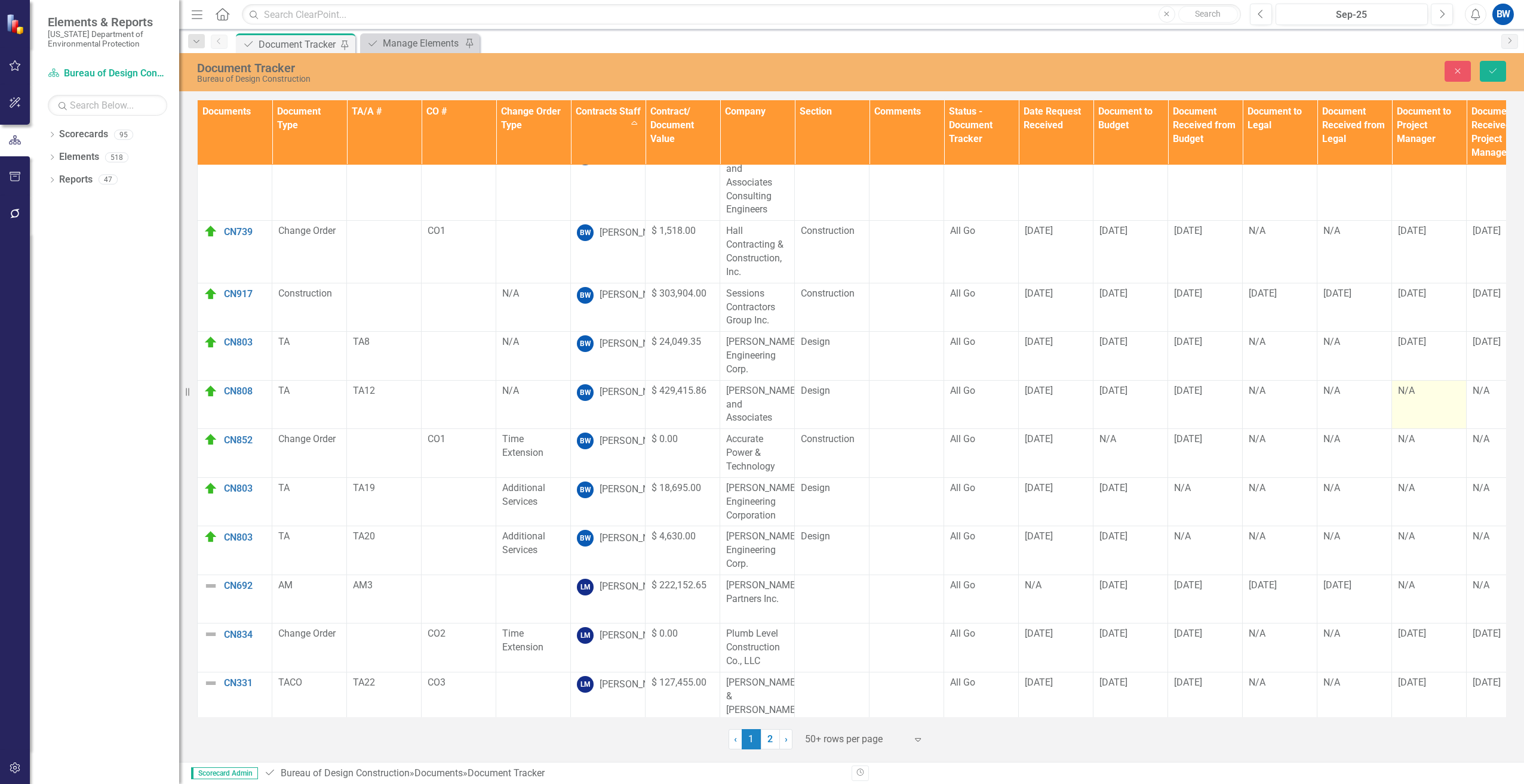
click at [1404, 384] on div "N/A" at bounding box center [1429, 391] width 62 height 14
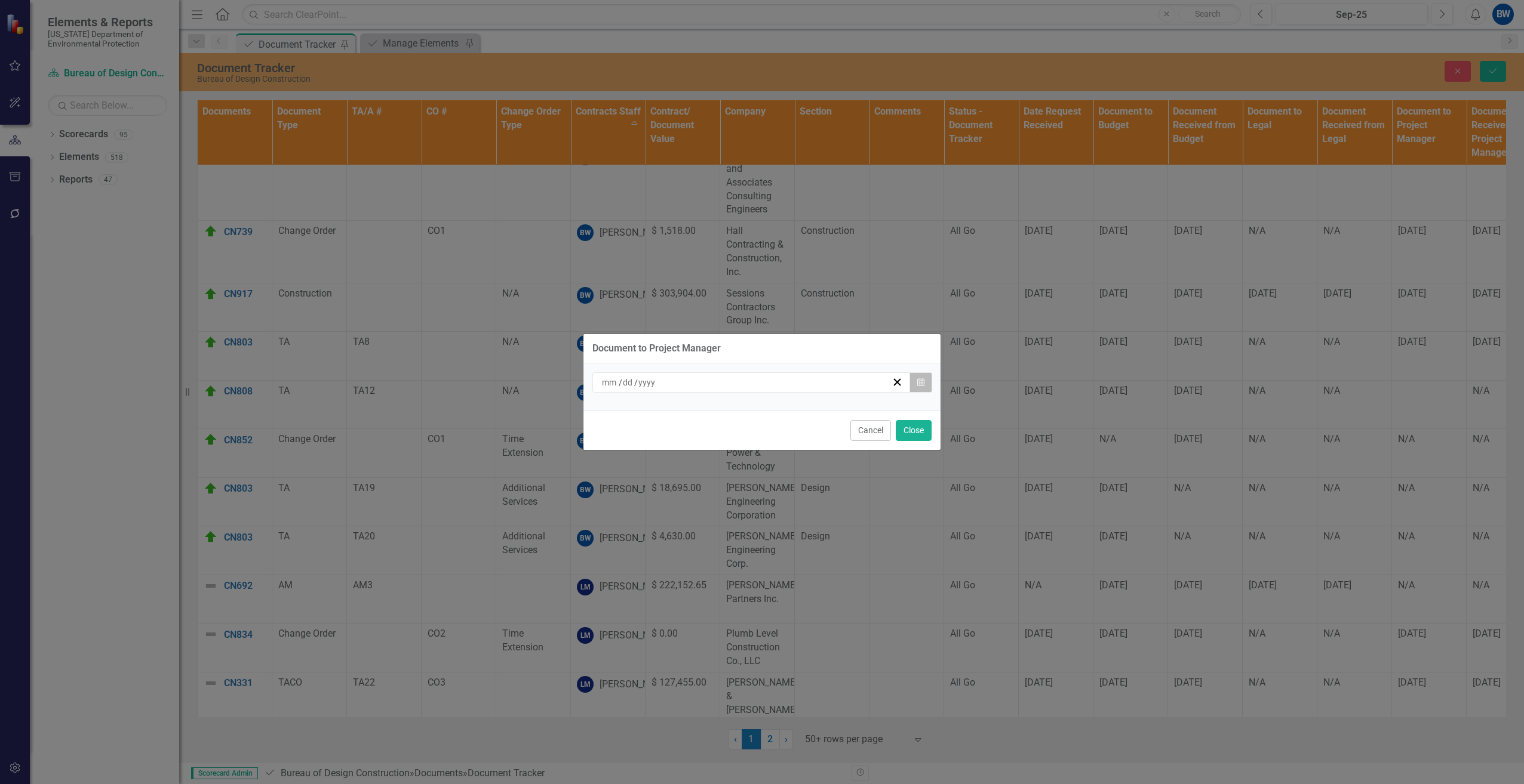
click at [922, 380] on icon "Calendar" at bounding box center [921, 382] width 7 height 8
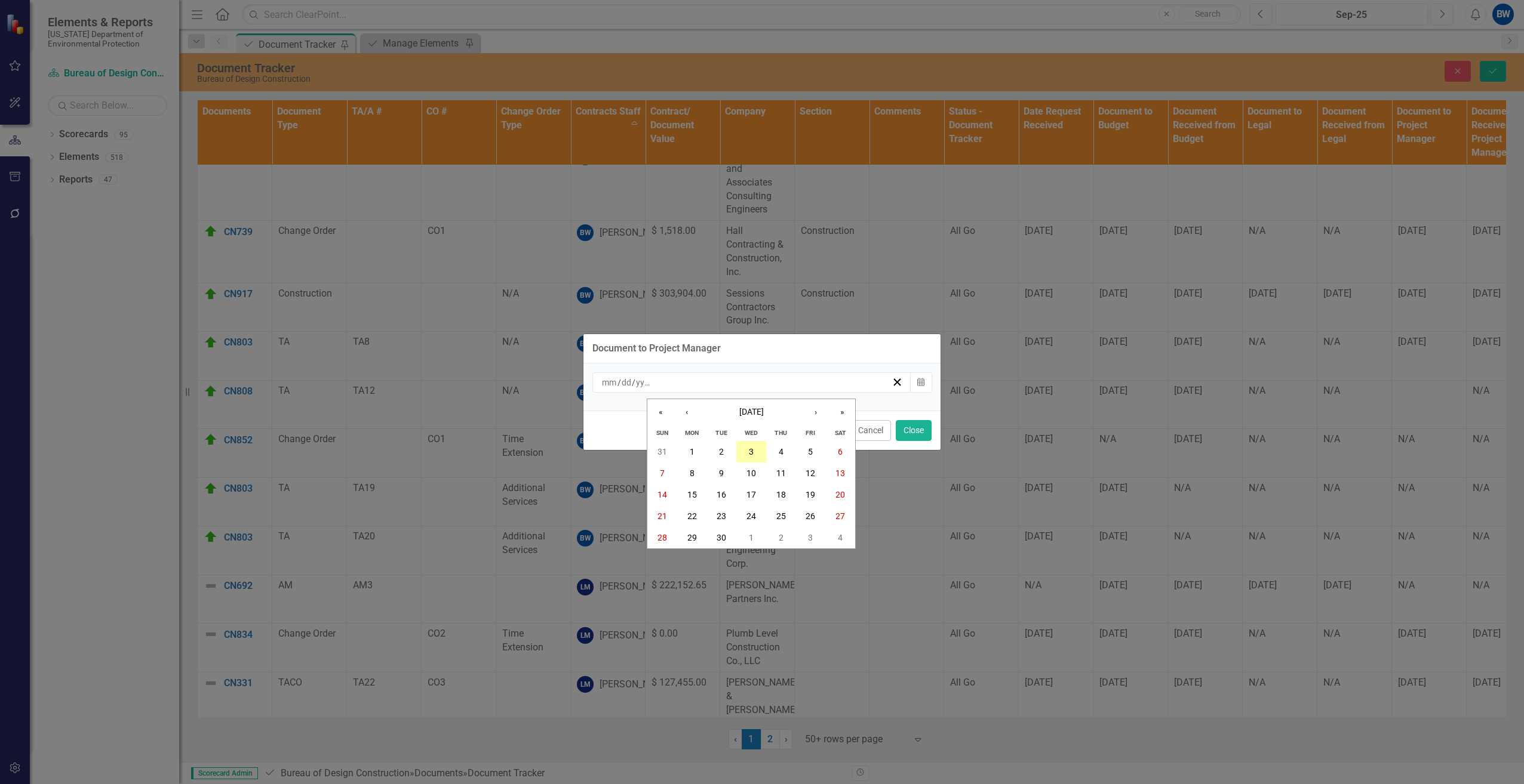
click at [755, 450] on button "3" at bounding box center [751, 452] width 30 height 21
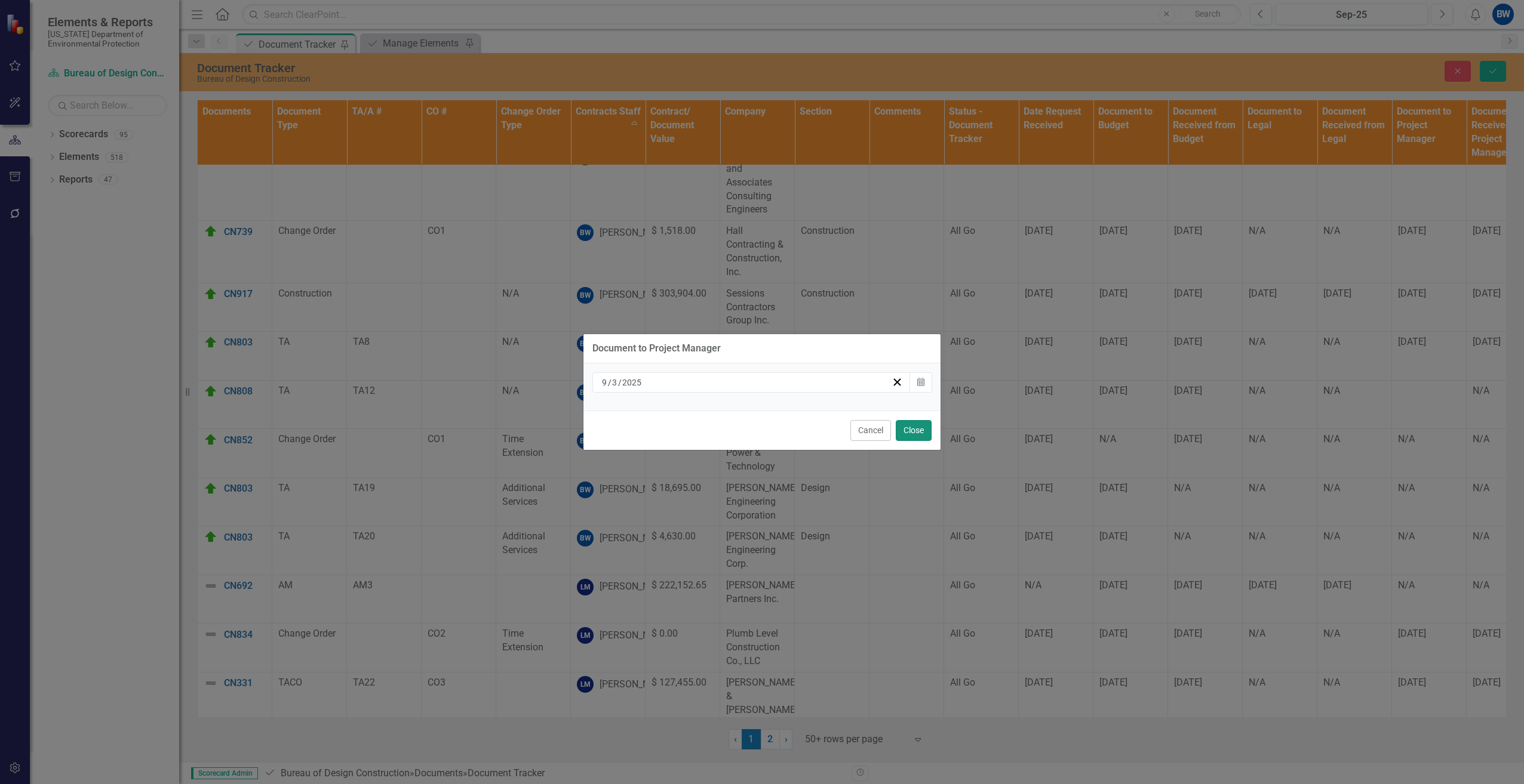
click at [919, 436] on button "Close" at bounding box center [913, 430] width 36 height 21
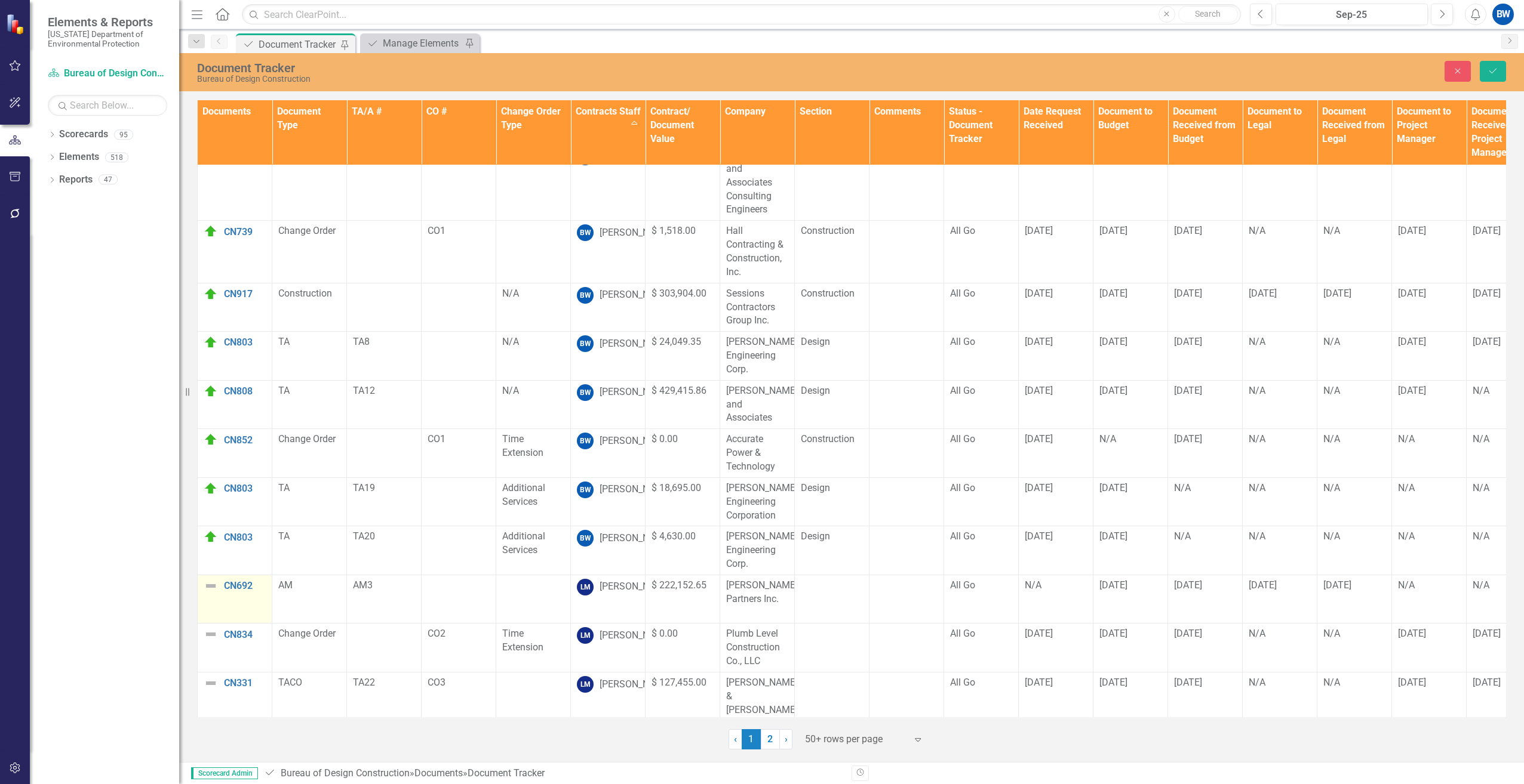
scroll to position [358, 0]
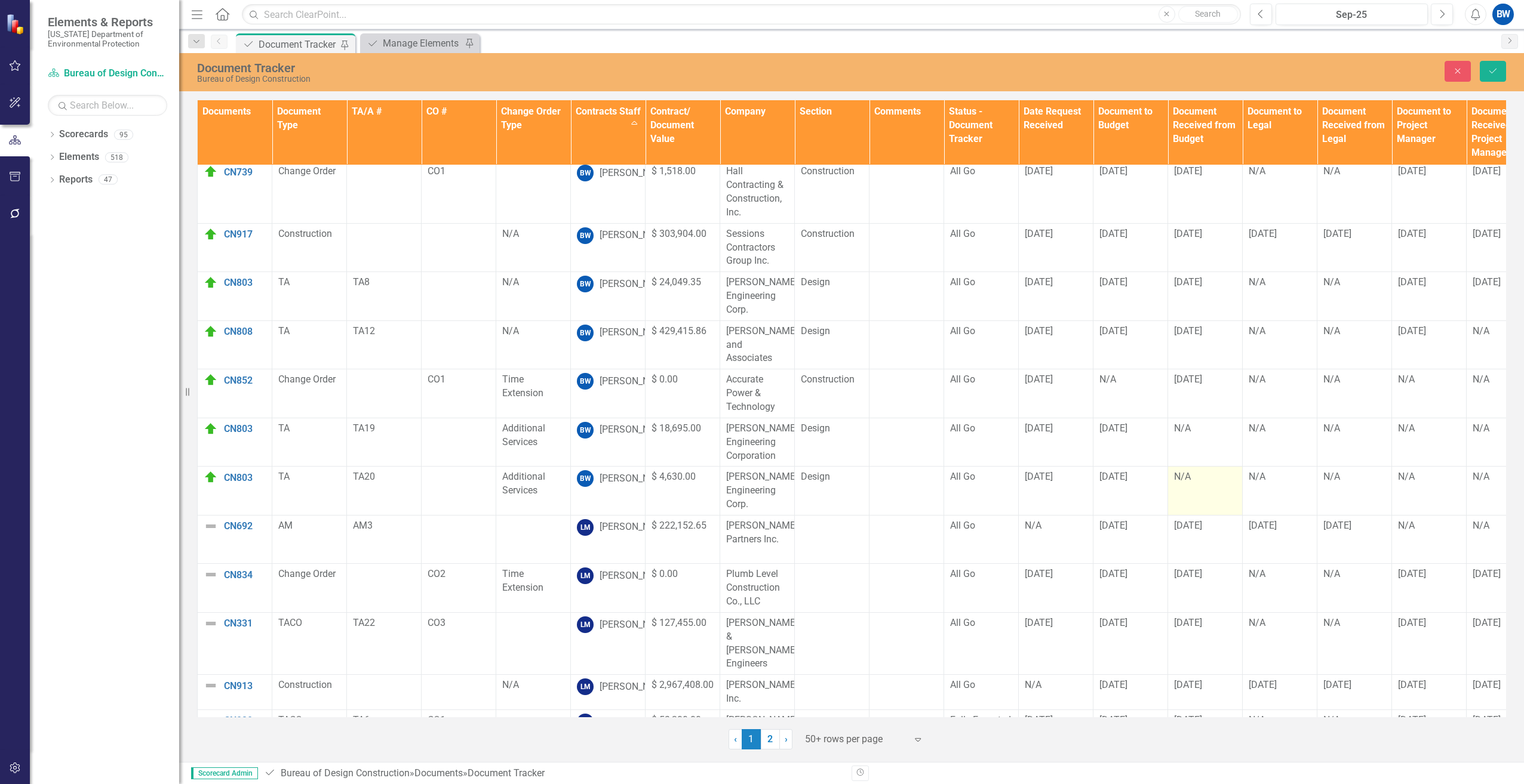
click at [1195, 467] on td "N/A" at bounding box center [1206, 491] width 75 height 49
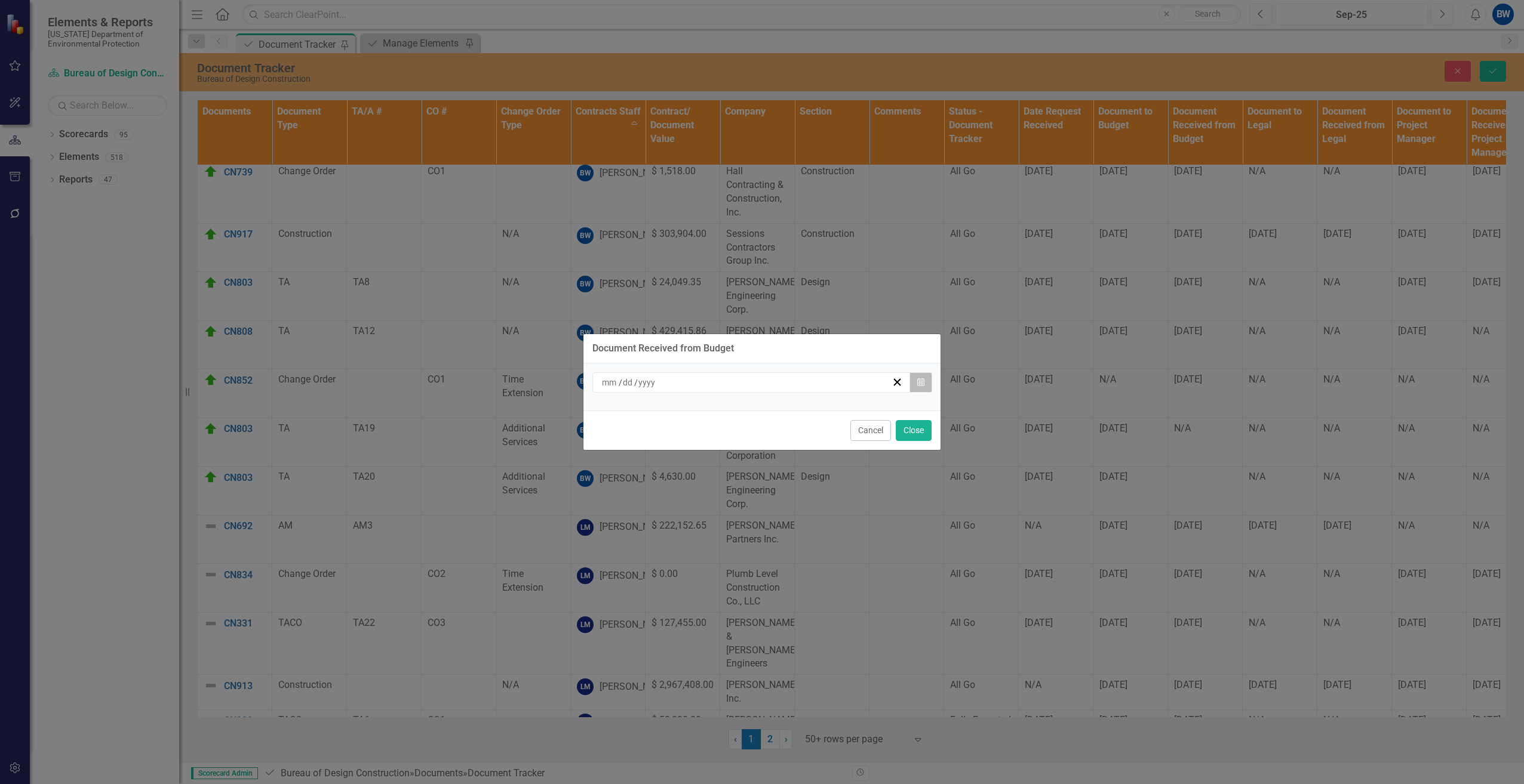
click at [926, 384] on button "Calendar" at bounding box center [921, 382] width 22 height 21
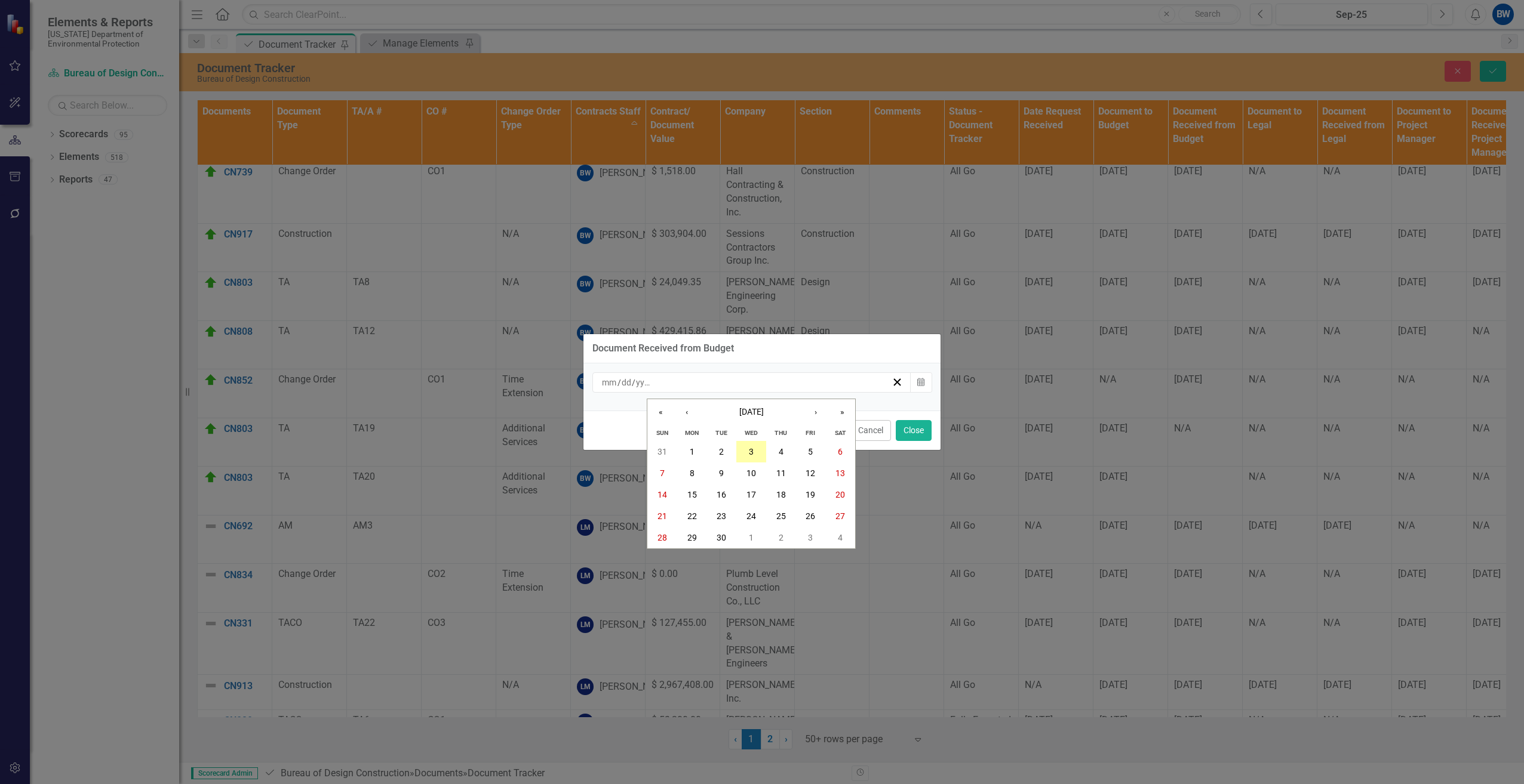
click at [753, 449] on abbr "3" at bounding box center [751, 452] width 5 height 9
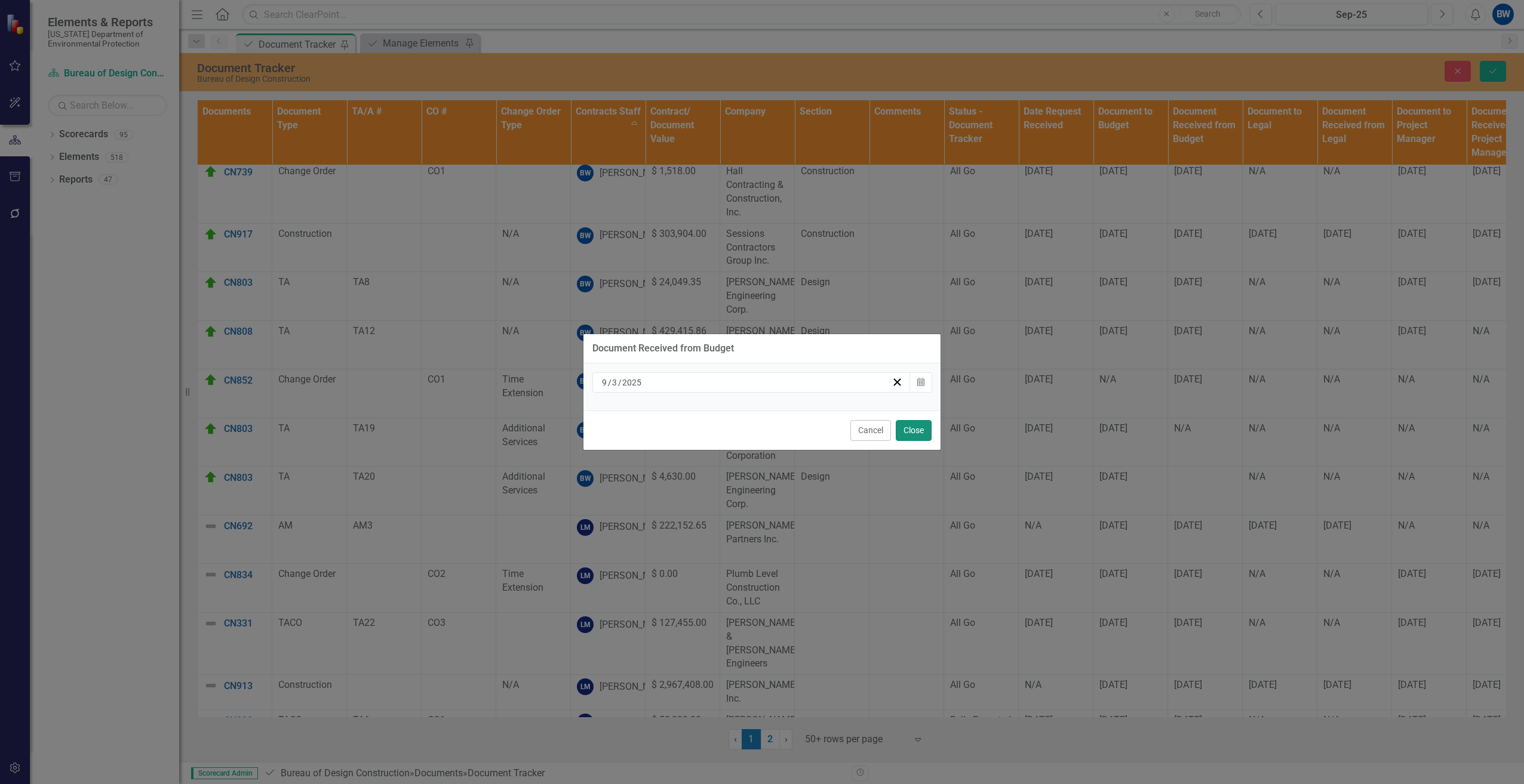
click at [906, 434] on button "Close" at bounding box center [913, 430] width 36 height 21
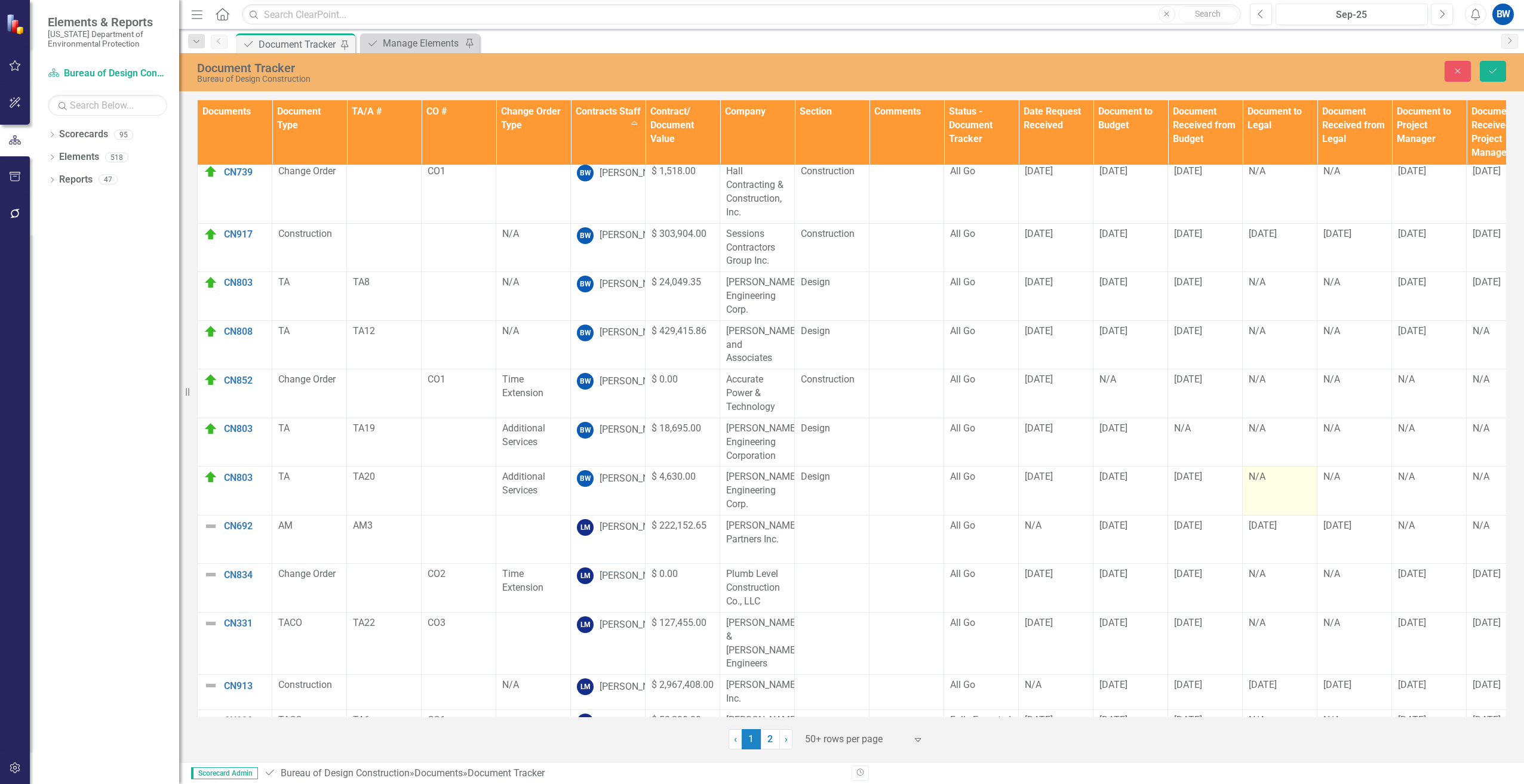
click at [1278, 470] on div "N/A" at bounding box center [1280, 477] width 62 height 14
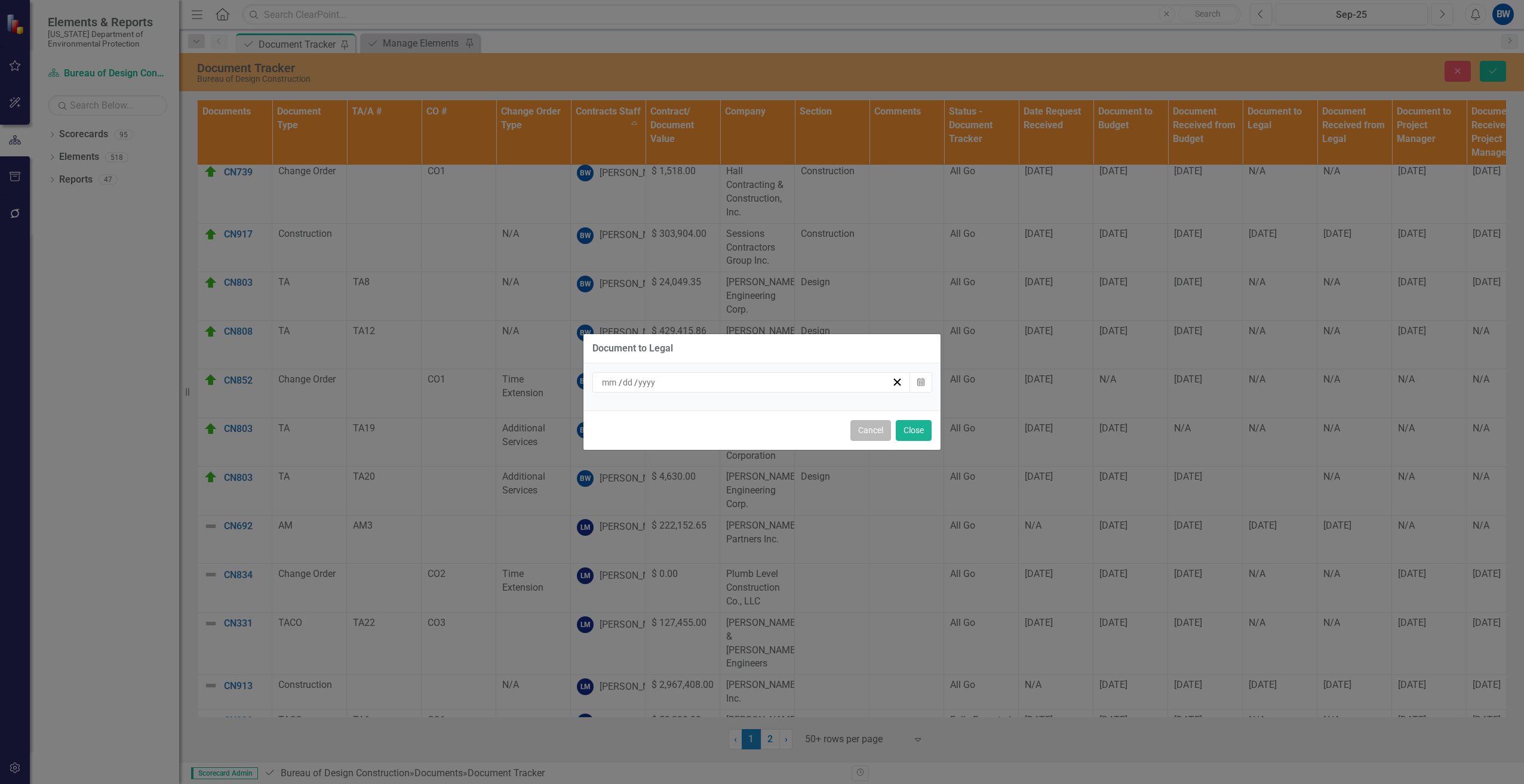
click at [871, 430] on button "Cancel" at bounding box center [871, 430] width 41 height 21
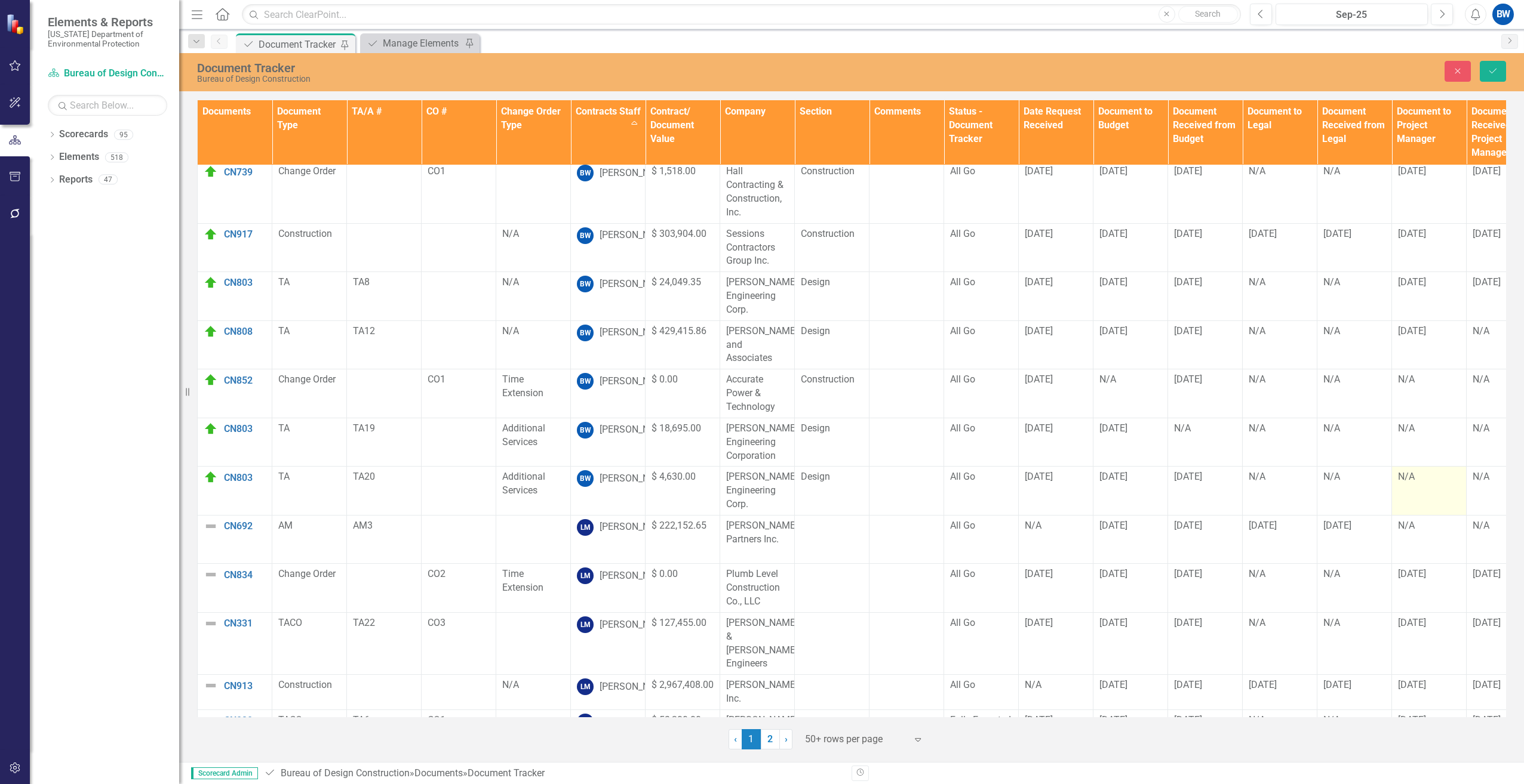
click at [1405, 470] on div "N/A" at bounding box center [1429, 477] width 62 height 14
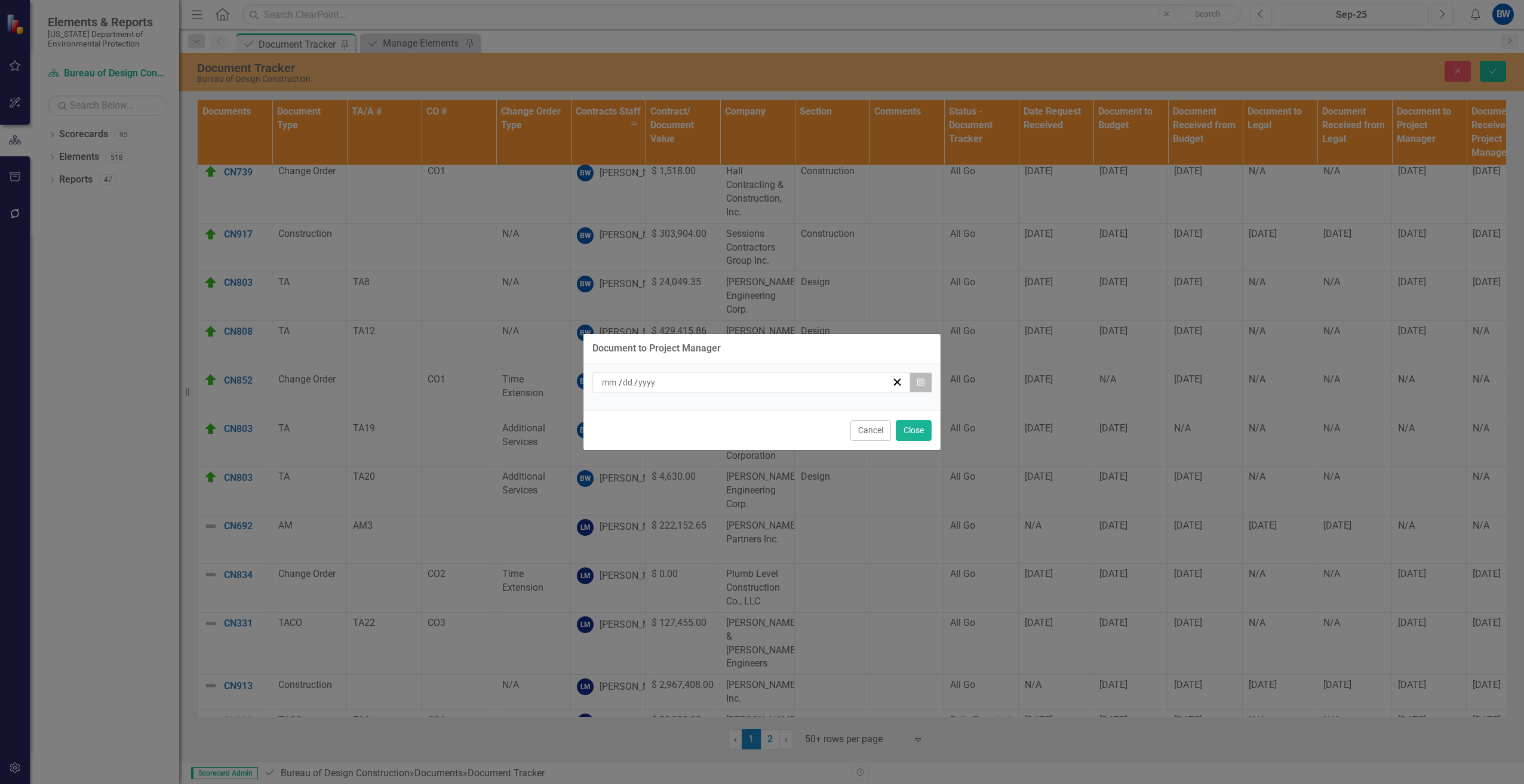
click at [925, 380] on button "Calendar" at bounding box center [921, 382] width 22 height 21
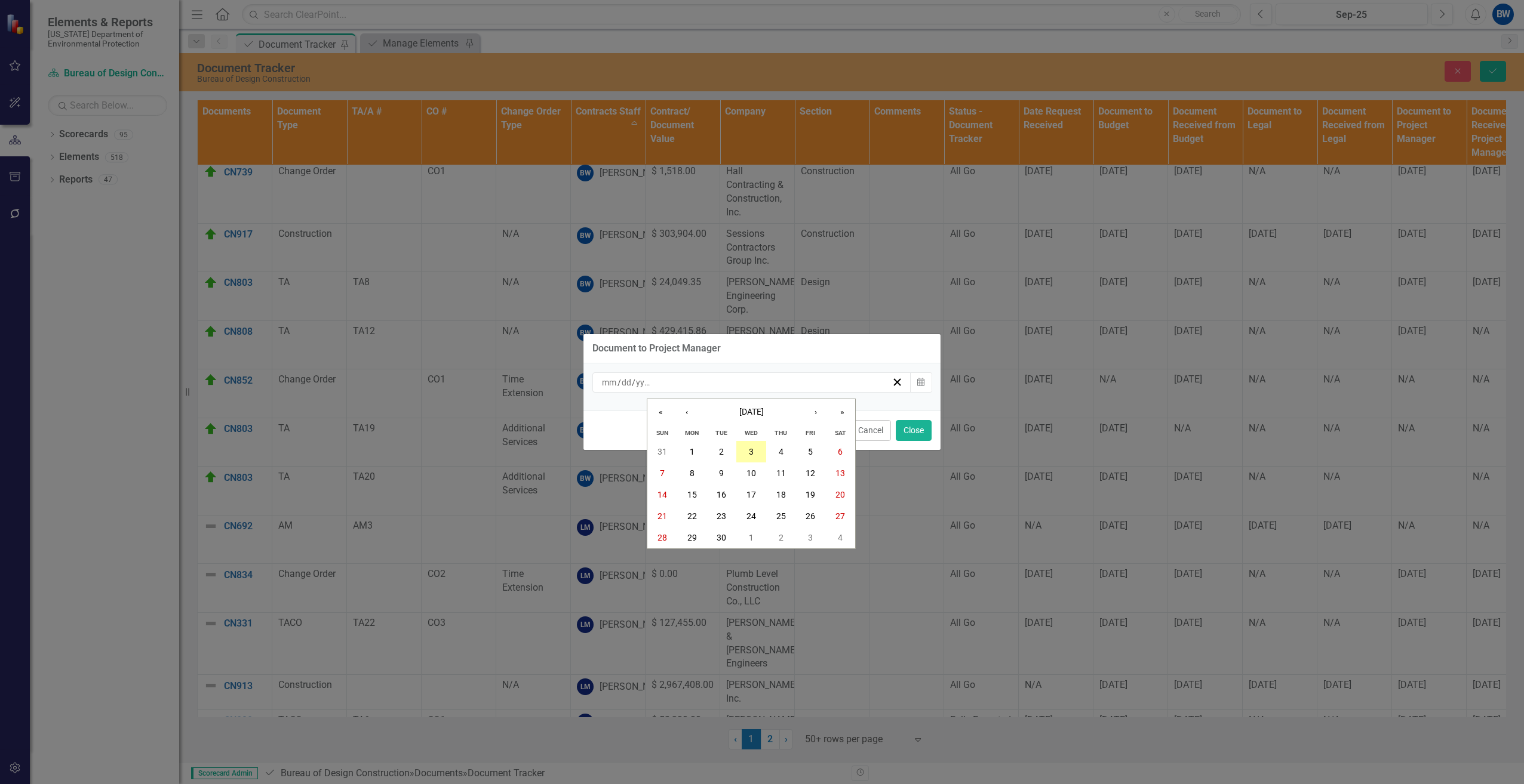
click at [755, 448] on button "3" at bounding box center [751, 452] width 30 height 21
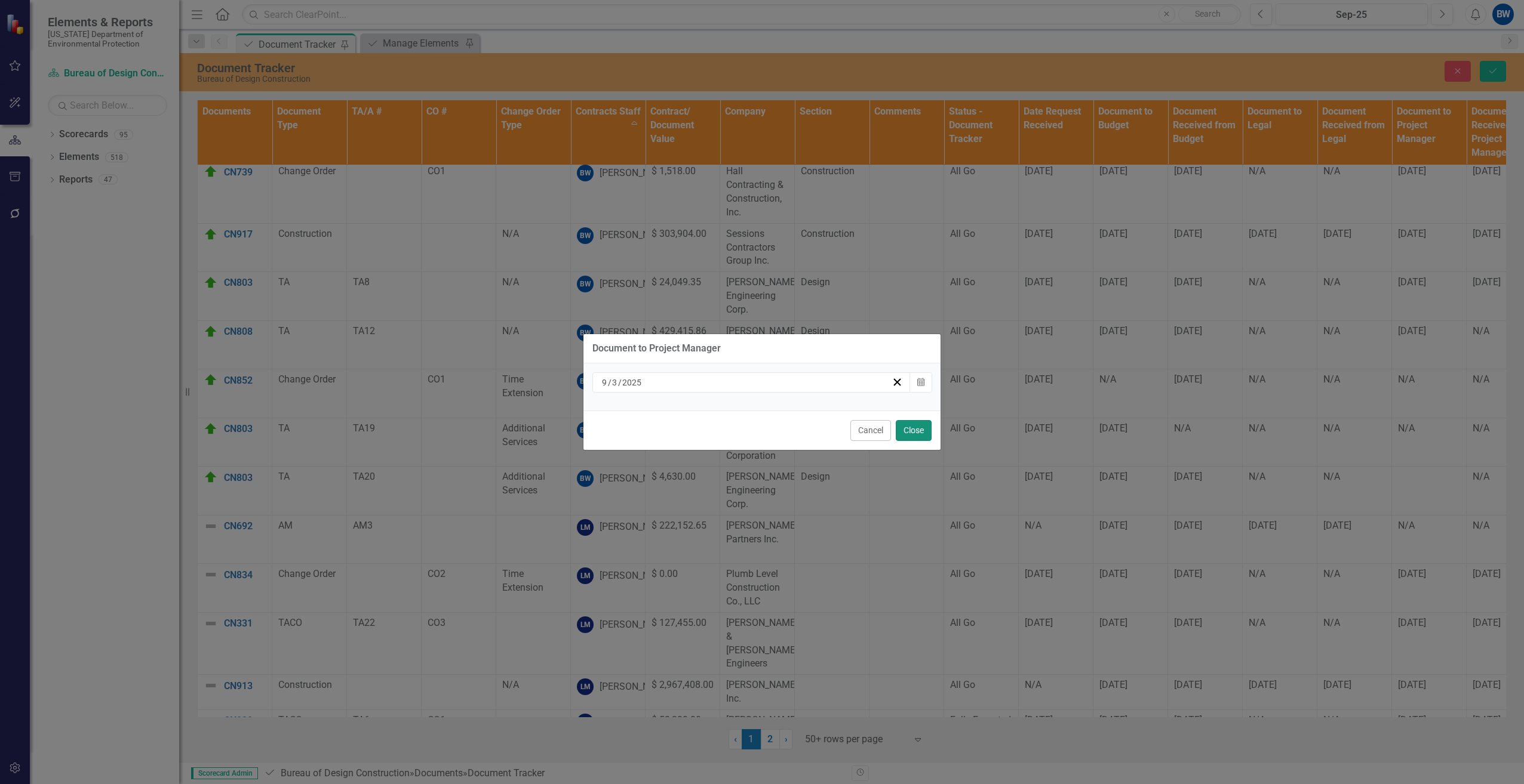
click at [904, 426] on button "Close" at bounding box center [913, 430] width 36 height 21
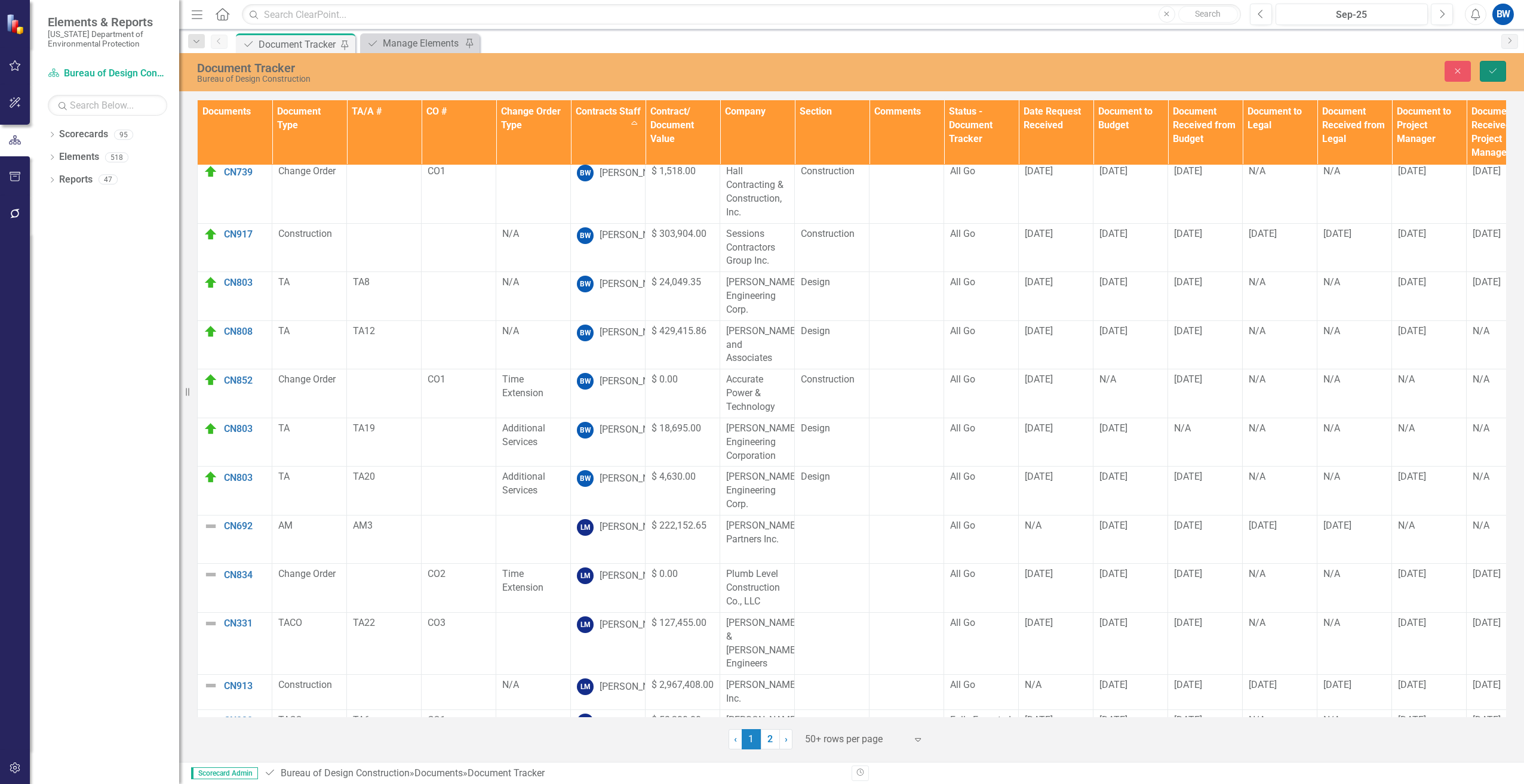
click at [1487, 65] on button "Save" at bounding box center [1493, 71] width 26 height 21
